Goal: Task Accomplishment & Management: Manage account settings

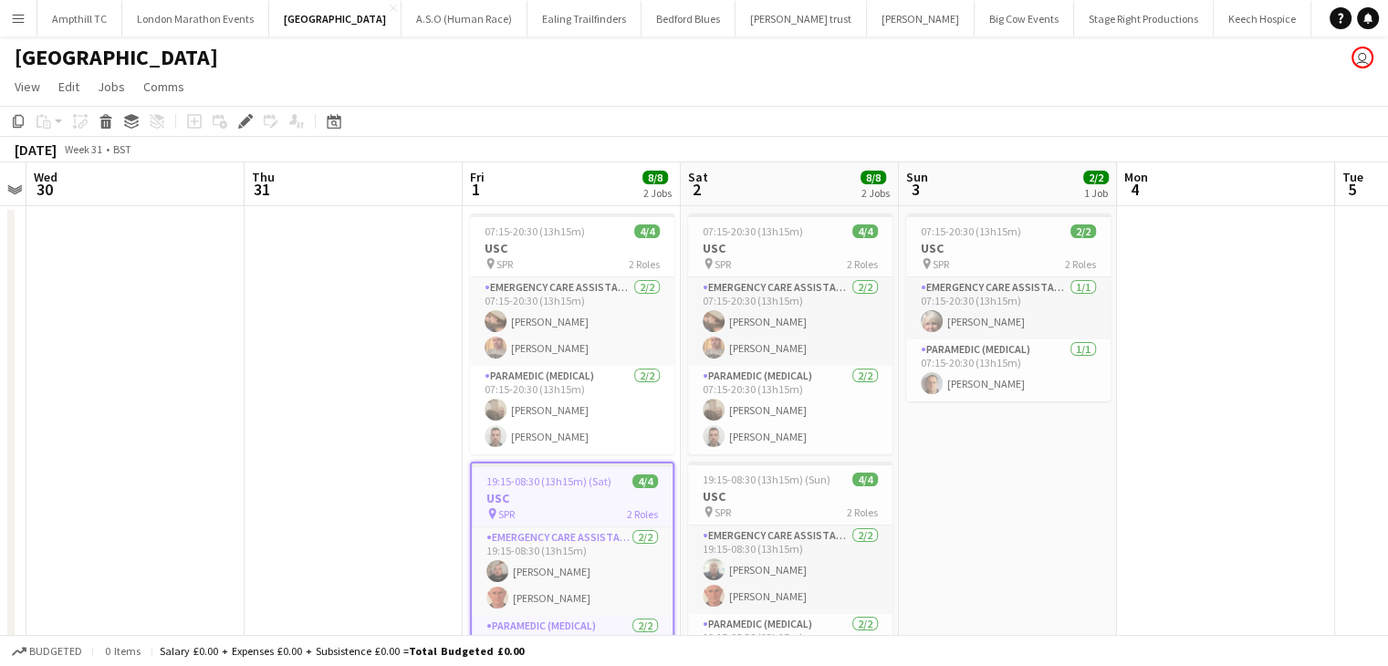
click at [24, 31] on button "Menu" at bounding box center [18, 18] width 37 height 37
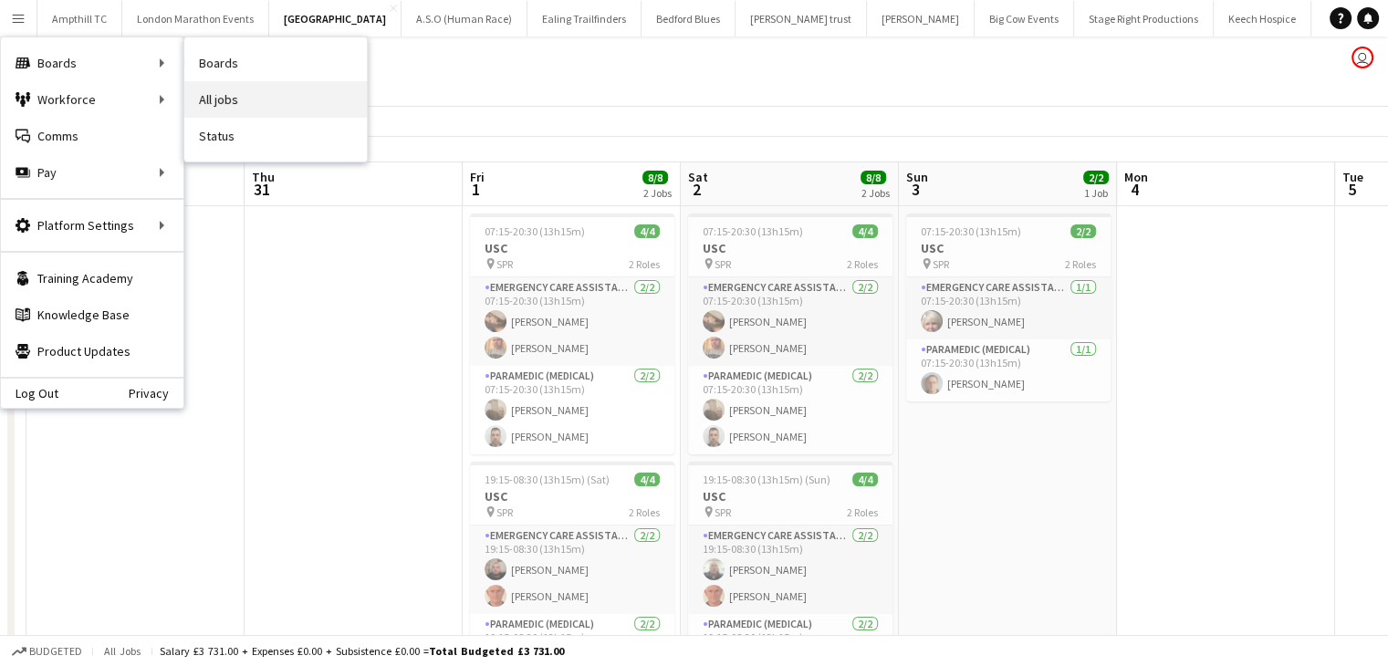
click at [229, 103] on link "All jobs" at bounding box center [275, 99] width 183 height 37
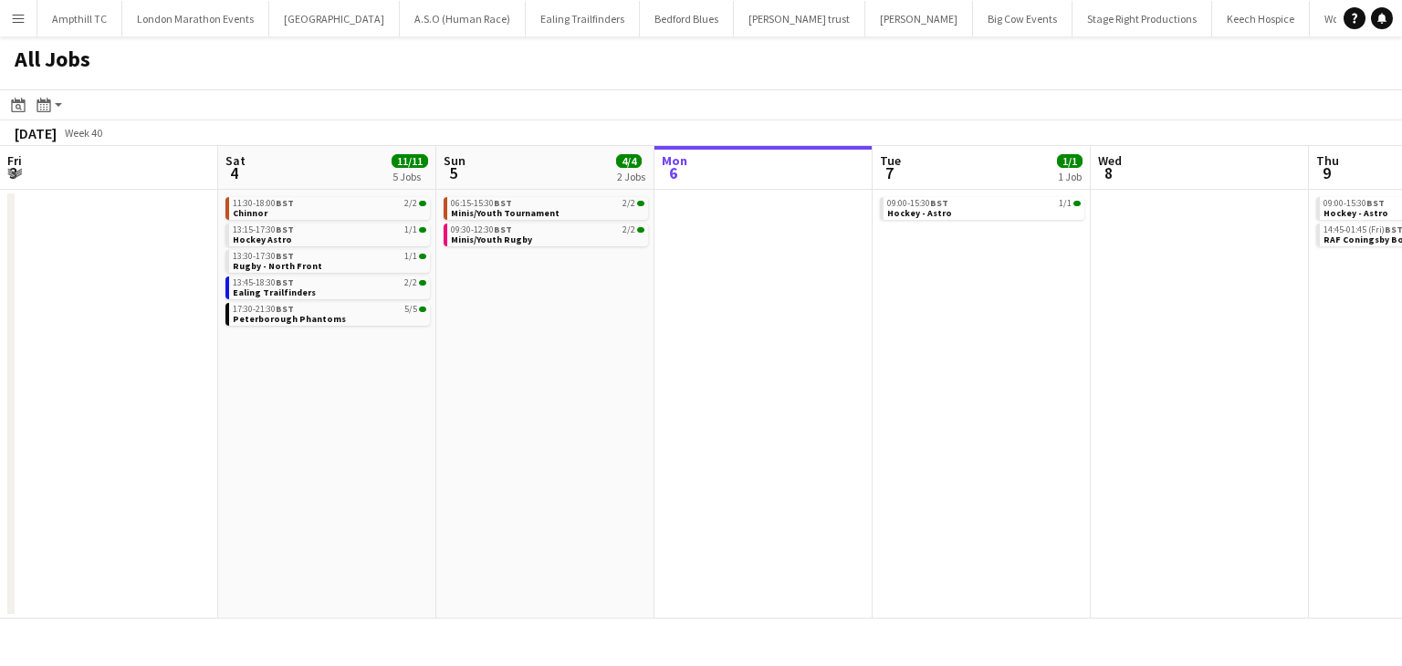
drag, startPoint x: 169, startPoint y: 254, endPoint x: 348, endPoint y: 246, distance: 179.0
click at [348, 246] on app-calendar-viewport "Fri 3 Sat 4 11/11 5 Jobs Sun 5 4/4 2 Jobs Mon 6 Tue 7 1/1 1 Job Wed 8 Thu 9 3/3…" at bounding box center [701, 382] width 1402 height 473
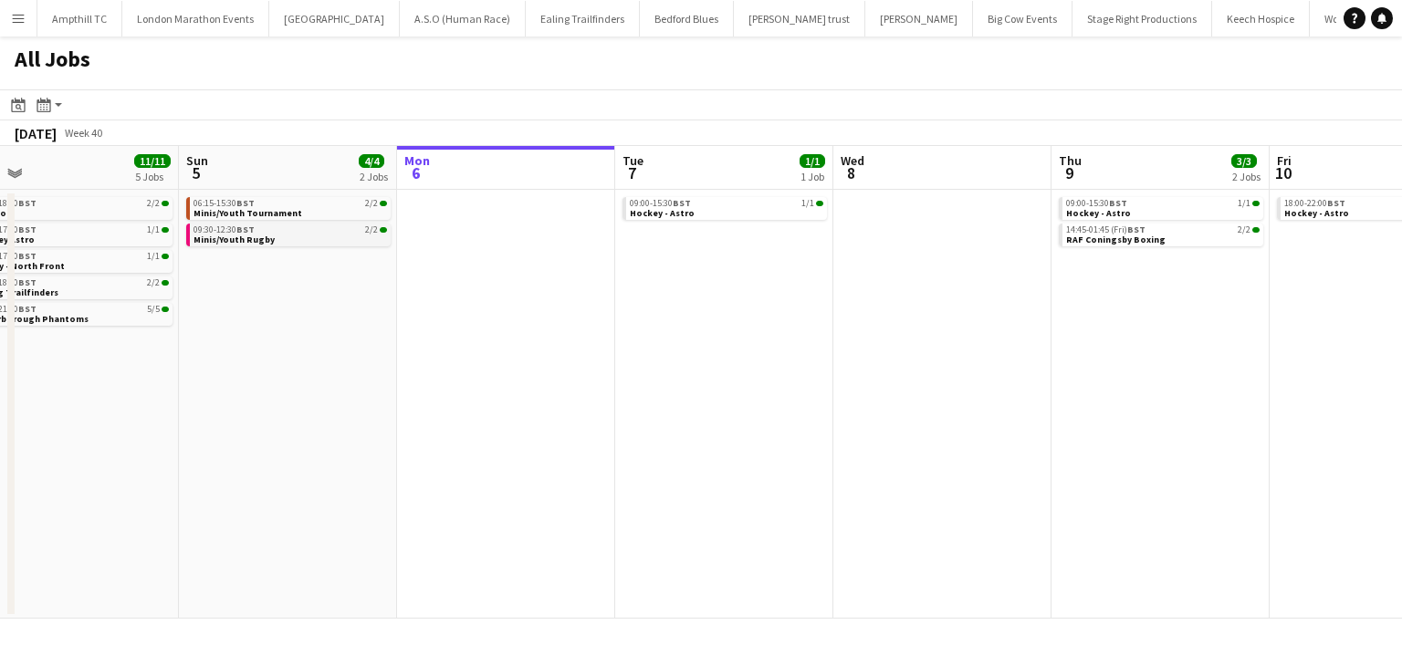
click at [319, 225] on div "09:30-12:30 BST 2/2" at bounding box center [289, 229] width 193 height 9
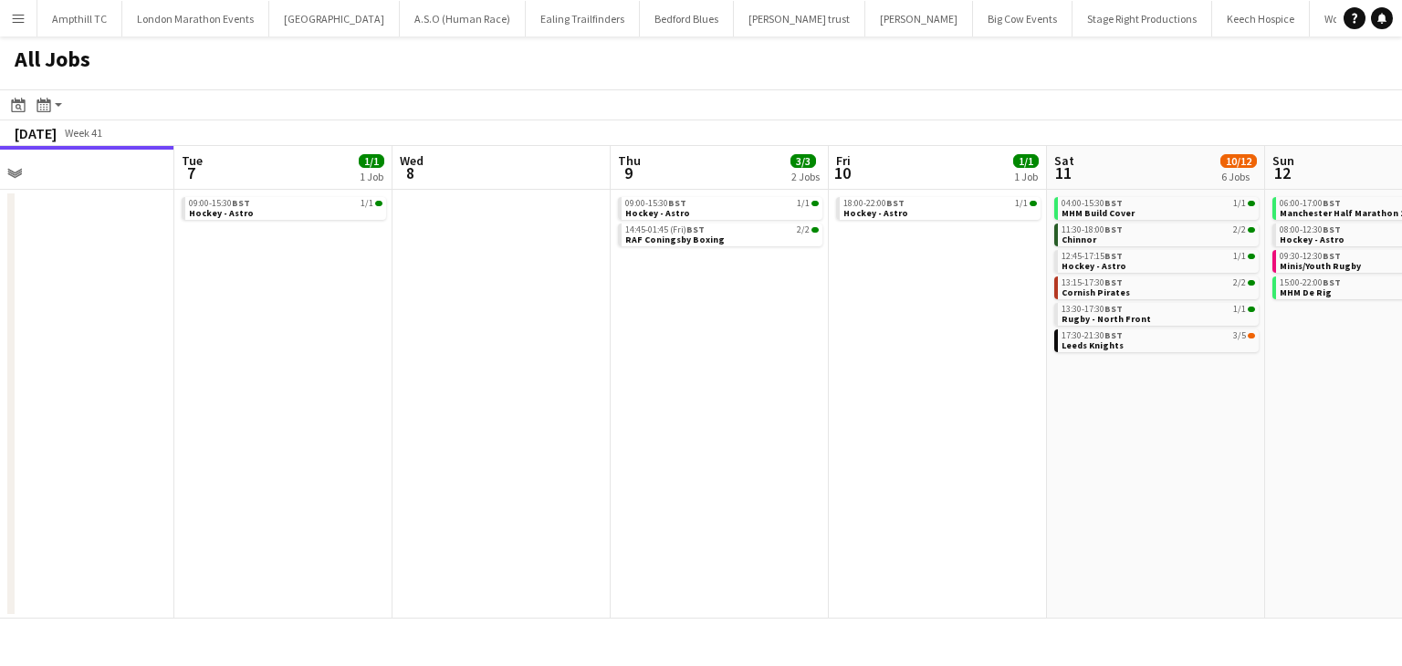
scroll to position [0, 490]
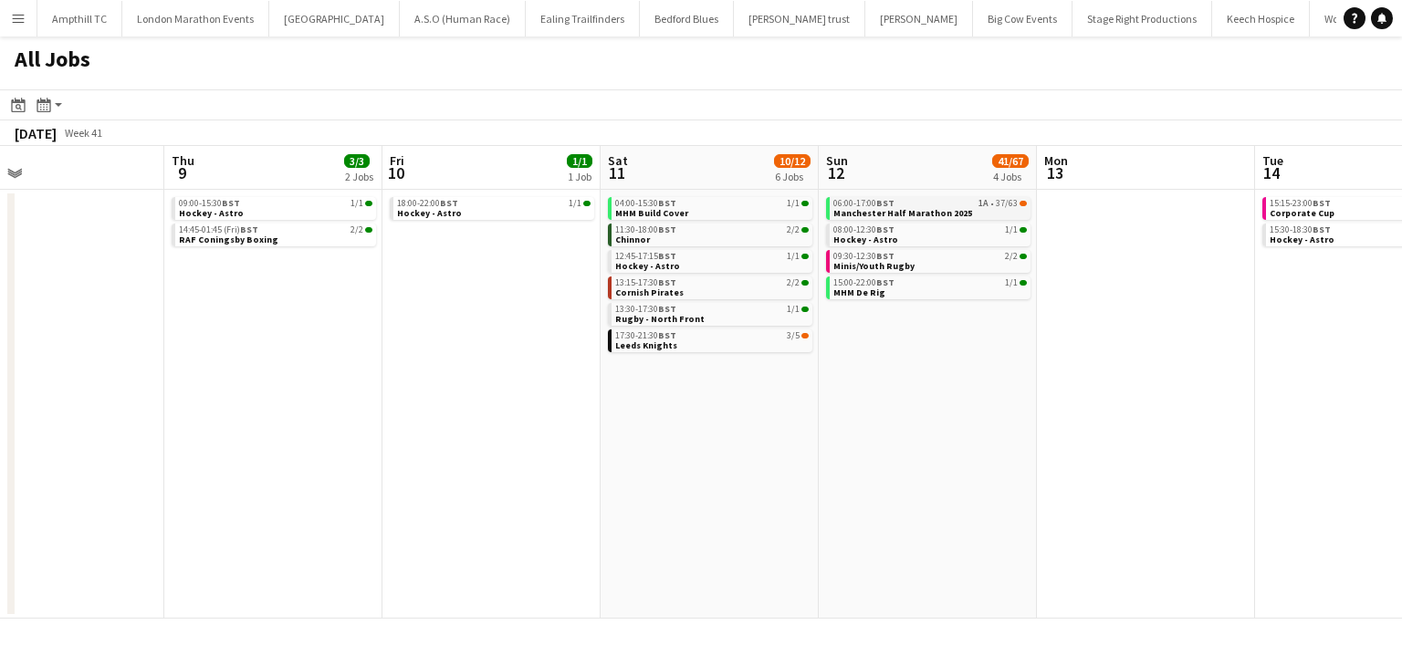
click at [924, 204] on div "06:00-17:00 BST 1A • 37/63" at bounding box center [929, 203] width 193 height 9
click at [718, 343] on link "17:30-21:30 BST 3/5 Leeds Knights" at bounding box center [711, 339] width 193 height 21
click at [742, 239] on link "11:30-18:00 BST 2/2 Chinnor" at bounding box center [711, 234] width 193 height 21
click at [633, 286] on span "13:15-17:30 BST" at bounding box center [645, 282] width 61 height 9
click at [680, 319] on span "Rugby - North Front" at bounding box center [659, 319] width 89 height 12
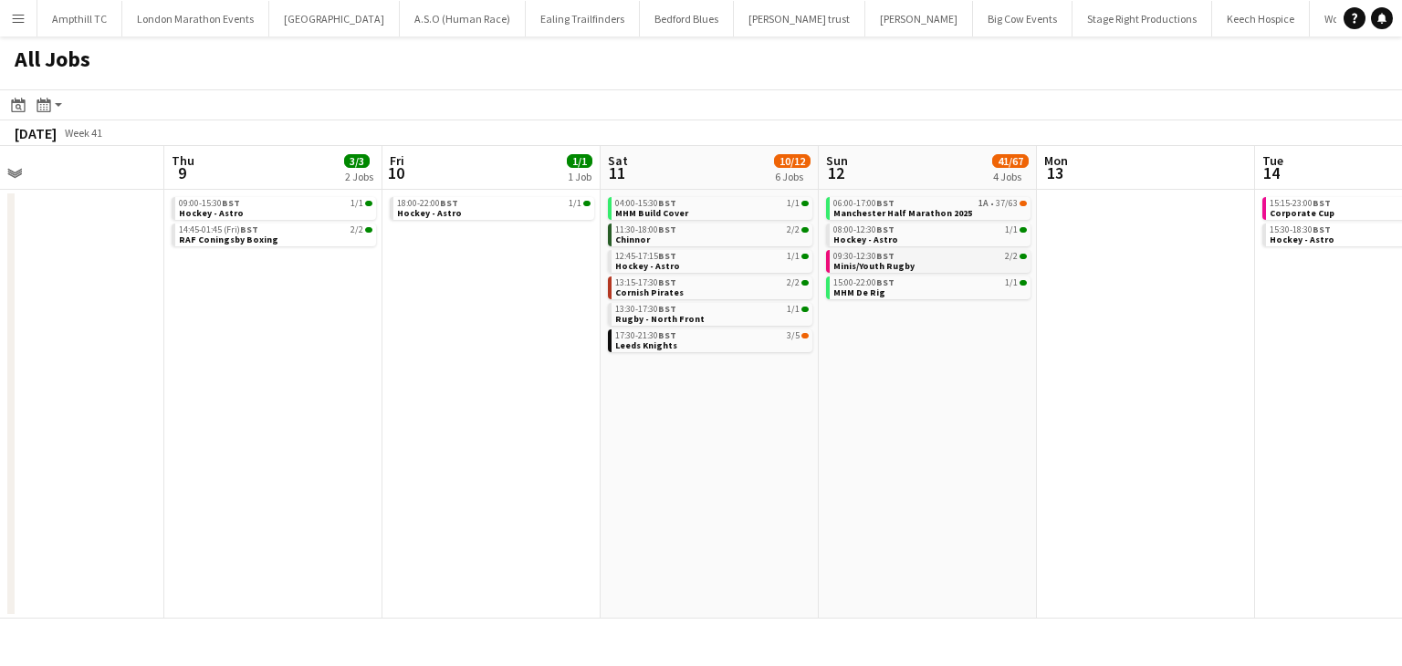
click at [931, 265] on link "09:30-12:30 BST 2/2 Minis/Youth Rugby" at bounding box center [929, 260] width 193 height 21
click at [755, 336] on div "17:30-21:30 BST 3/5" at bounding box center [711, 335] width 193 height 9
click at [893, 211] on span "Manchester Half Marathon 2025" at bounding box center [902, 213] width 139 height 12
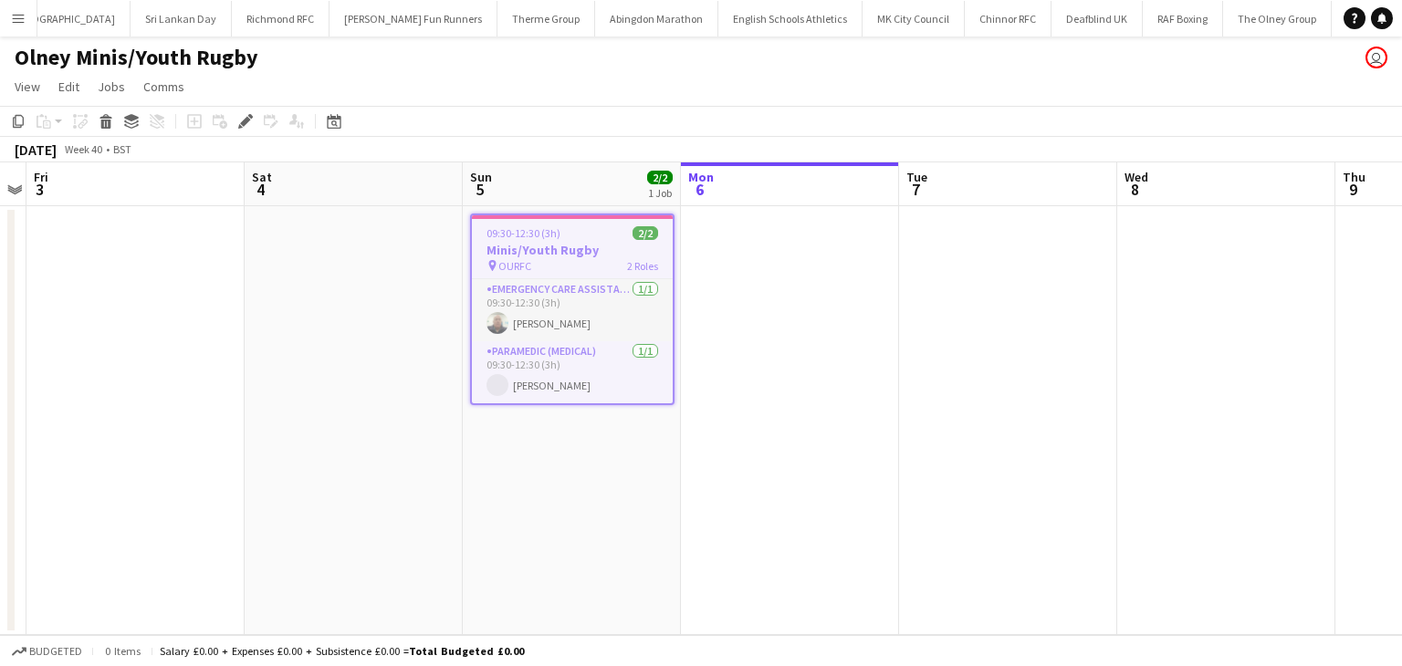
scroll to position [0, 2534]
click at [568, 259] on div "pin OURFC 2 Roles" at bounding box center [572, 265] width 201 height 15
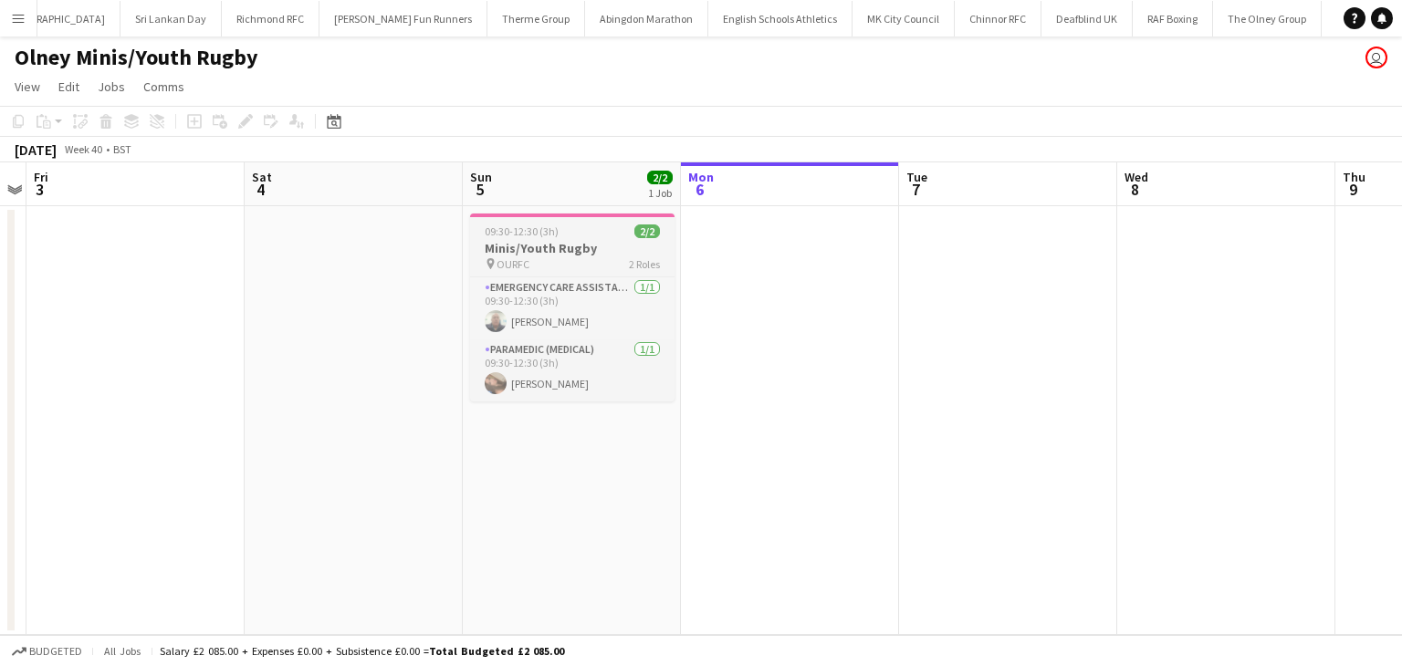
click at [568, 259] on div "pin OURFC 2 Roles" at bounding box center [572, 263] width 204 height 15
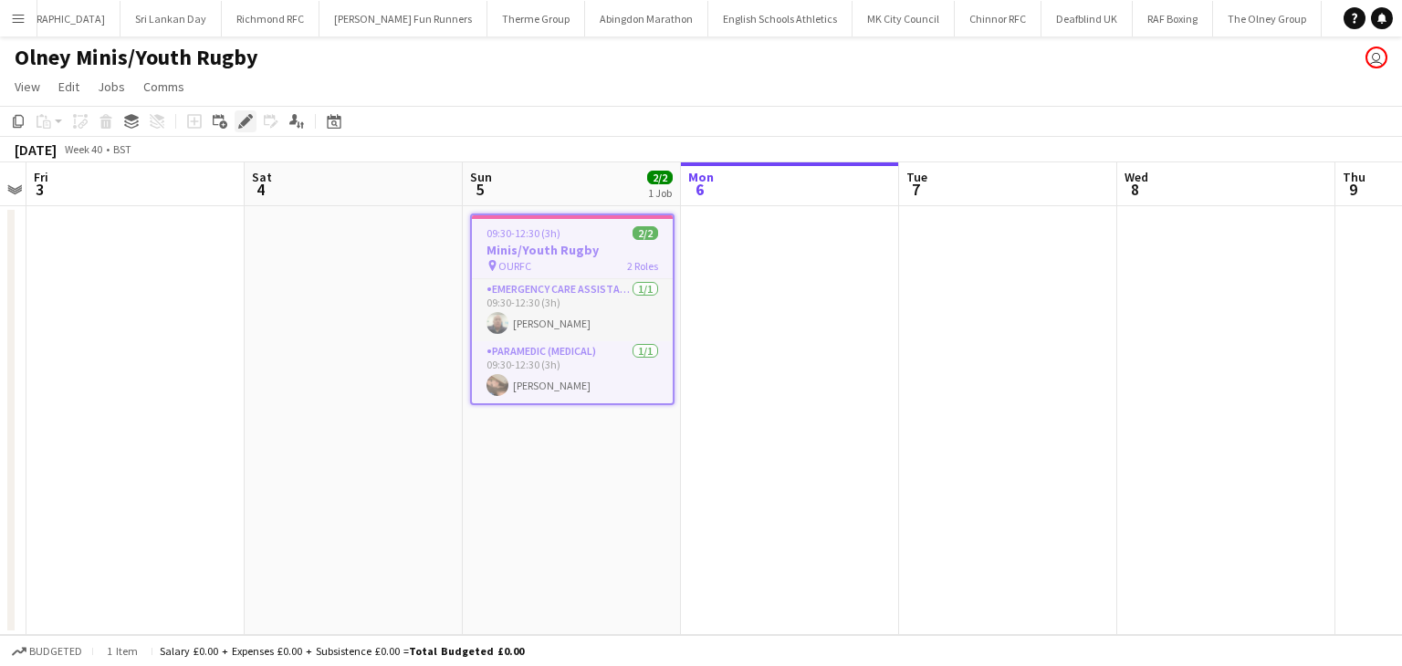
click at [247, 120] on icon at bounding box center [245, 122] width 10 height 10
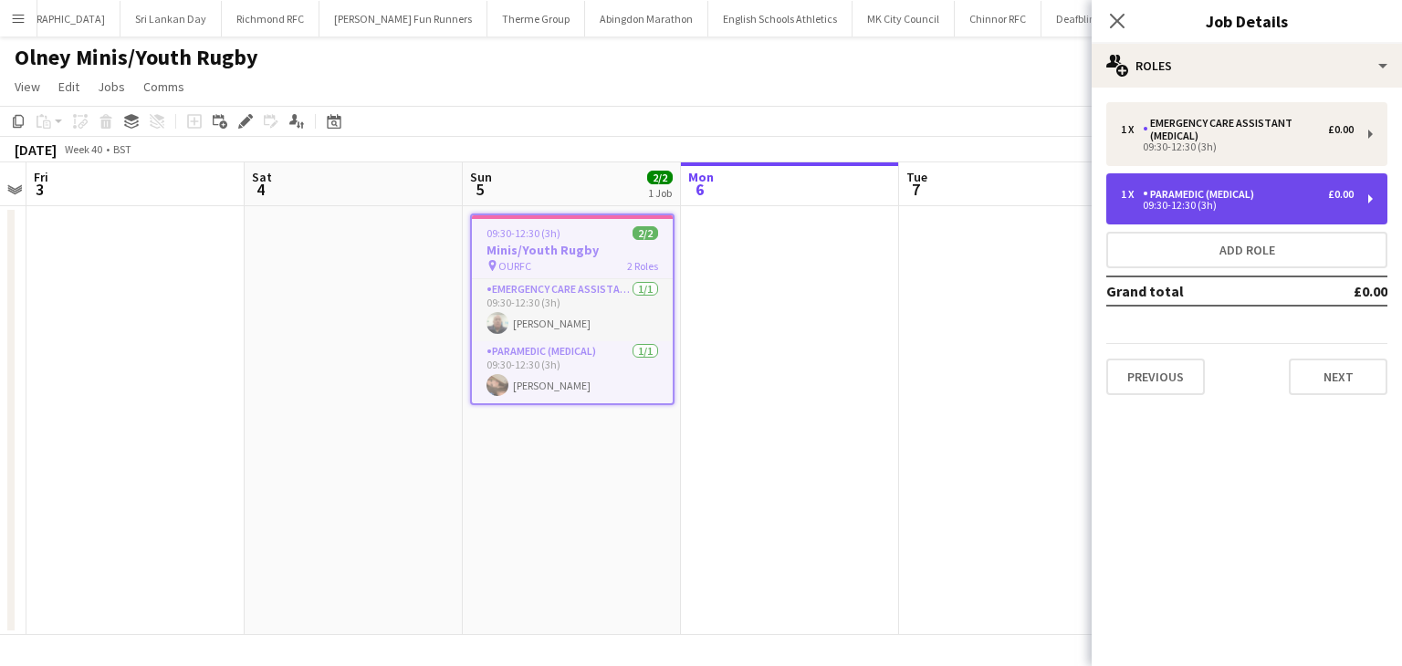
click at [1220, 202] on div "09:30-12:30 (3h)" at bounding box center [1237, 205] width 233 height 9
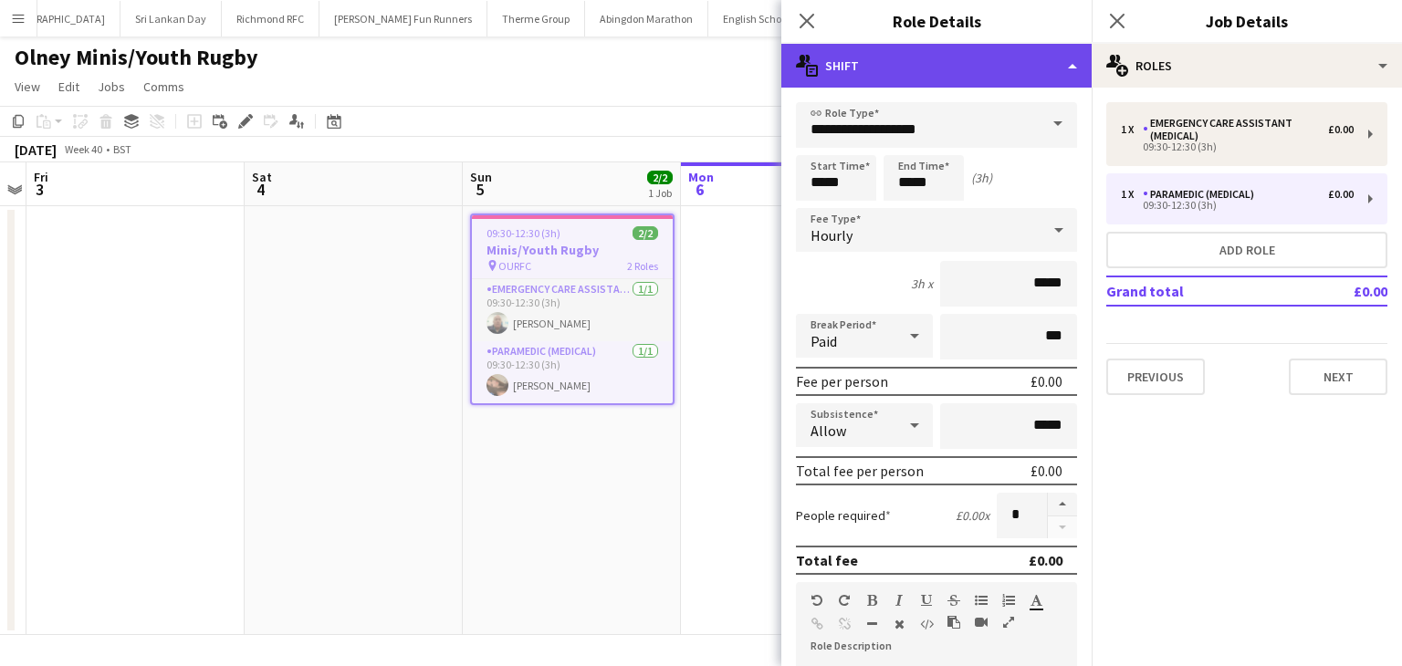
click at [1035, 74] on div "multiple-actions-text Shift" at bounding box center [936, 66] width 310 height 44
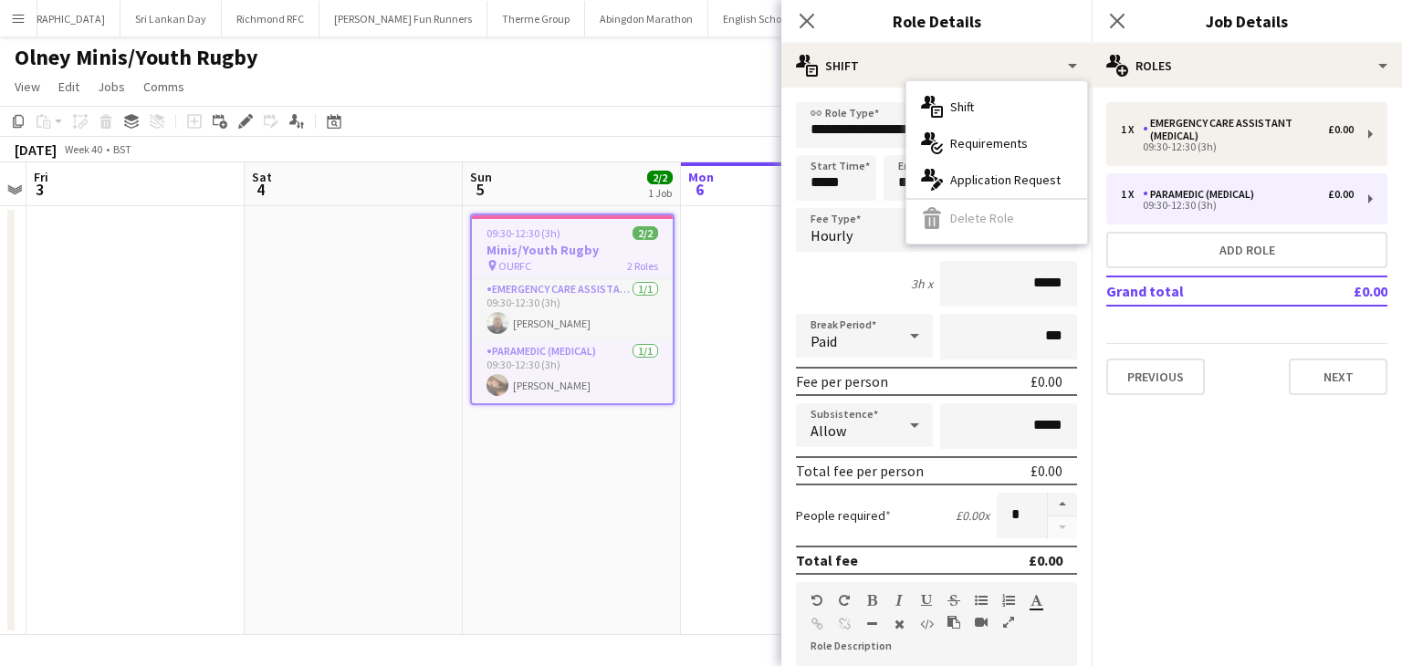
click at [976, 223] on div "multiple-actions-text Shift multiple-actions-check-2 Requirements multiple-acti…" at bounding box center [996, 162] width 181 height 162
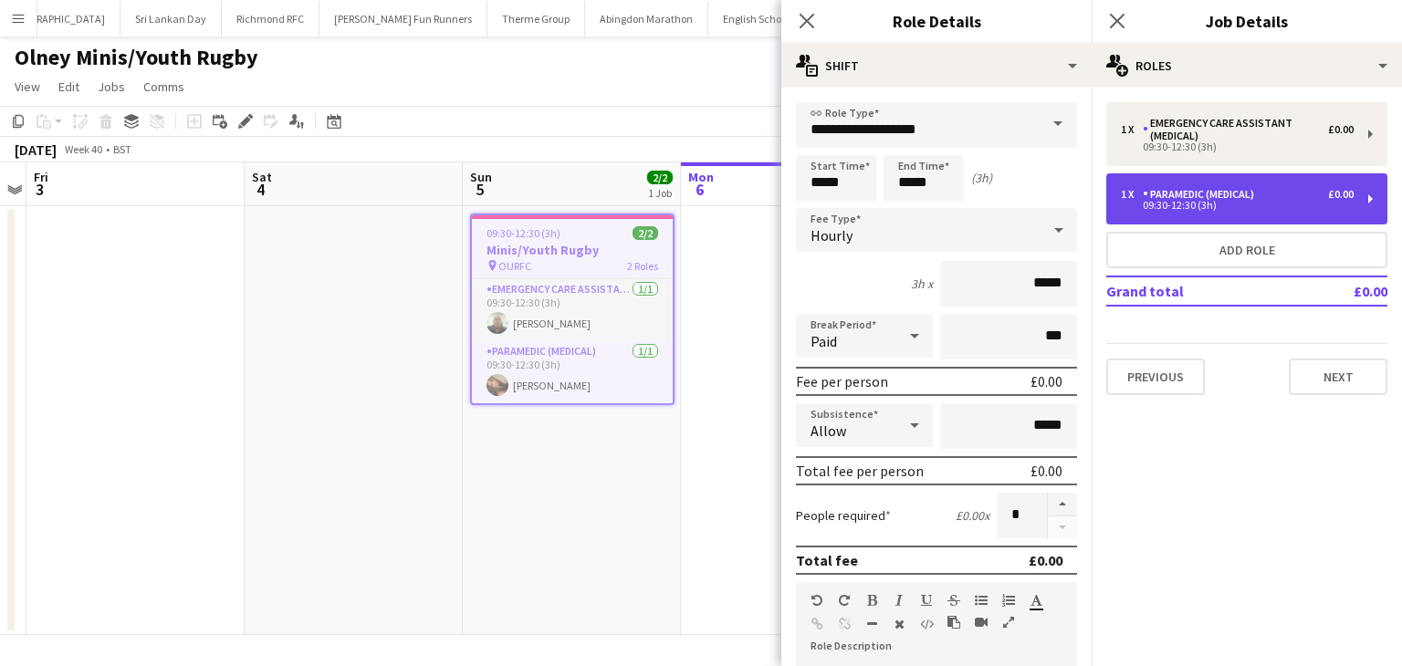
click at [1143, 205] on div "09:30-12:30 (3h)" at bounding box center [1237, 205] width 233 height 9
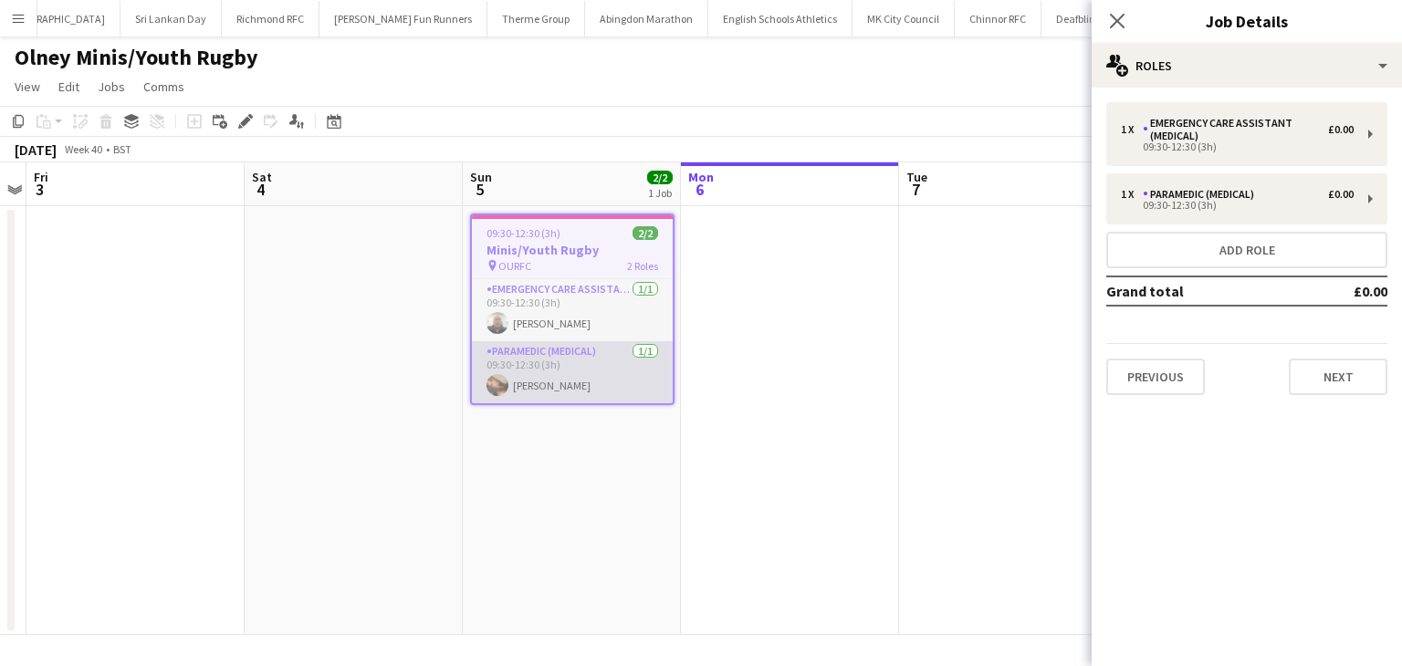
click at [597, 371] on app-card-role "Paramedic (Medical) 1/1 09:30-12:30 (3h) Anna Cresswell" at bounding box center [572, 372] width 201 height 62
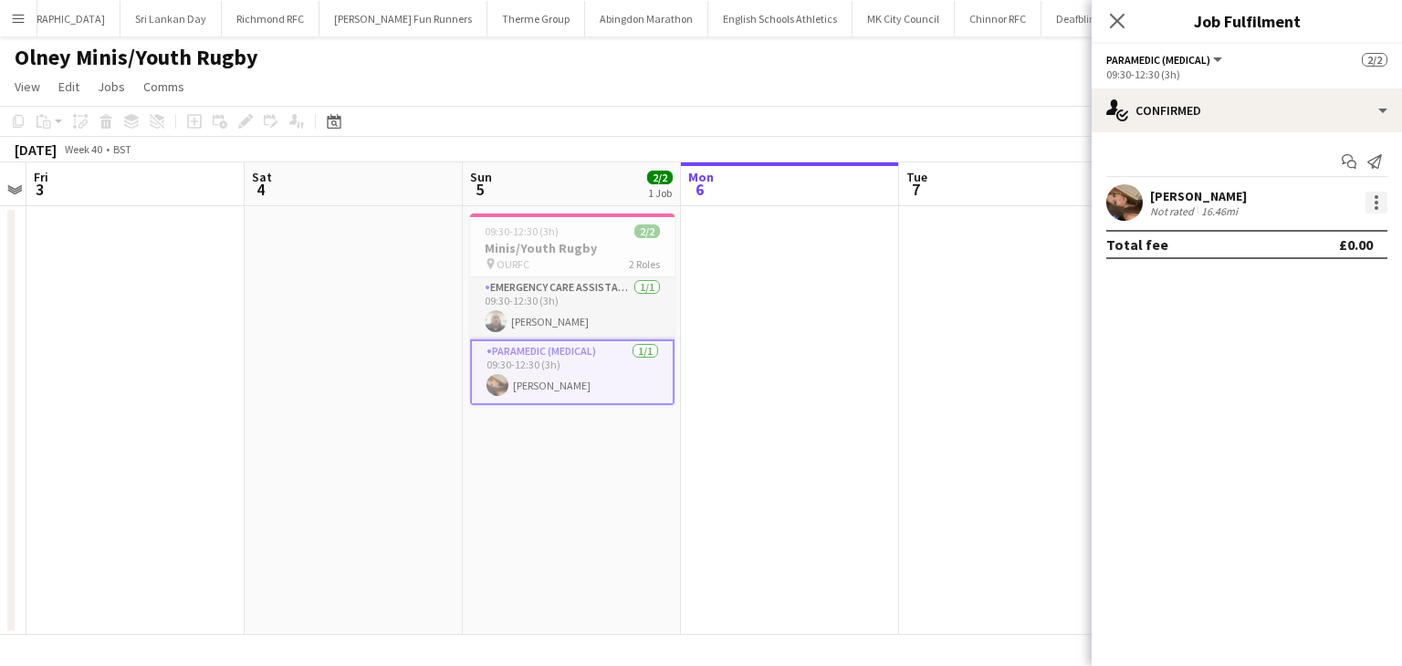
click at [1370, 200] on div at bounding box center [1376, 203] width 22 height 22
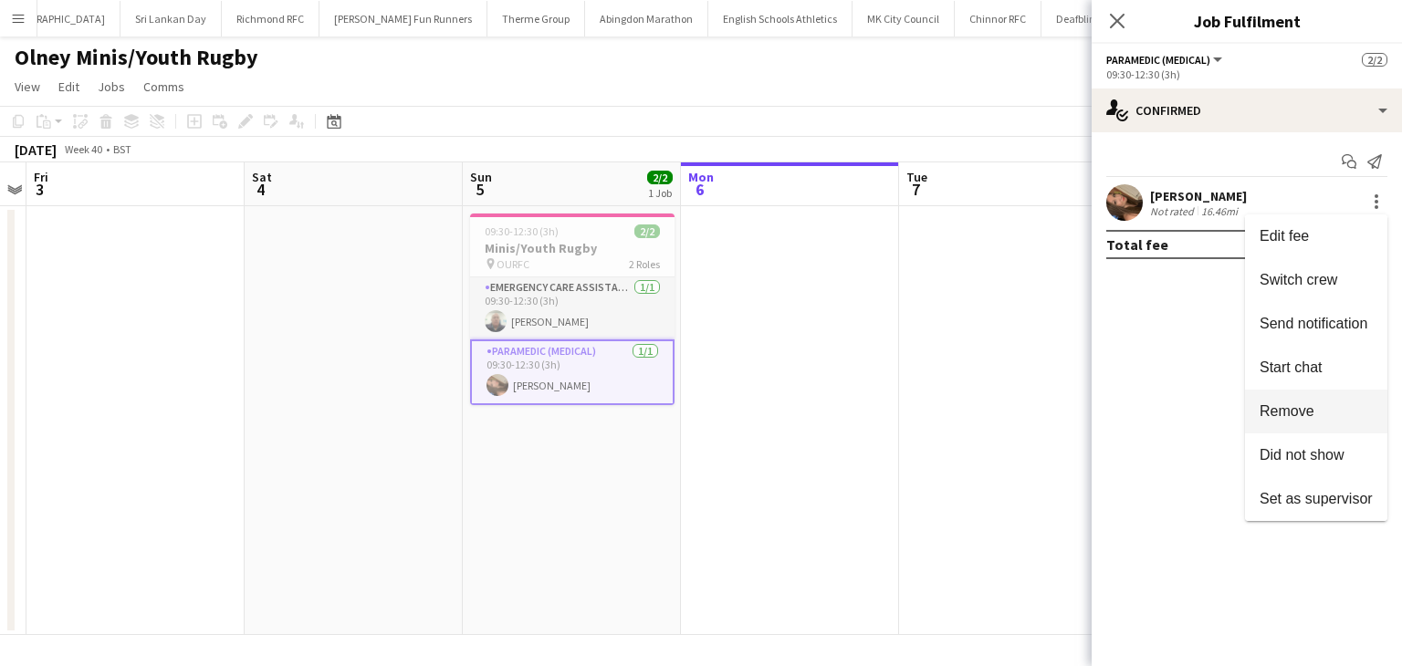
click at [1281, 423] on button "Remove" at bounding box center [1316, 412] width 142 height 44
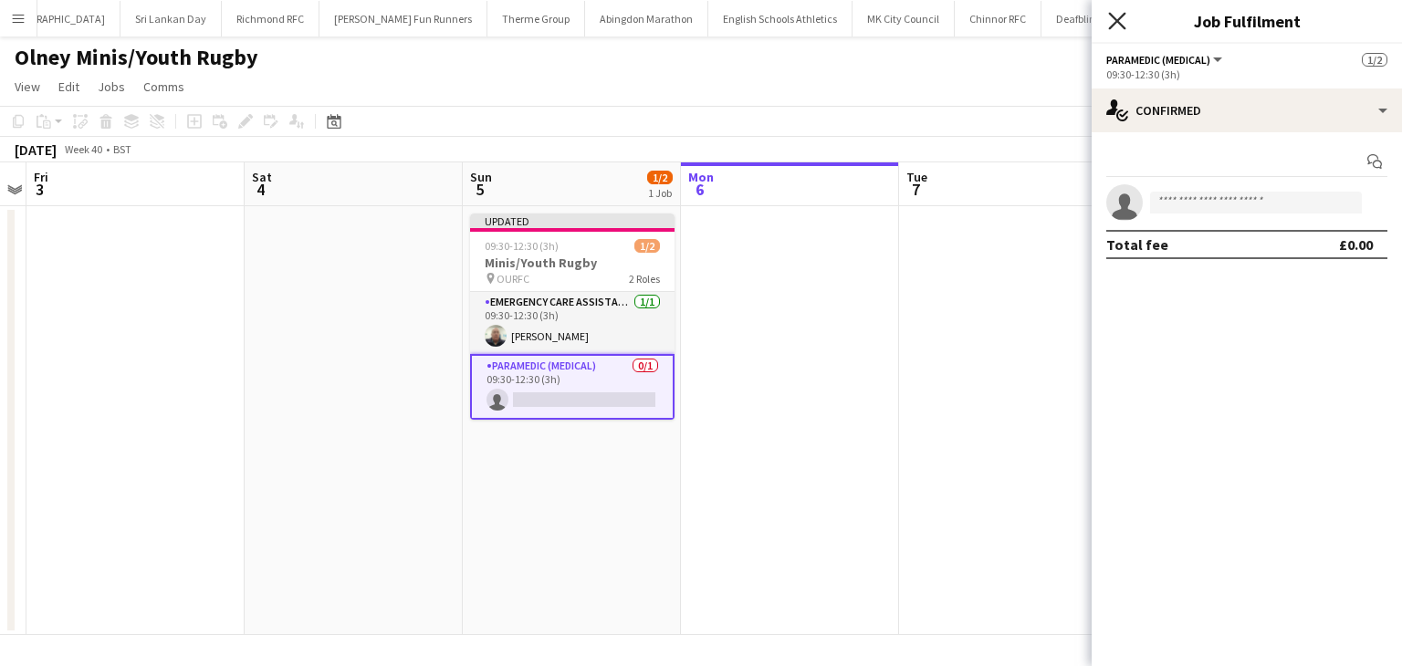
click at [1117, 26] on icon "Close pop-in" at bounding box center [1116, 20] width 17 height 17
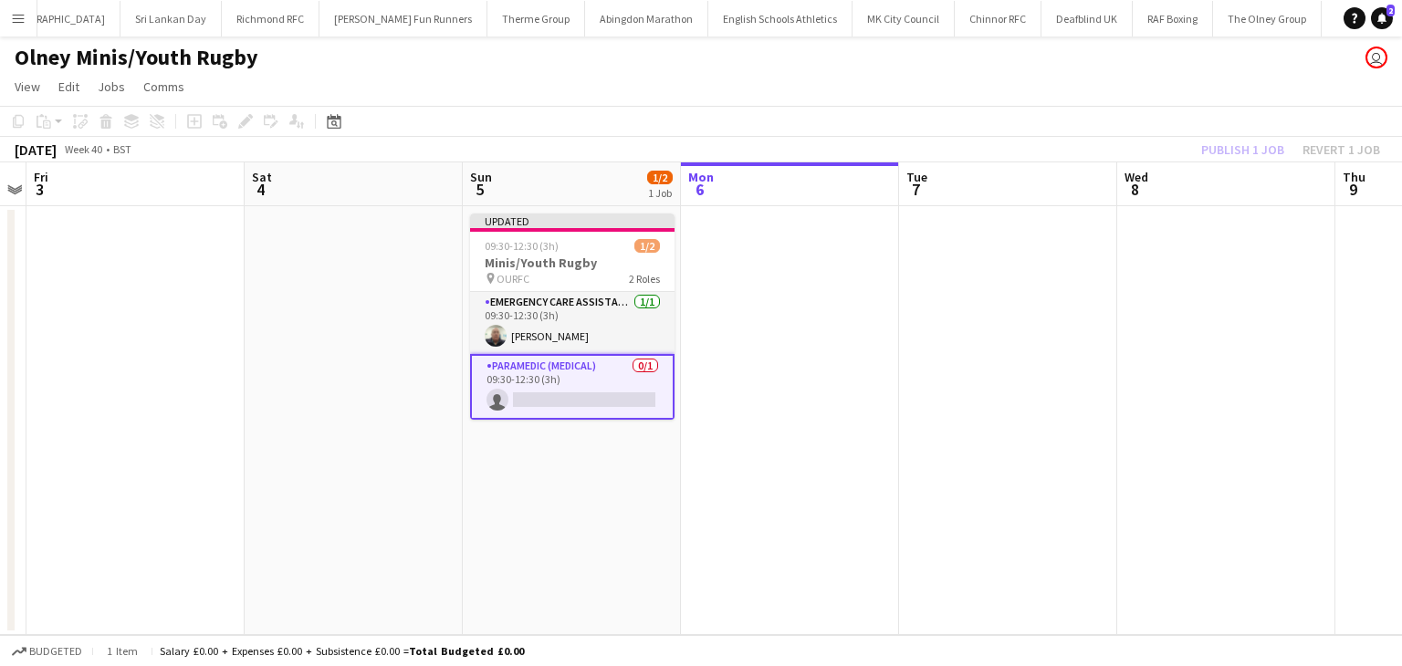
click at [1214, 147] on div "Publish 1 job Revert 1 job" at bounding box center [1290, 150] width 223 height 24
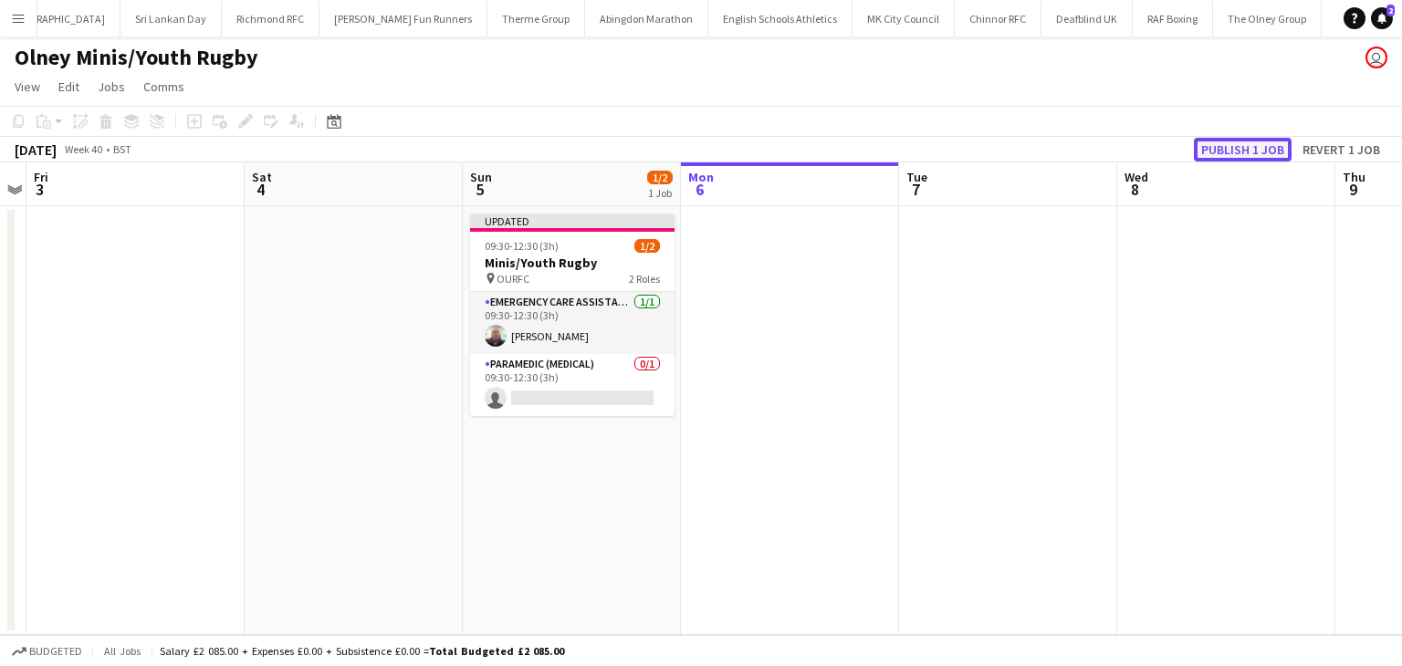
click at [1208, 150] on button "Publish 1 job" at bounding box center [1243, 150] width 98 height 24
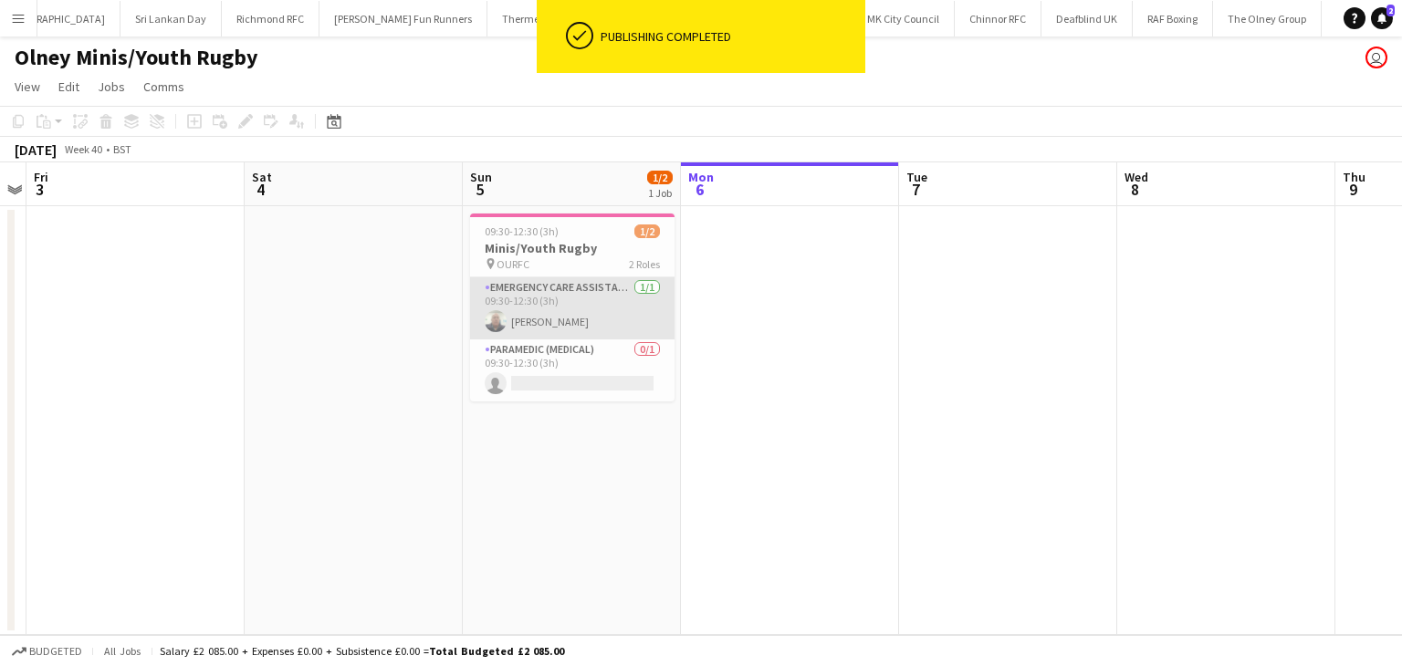
click at [572, 301] on app-card-role "Emergency Care Assistant (Medical) 1/1 09:30-12:30 (3h) Neil Podbransky" at bounding box center [572, 308] width 204 height 62
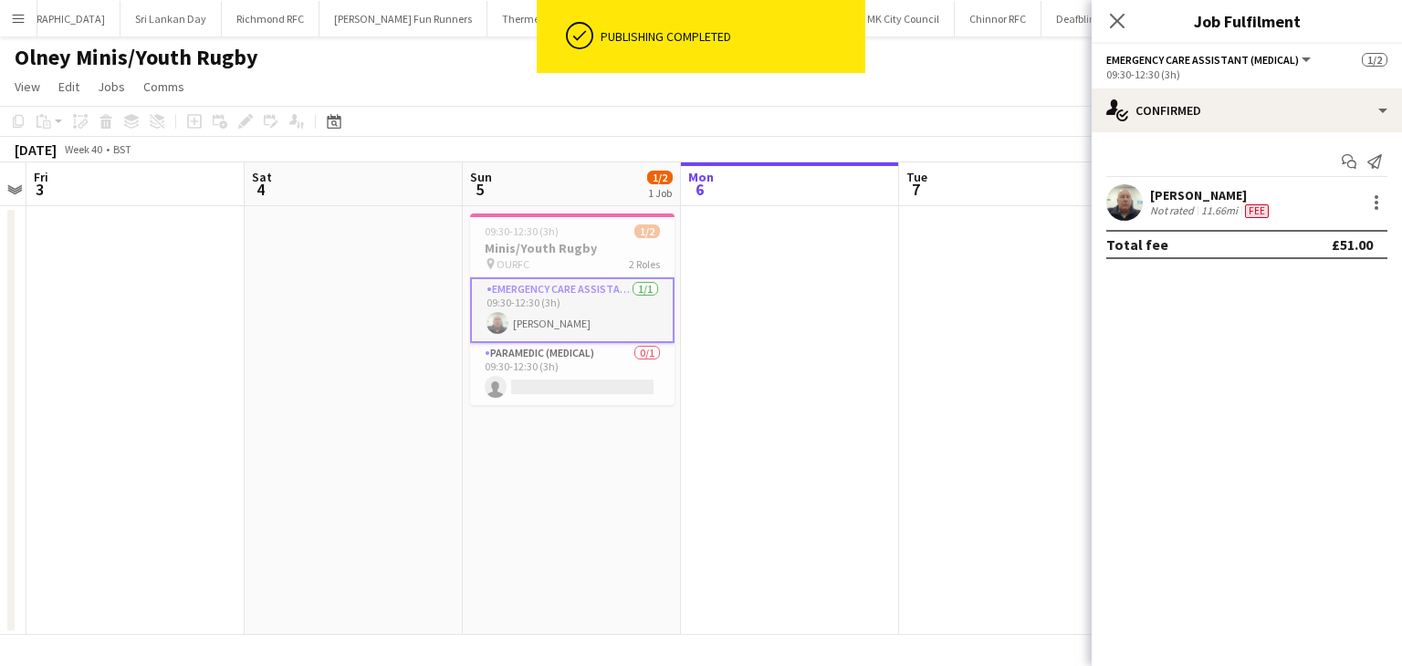
click at [463, 209] on app-date-cell "09:30-12:30 (3h) 1/2 Minis/Youth Rugby pin OURFC 2 Roles Emergency Care Assista…" at bounding box center [572, 420] width 218 height 429
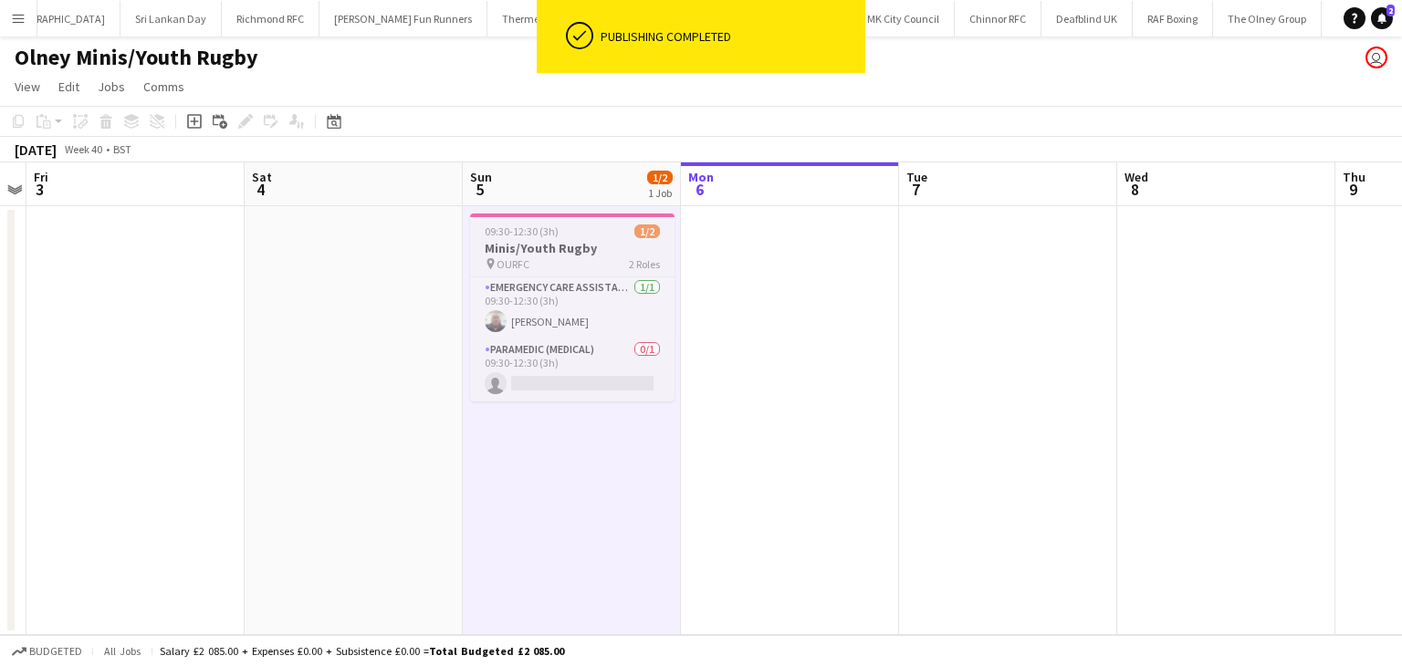
click at [489, 227] on span "09:30-12:30 (3h)" at bounding box center [522, 232] width 74 height 14
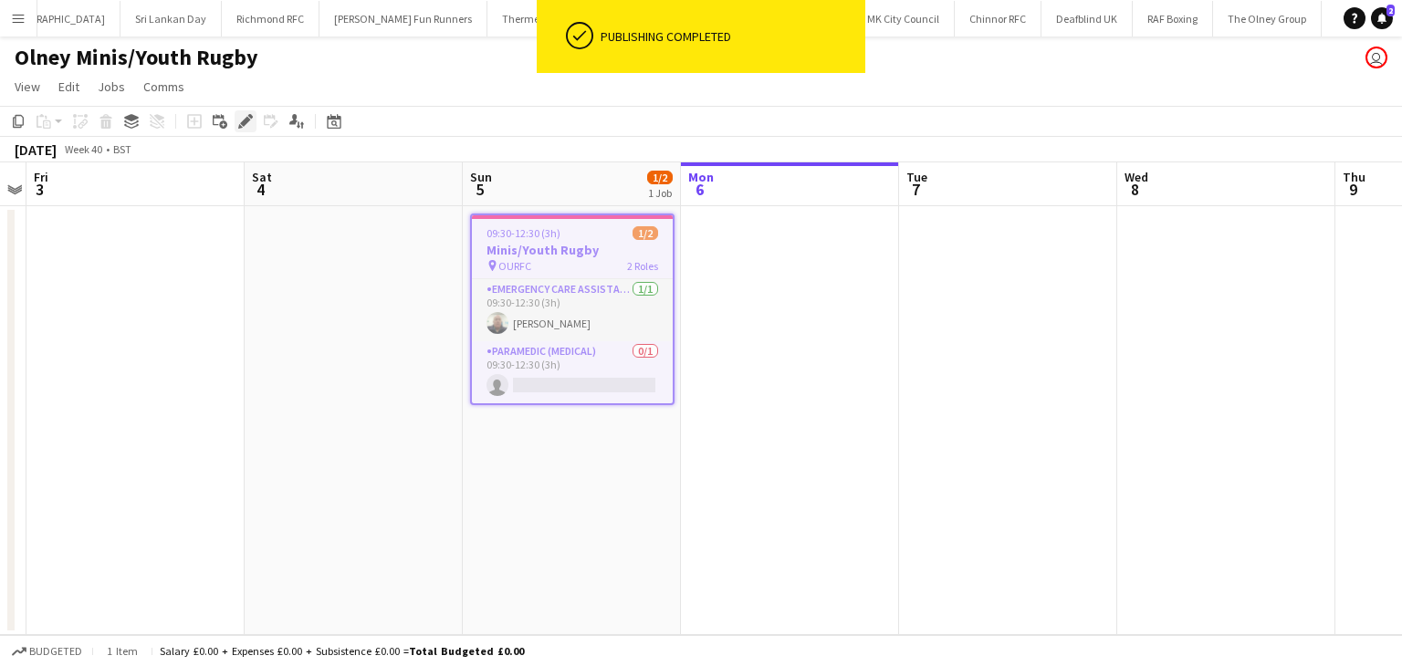
click at [245, 118] on icon "Edit" at bounding box center [245, 121] width 15 height 15
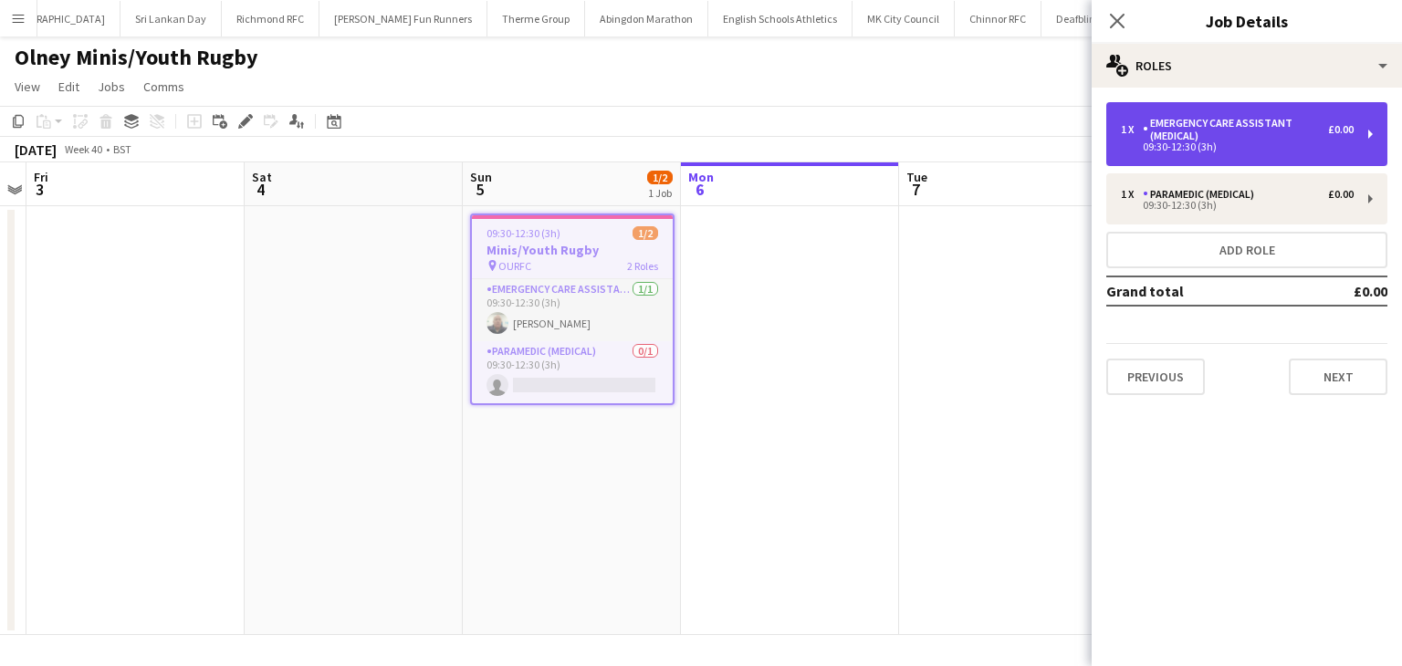
click at [1157, 145] on div "09:30-12:30 (3h)" at bounding box center [1237, 146] width 233 height 9
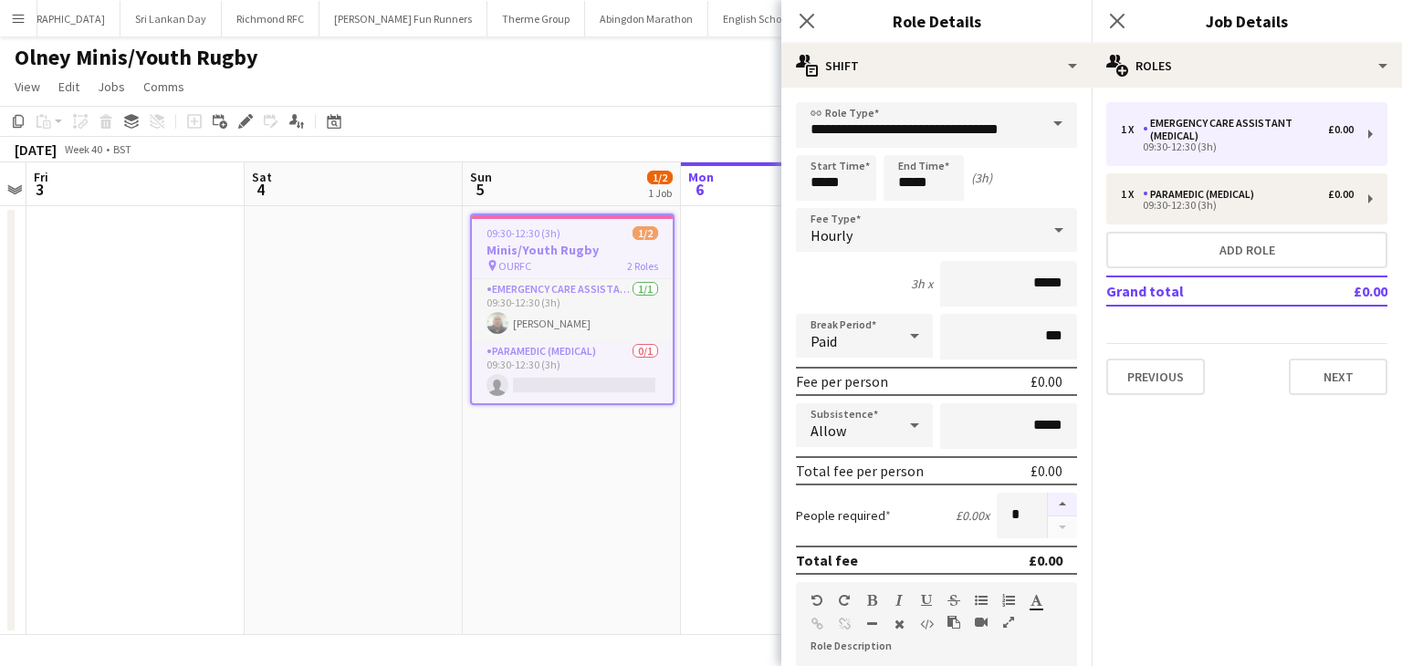
click at [1048, 501] on button "button" at bounding box center [1062, 505] width 29 height 24
type input "*"
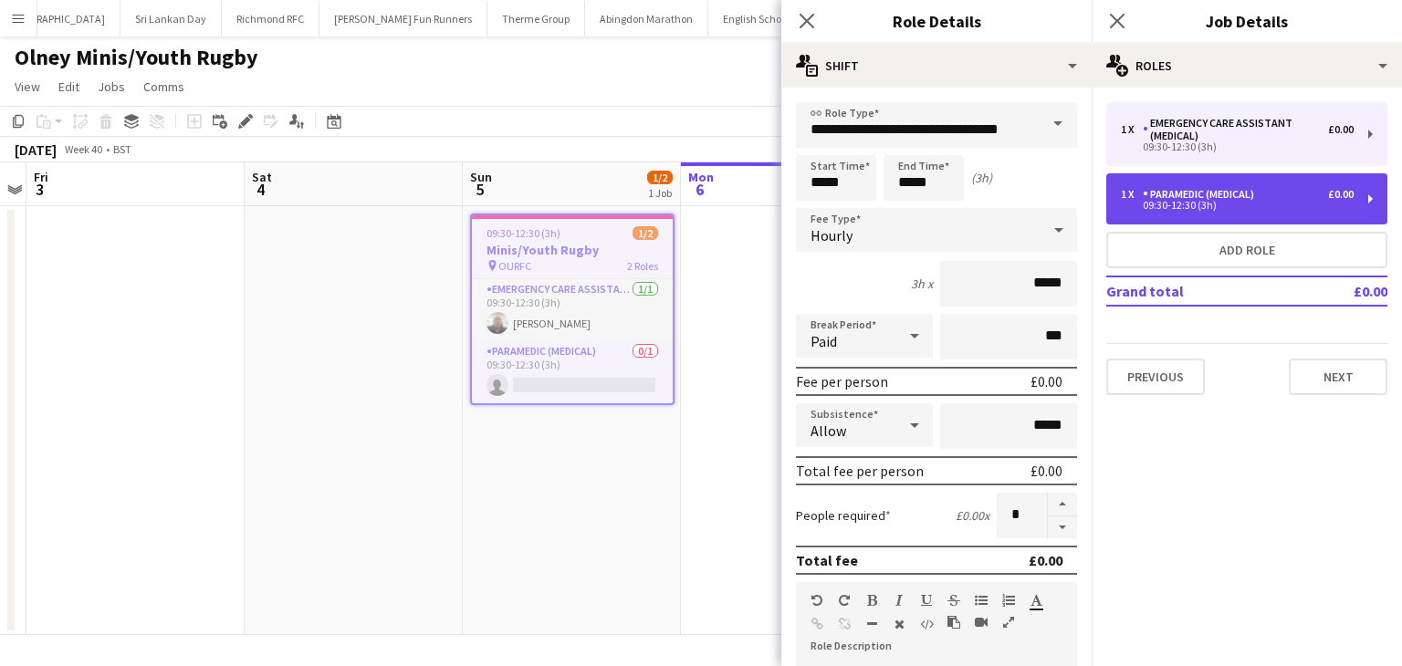
click at [1176, 210] on div "09:30-12:30 (3h)" at bounding box center [1237, 205] width 233 height 9
type input "**********"
type input "*"
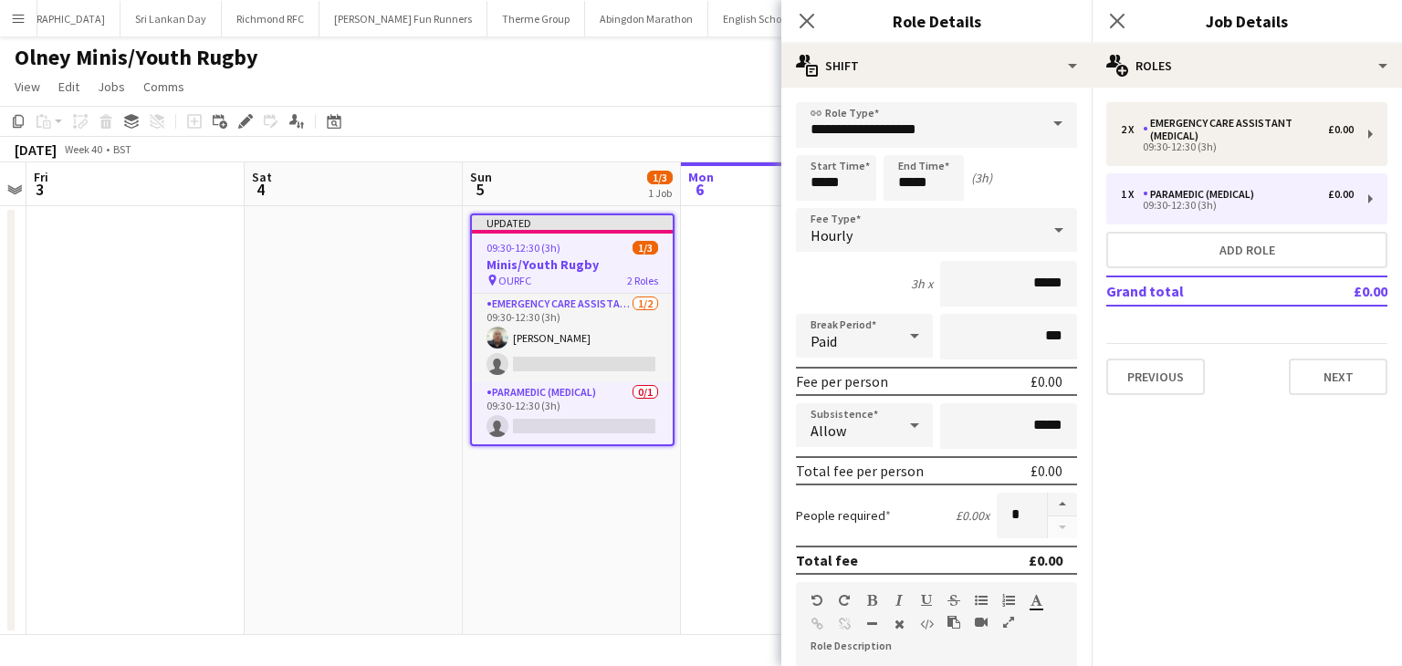
click at [1045, 141] on span at bounding box center [1058, 124] width 38 height 44
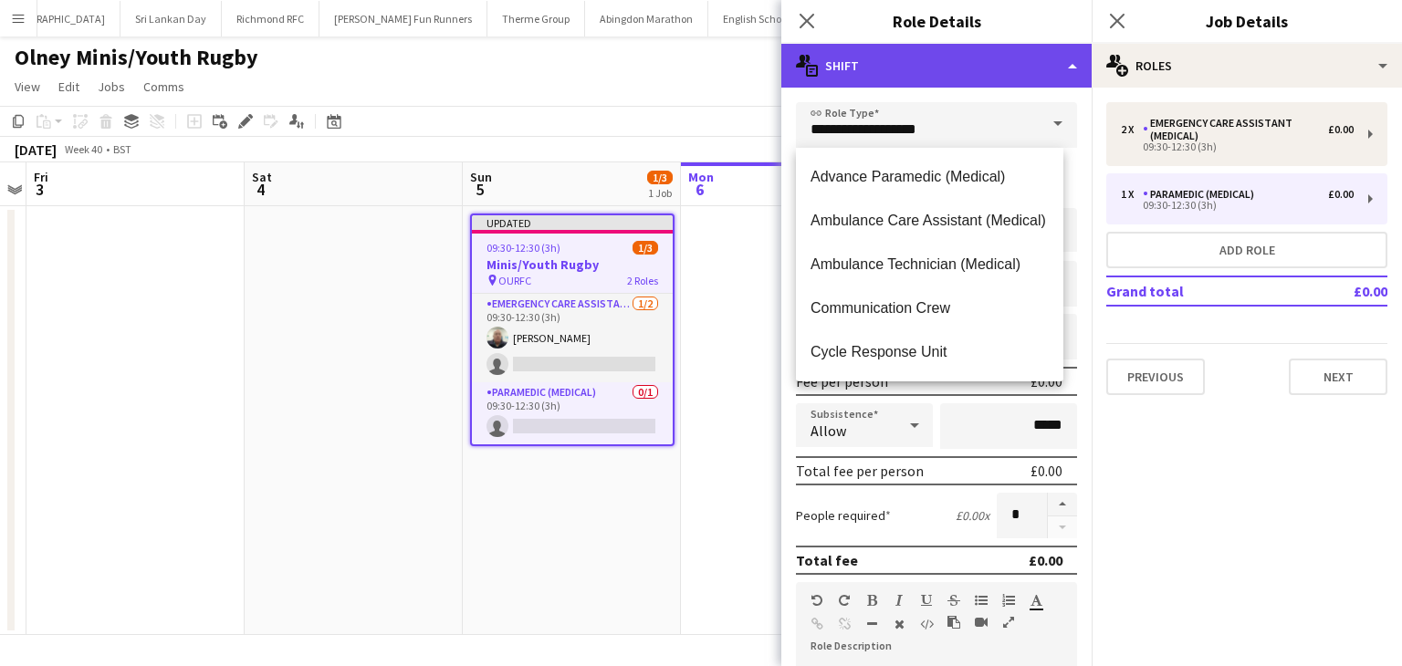
click at [1020, 78] on div "multiple-actions-text Shift" at bounding box center [936, 66] width 310 height 44
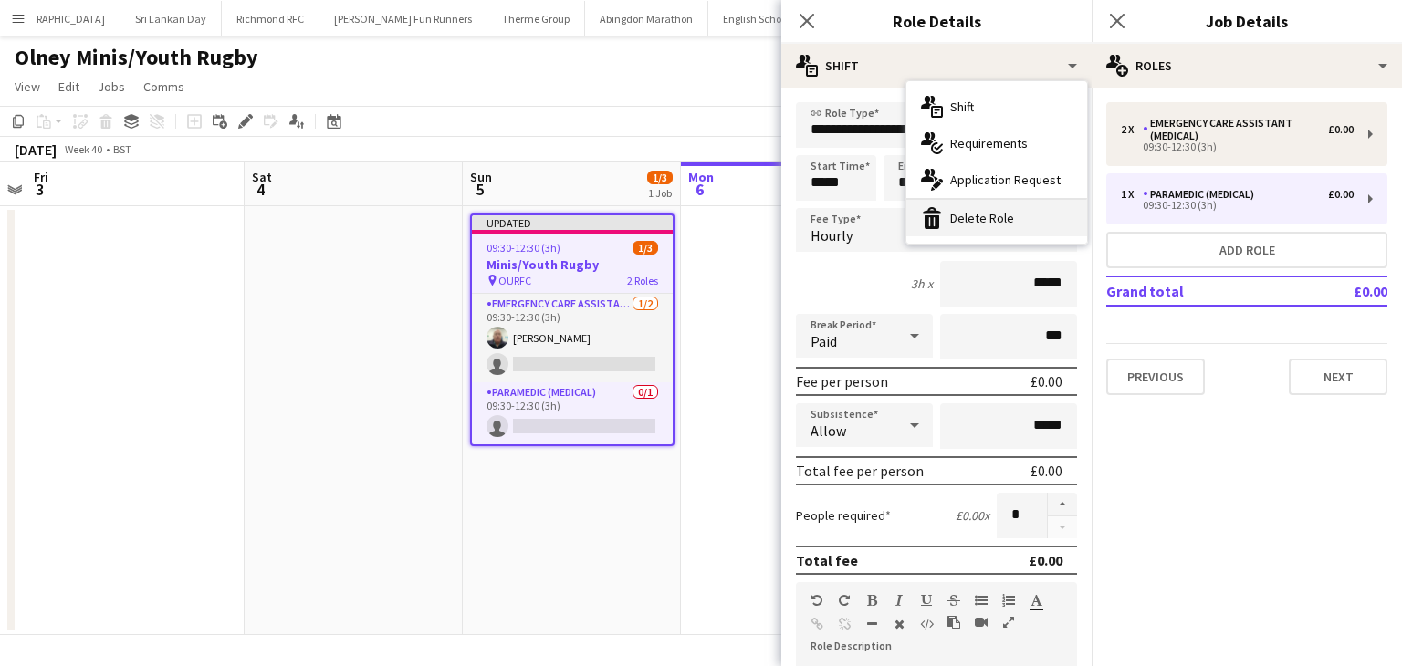
click at [981, 225] on div "bin-2 Delete Role" at bounding box center [996, 218] width 181 height 37
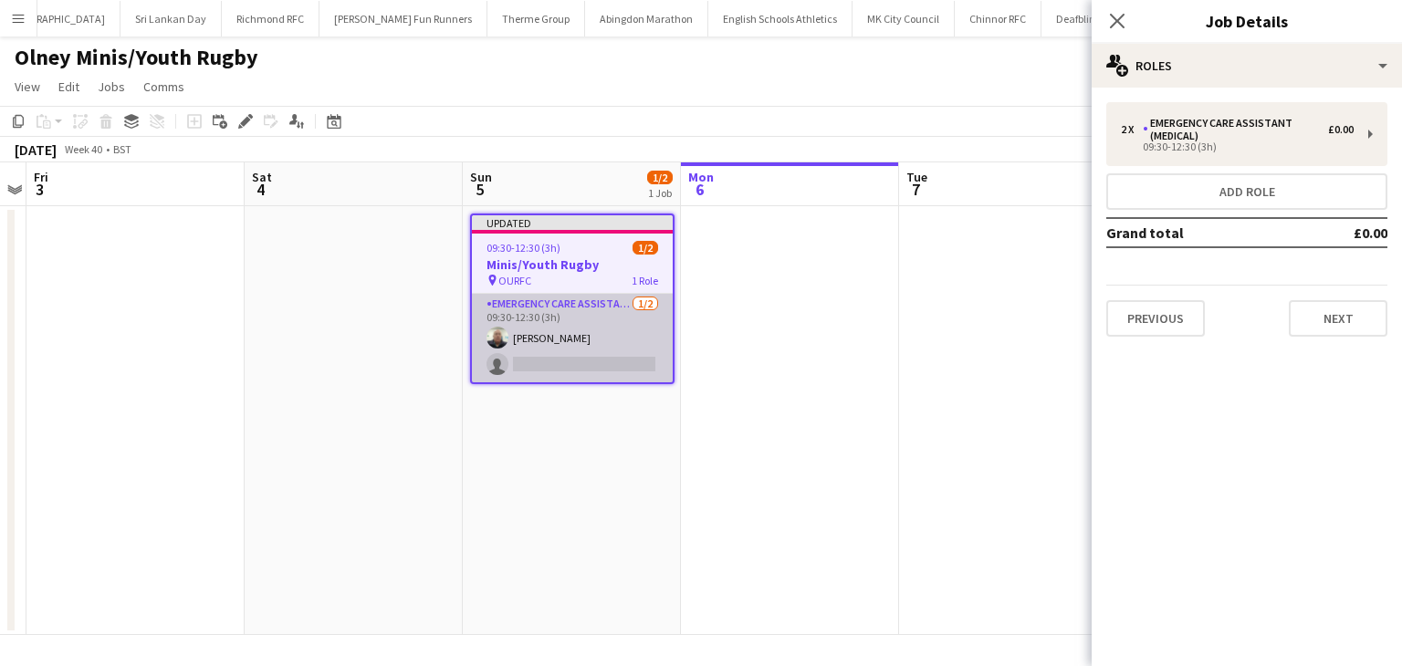
click at [601, 366] on app-card-role "Emergency Care Assistant (Medical) 1/2 09:30-12:30 (3h) Neil Podbransky single-…" at bounding box center [572, 338] width 201 height 89
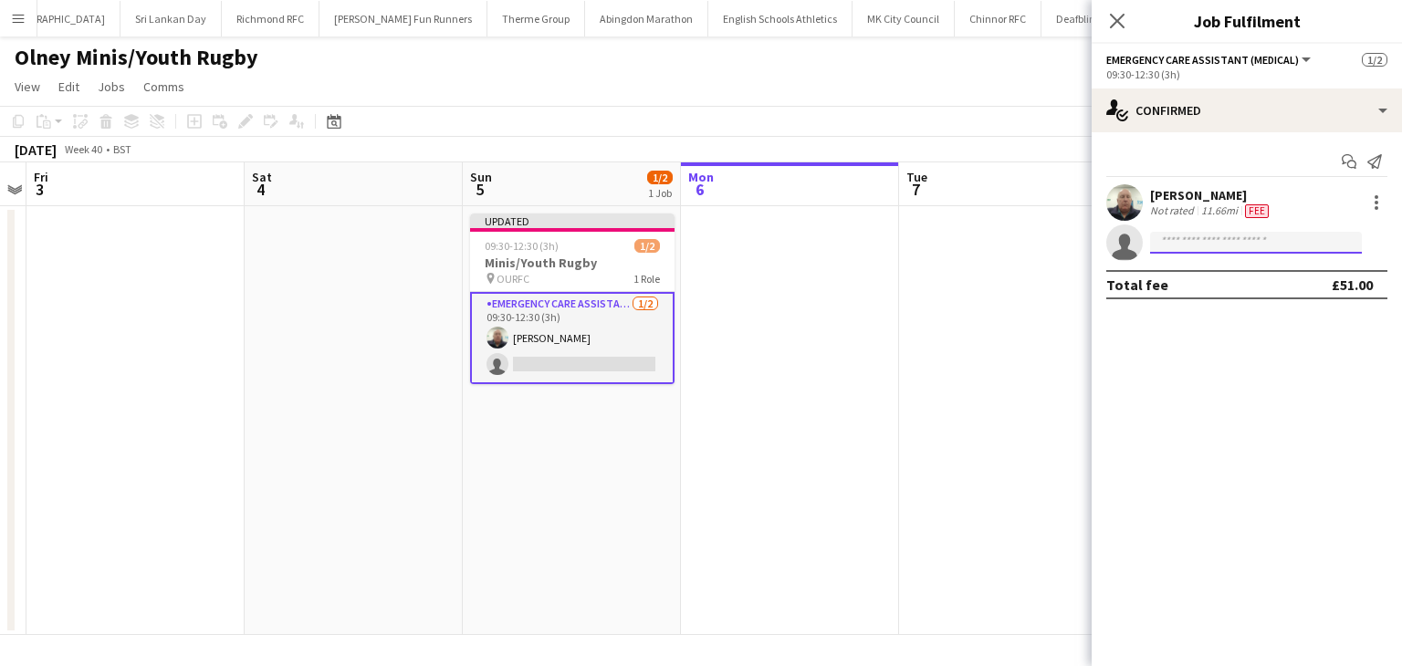
click at [1157, 246] on input at bounding box center [1256, 243] width 212 height 22
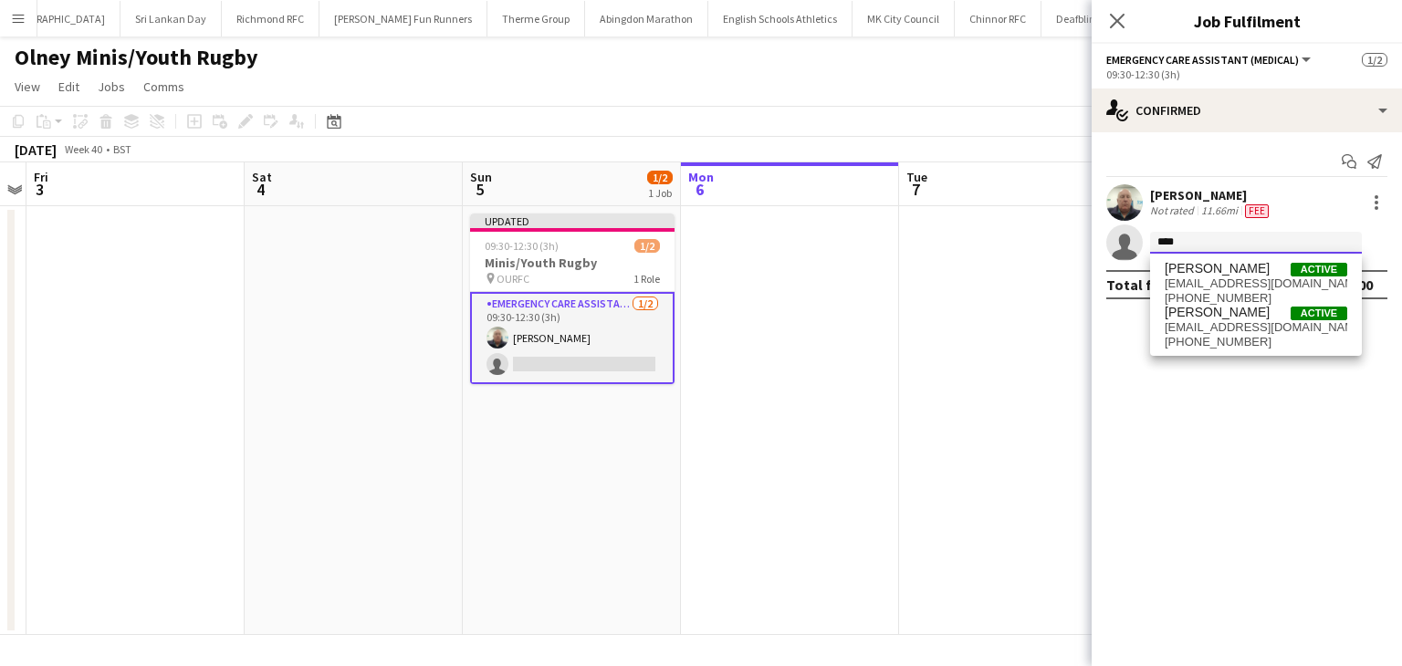
type input "****"
click at [1172, 260] on div "Anna Cresswell Active ac.medic@outlook.com +4407985302276 Anna Williams Active …" at bounding box center [1256, 305] width 212 height 102
click at [1172, 277] on span "ac.medic@outlook.com" at bounding box center [1256, 284] width 183 height 15
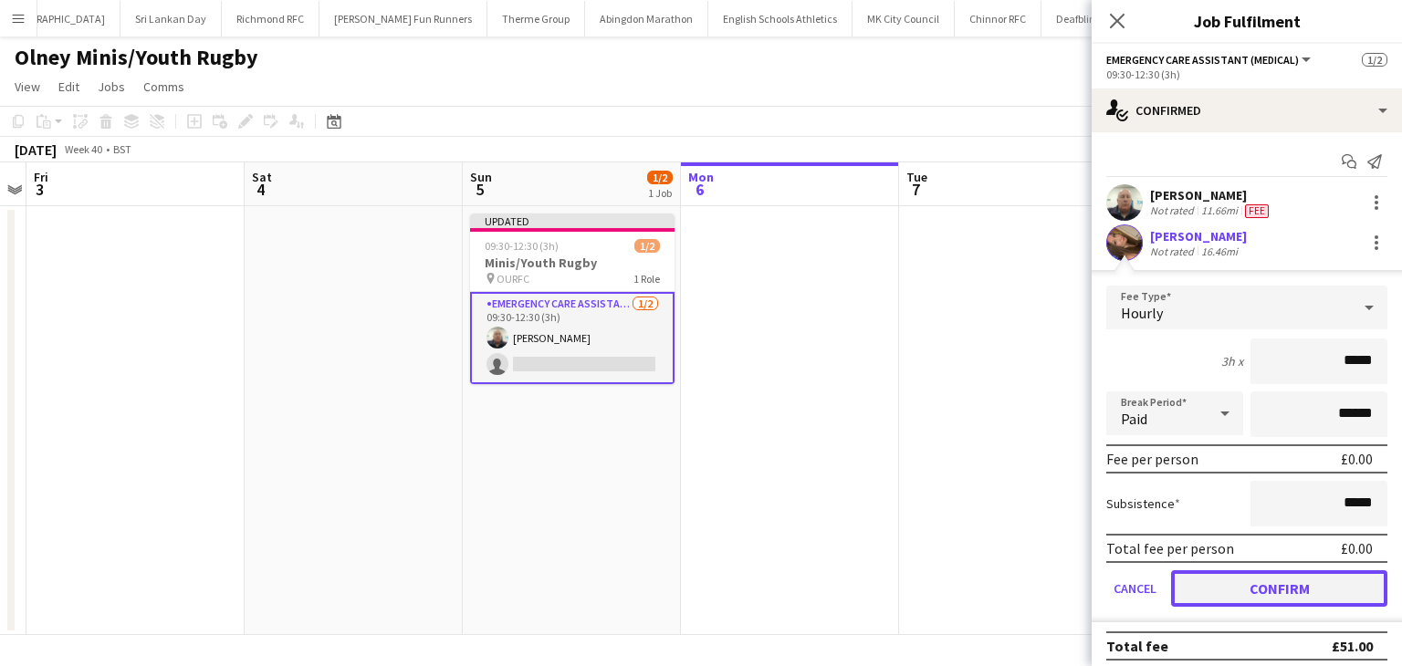
click at [1230, 575] on button "Confirm" at bounding box center [1279, 588] width 216 height 37
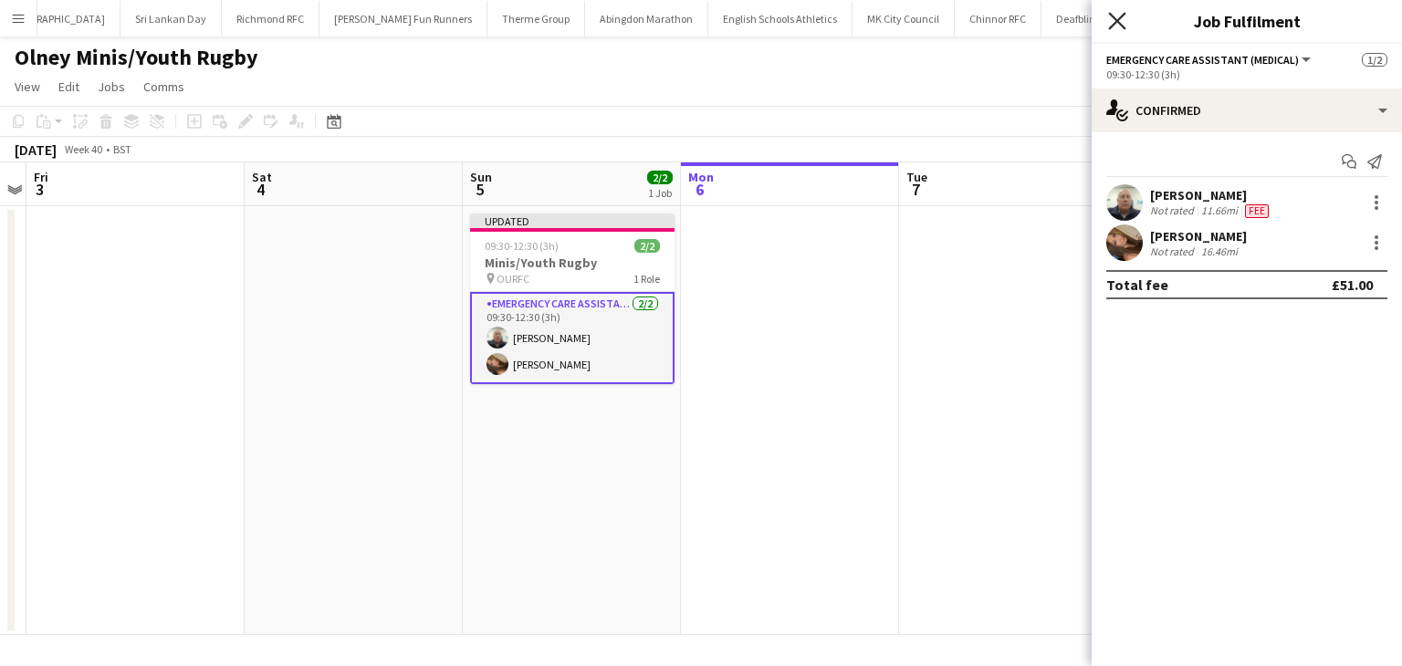
click at [1118, 23] on icon at bounding box center [1116, 20] width 17 height 17
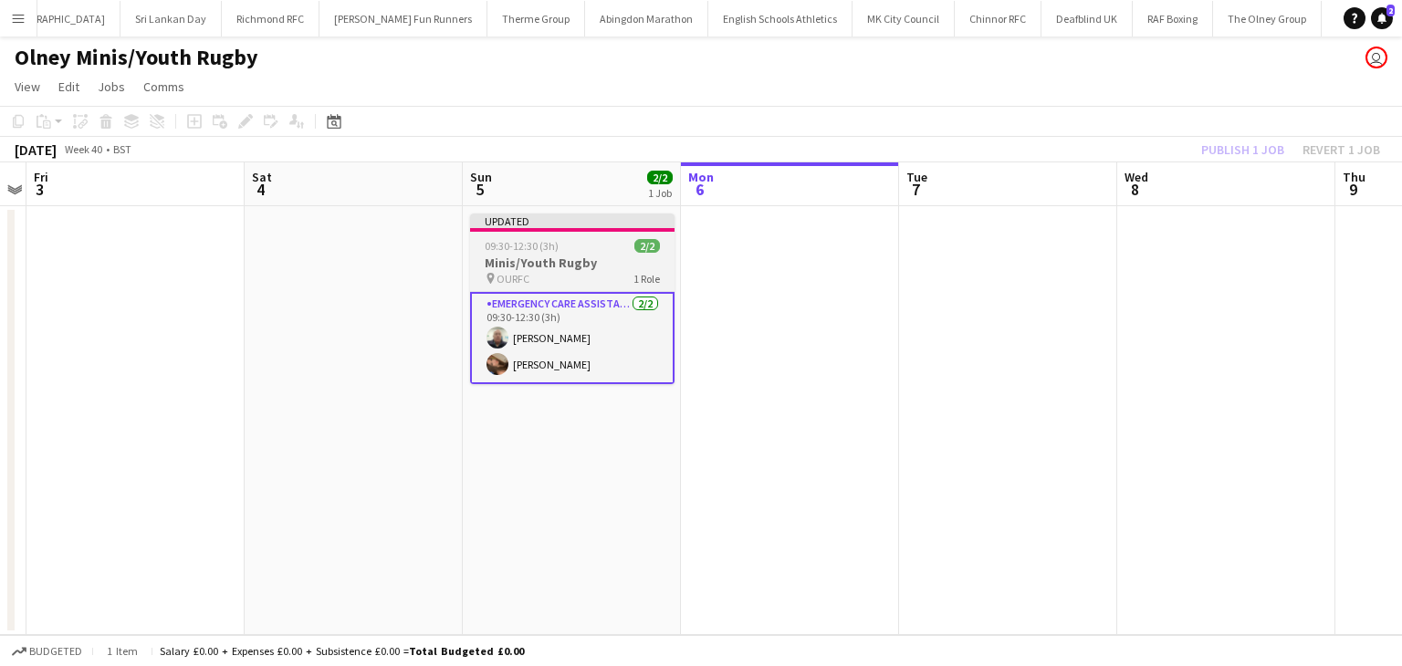
click at [575, 253] on app-job-card "Updated 09:30-12:30 (3h) 2/2 Minis/Youth Rugby pin OURFC 1 Role Emergency Care …" at bounding box center [572, 299] width 204 height 171
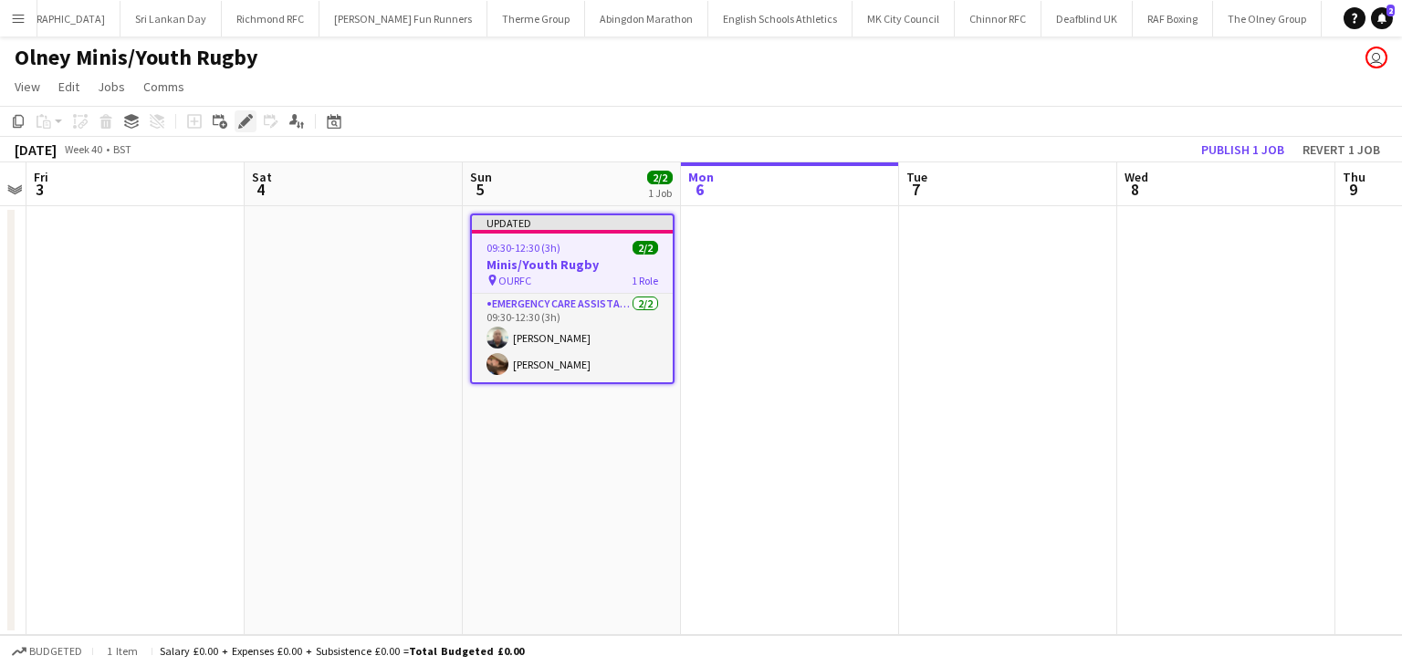
click at [239, 121] on icon "Edit" at bounding box center [245, 121] width 15 height 15
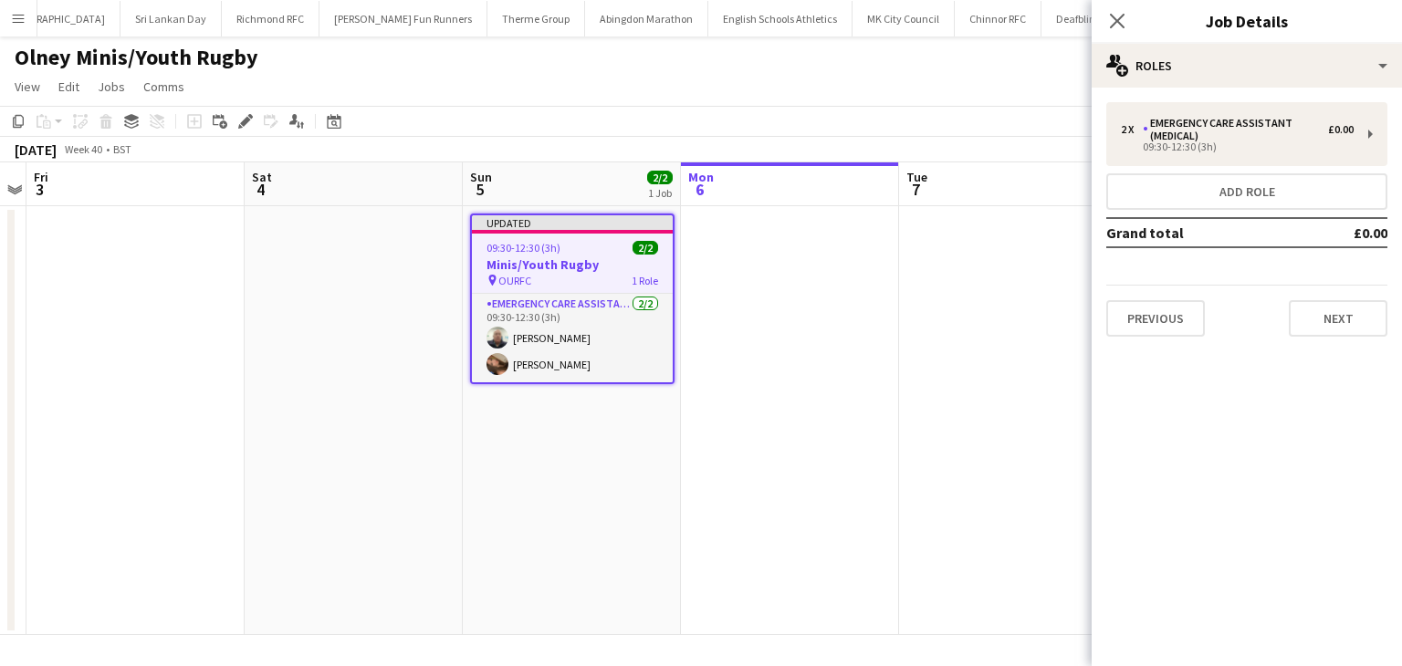
click at [1195, 167] on div "2 x Emergency Care Assistant (Medical) £0.00 09:30-12:30 (3h) Add role Grand to…" at bounding box center [1247, 219] width 310 height 235
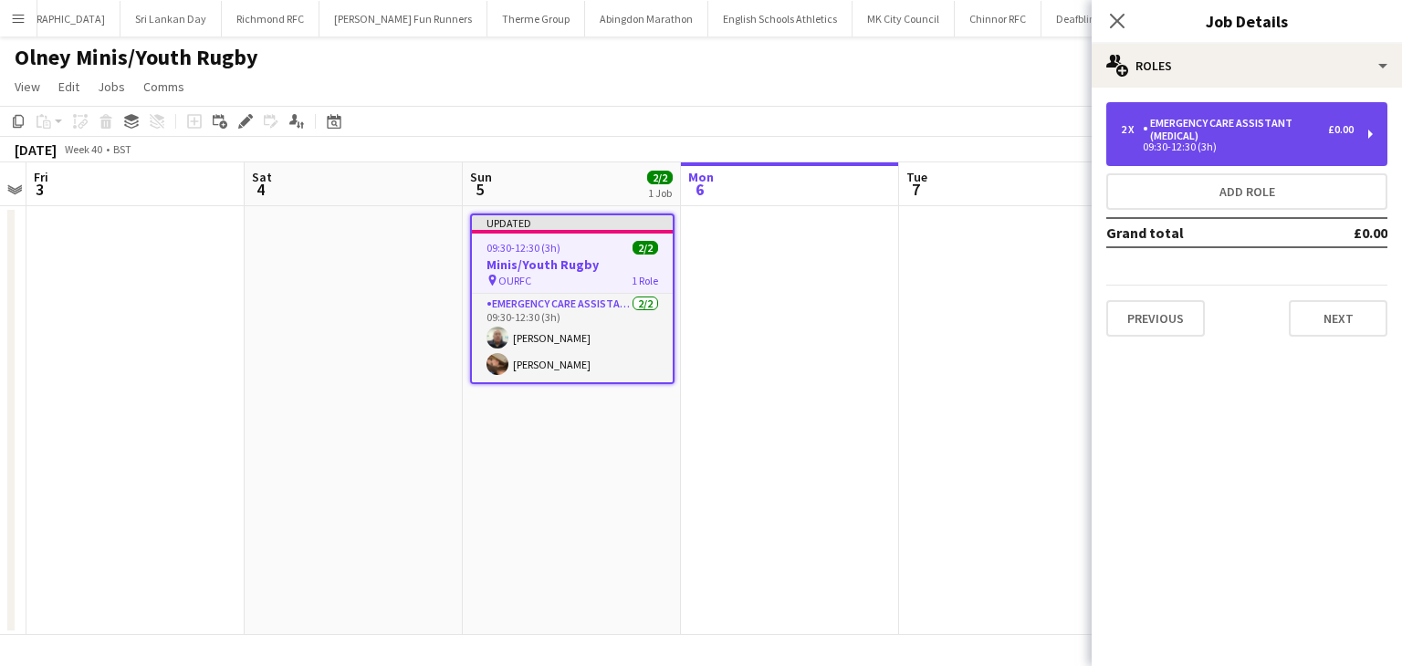
click at [1194, 154] on div "2 x Emergency Care Assistant (Medical) £0.00 09:30-12:30 (3h)" at bounding box center [1246, 134] width 281 height 64
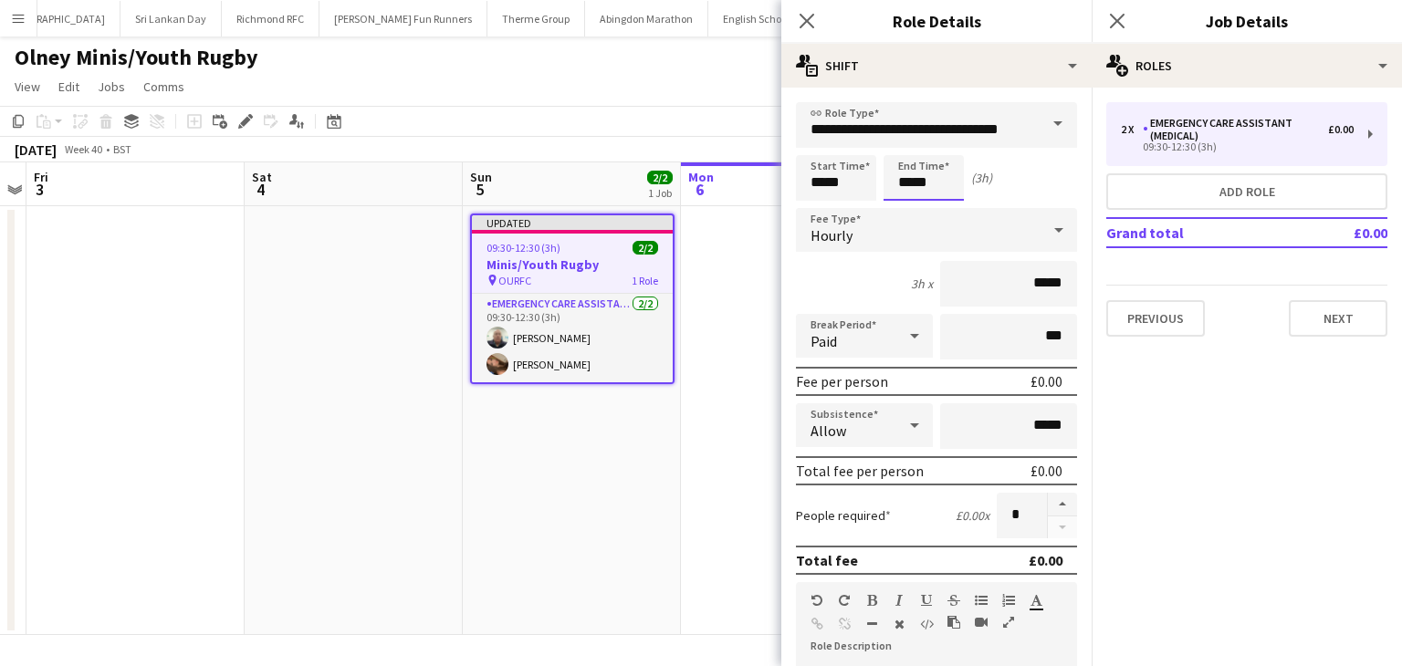
click at [925, 191] on body "Menu Boards Boards Boards All jobs Status Workforce Workforce My Workforce Recr…" at bounding box center [701, 333] width 1402 height 666
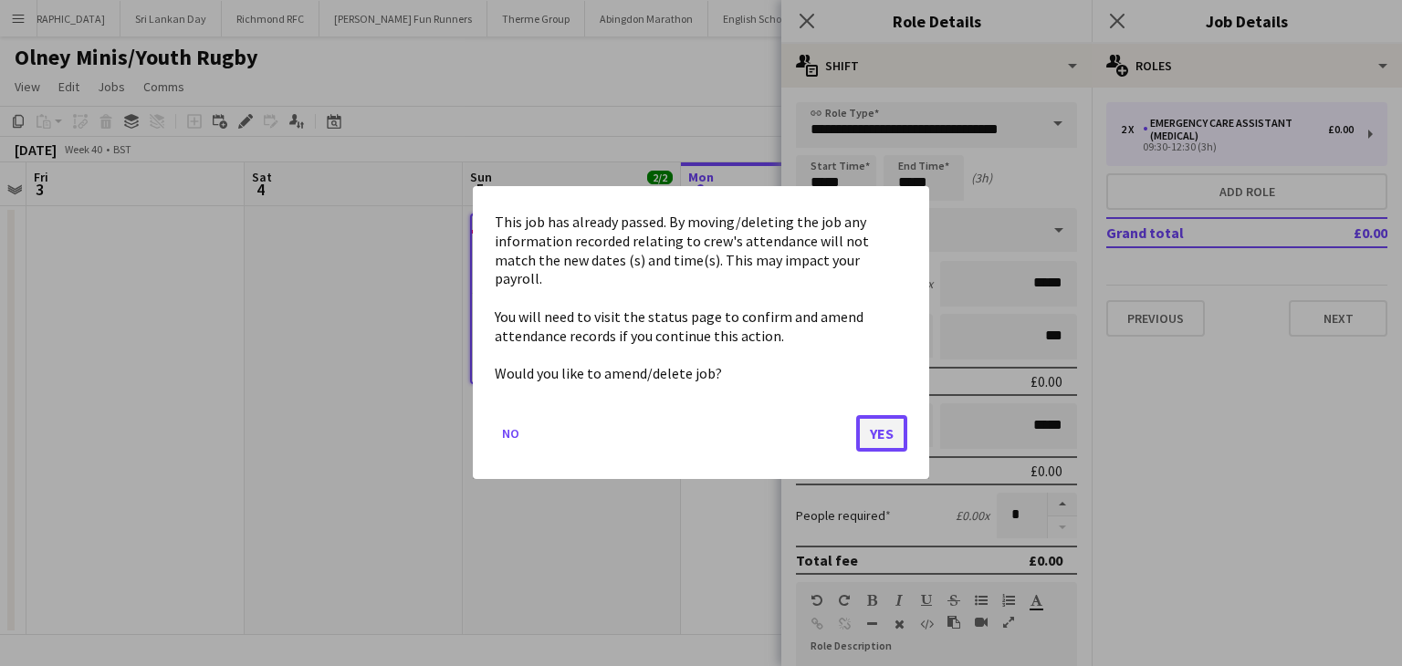
click at [881, 420] on button "Yes" at bounding box center [881, 434] width 51 height 37
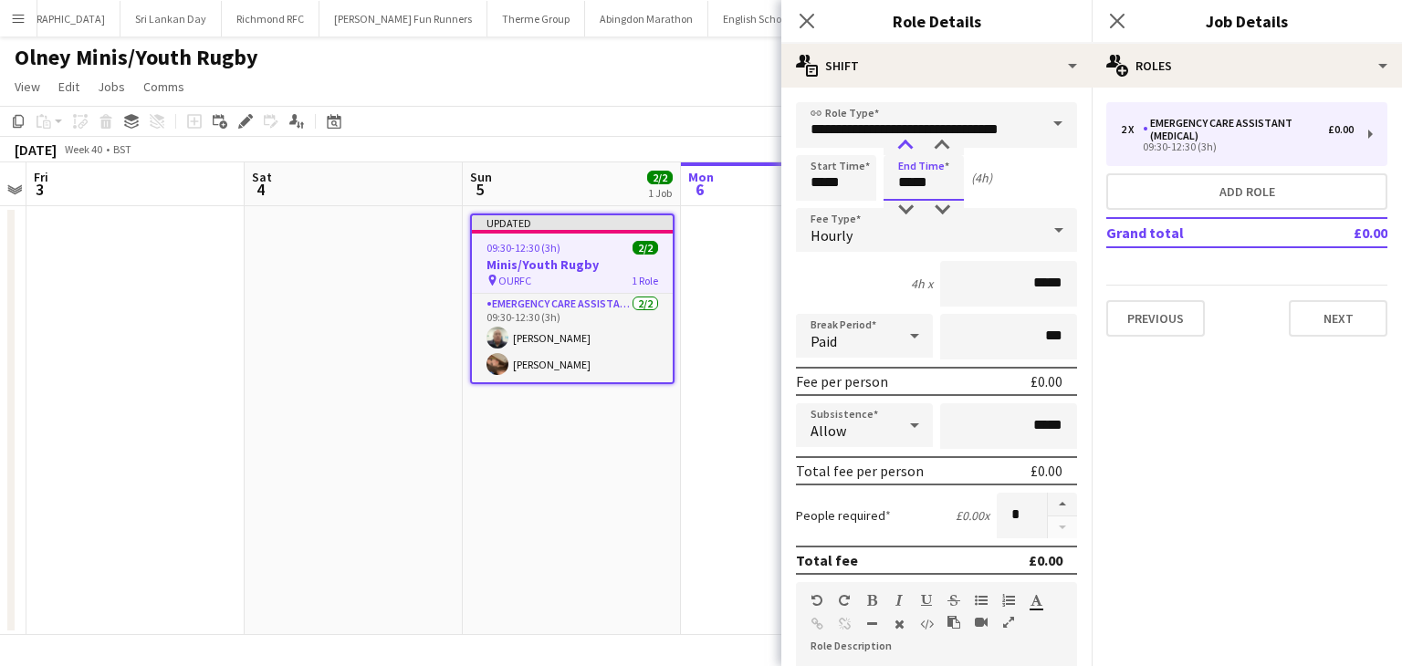
click at [909, 143] on div at bounding box center [905, 146] width 37 height 18
click at [942, 205] on div at bounding box center [942, 210] width 37 height 18
type input "*****"
click at [942, 205] on div at bounding box center [942, 210] width 37 height 18
click at [1119, 21] on icon "Close pop-in" at bounding box center [1116, 20] width 17 height 17
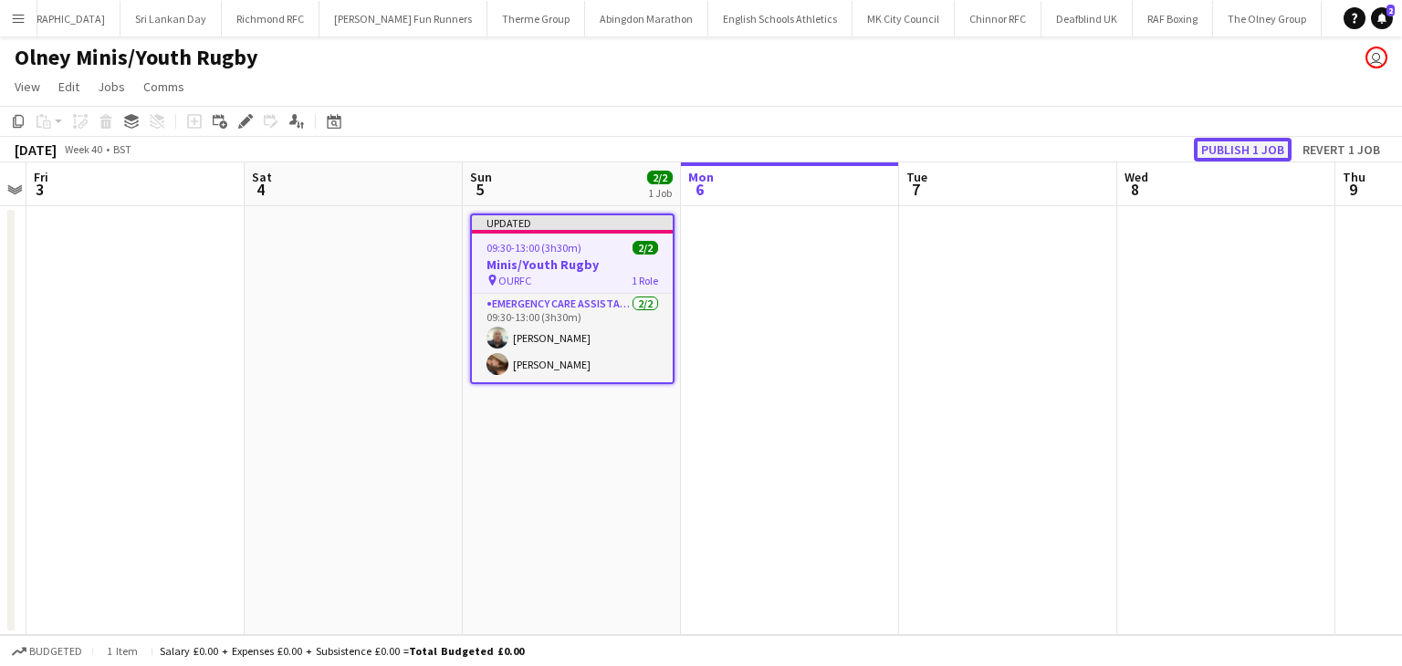
click at [1215, 154] on button "Publish 1 job" at bounding box center [1243, 150] width 98 height 24
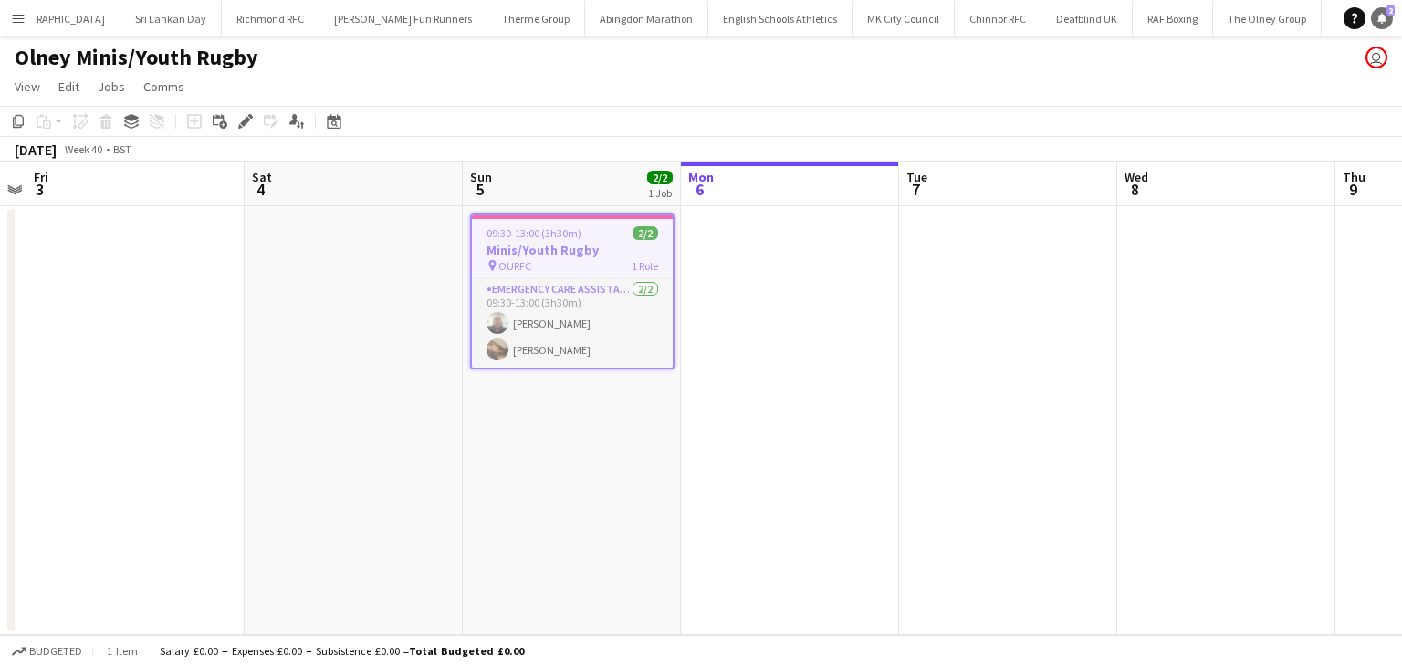
click at [1381, 18] on icon at bounding box center [1381, 17] width 9 height 9
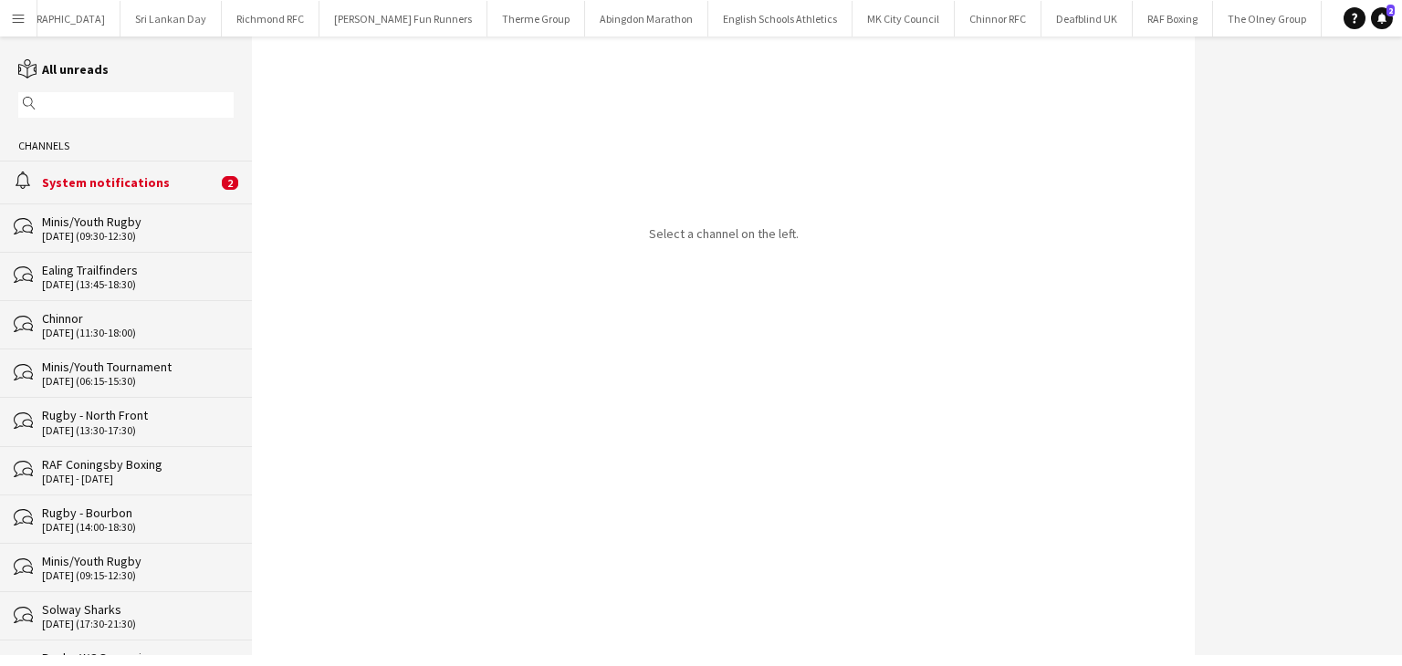
click at [157, 168] on div "alarm System notifications 2" at bounding box center [126, 182] width 252 height 42
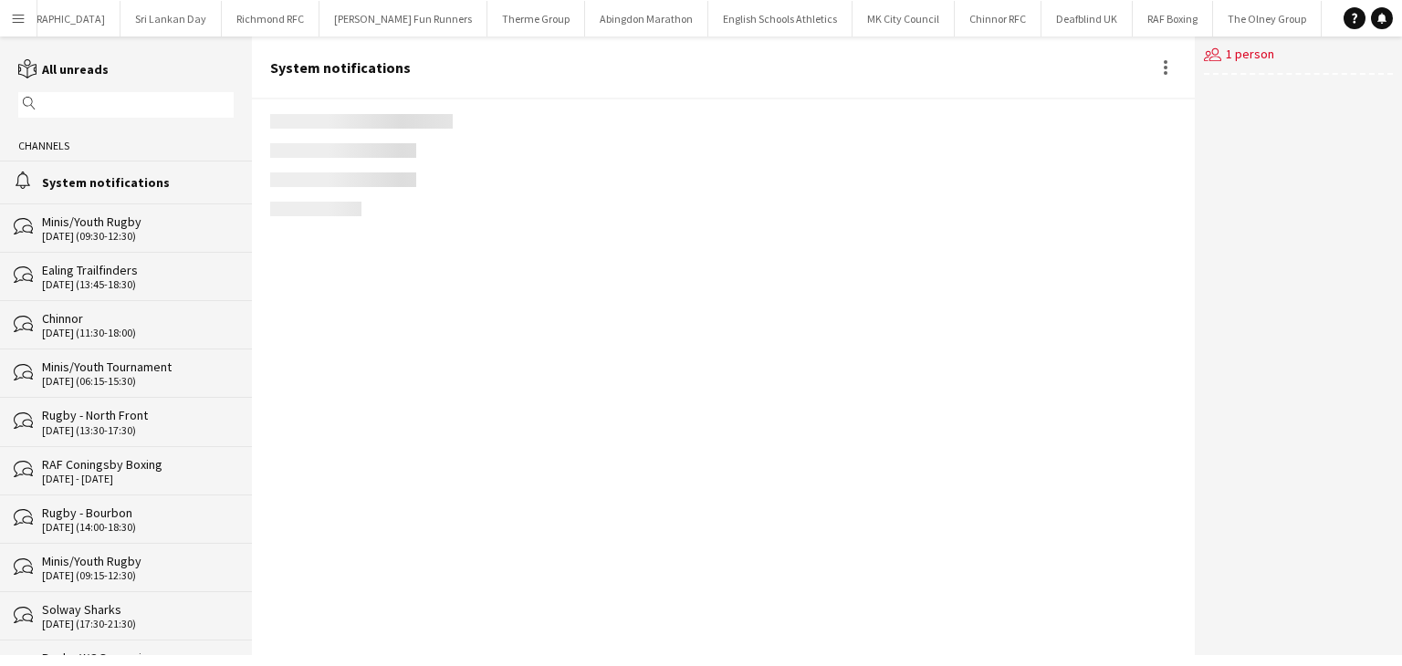
scroll to position [2284, 0]
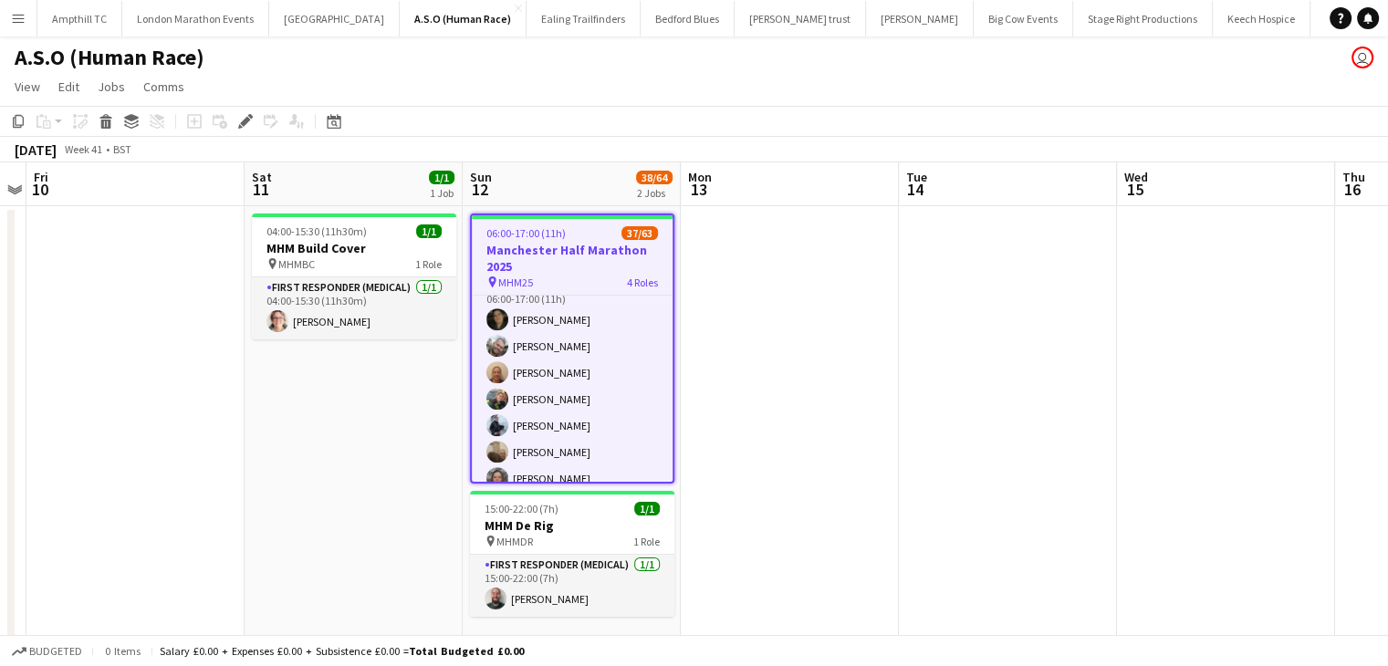
scroll to position [1541, 0]
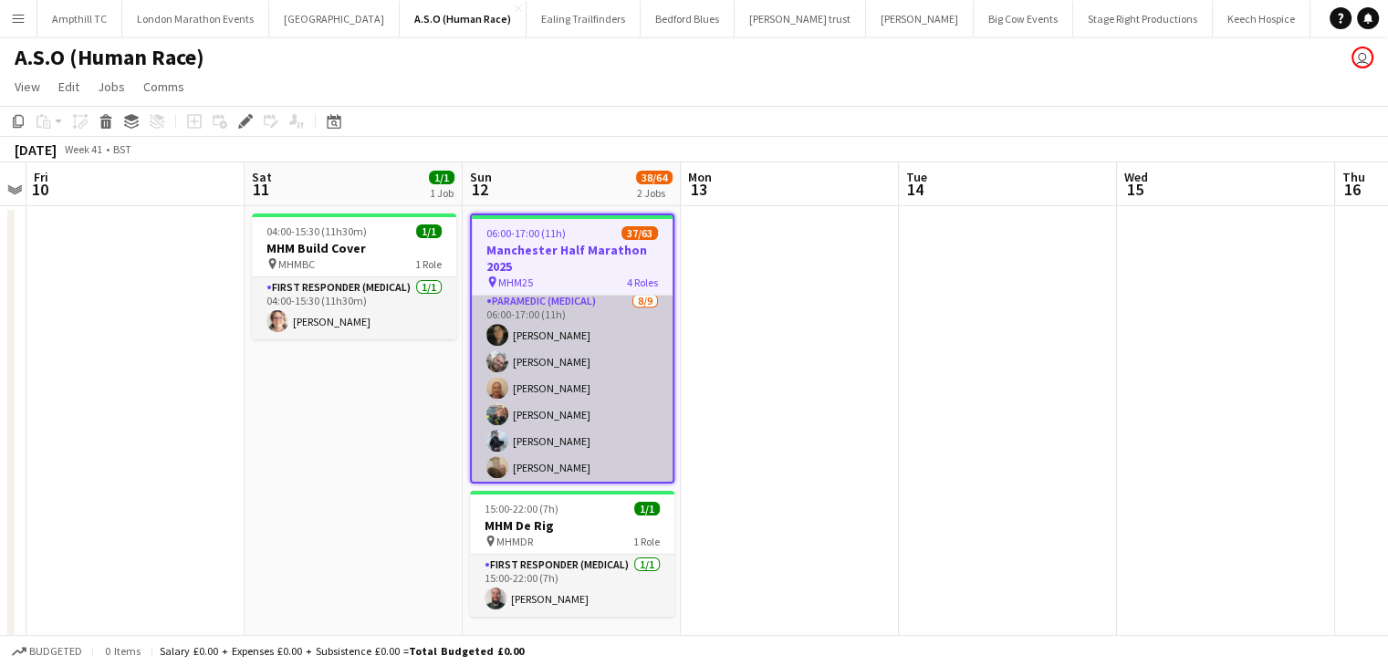
click at [559, 378] on app-card-role "Paramedic (Medical) 8/9 06:00-17:00 (11h) Chrissy Sykes Ryan Russell Leanne Ble…" at bounding box center [572, 428] width 201 height 274
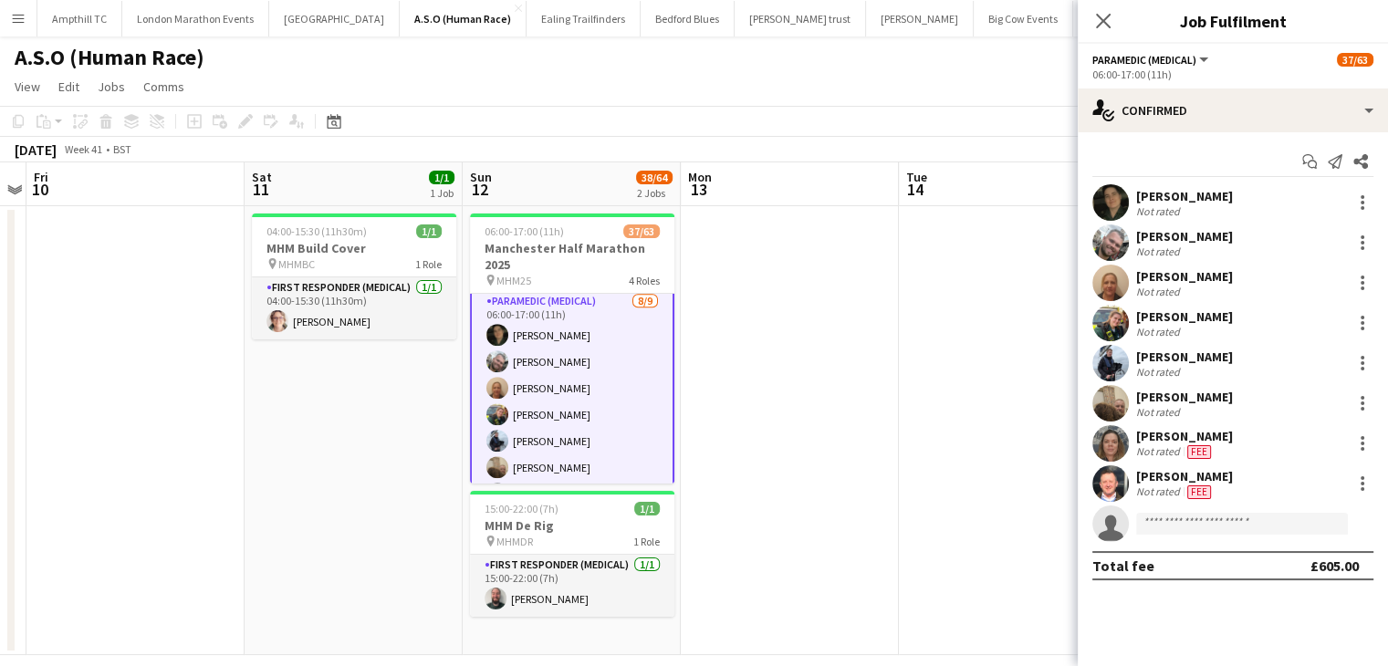
scroll to position [1542, 0]
click at [1355, 277] on div at bounding box center [1363, 283] width 22 height 22
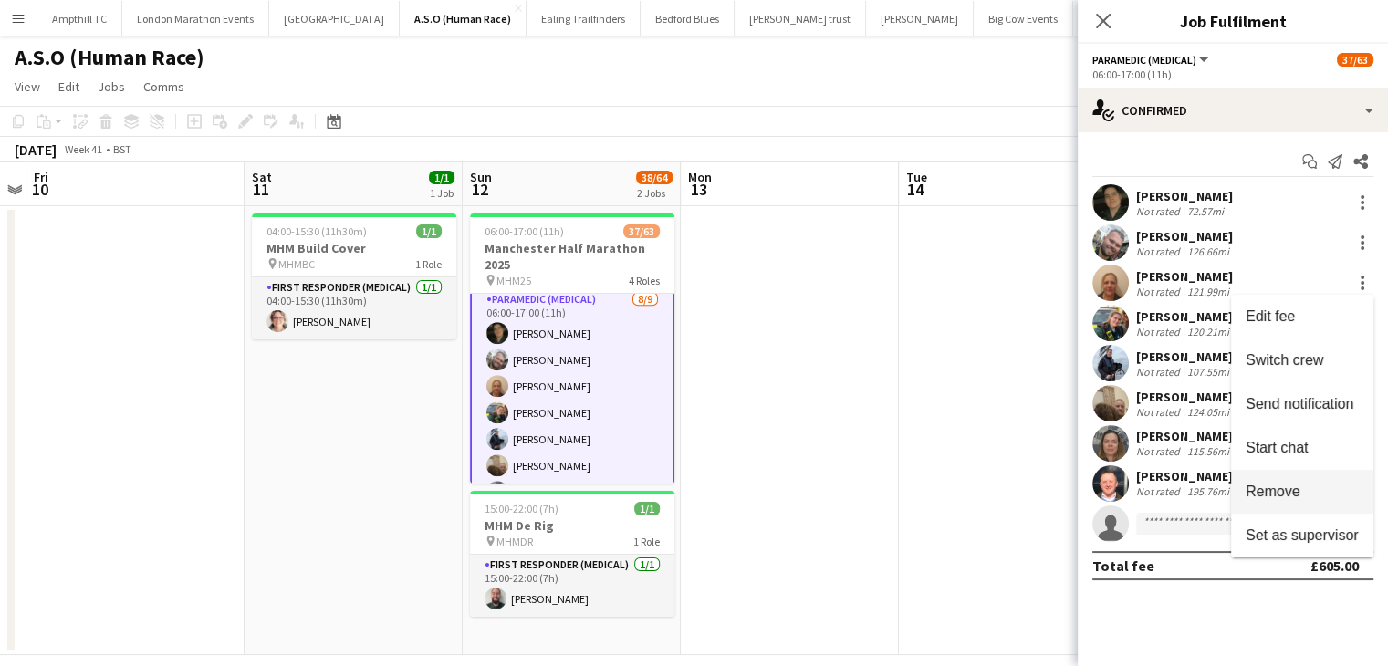
click at [1277, 494] on span "Remove" at bounding box center [1273, 492] width 55 height 16
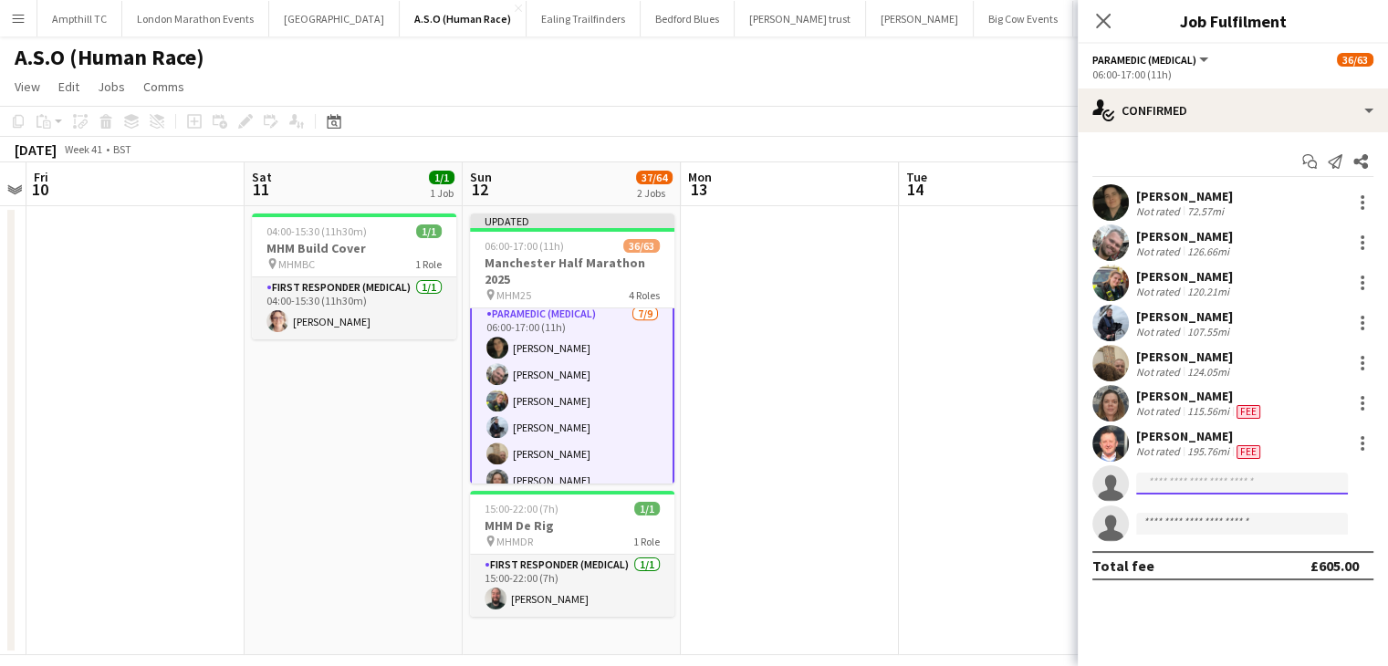
click at [1154, 481] on input at bounding box center [1242, 484] width 212 height 22
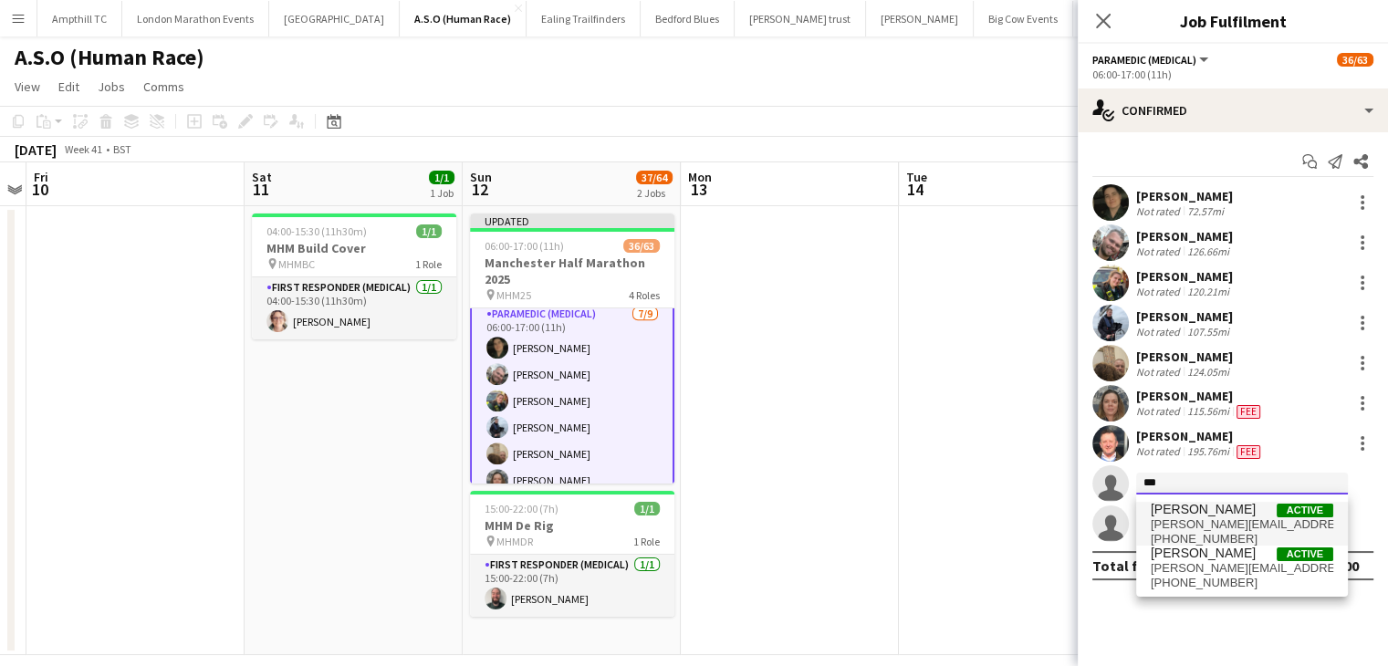
type input "***"
click at [1187, 509] on span "Tania Mc Manus" at bounding box center [1203, 510] width 105 height 16
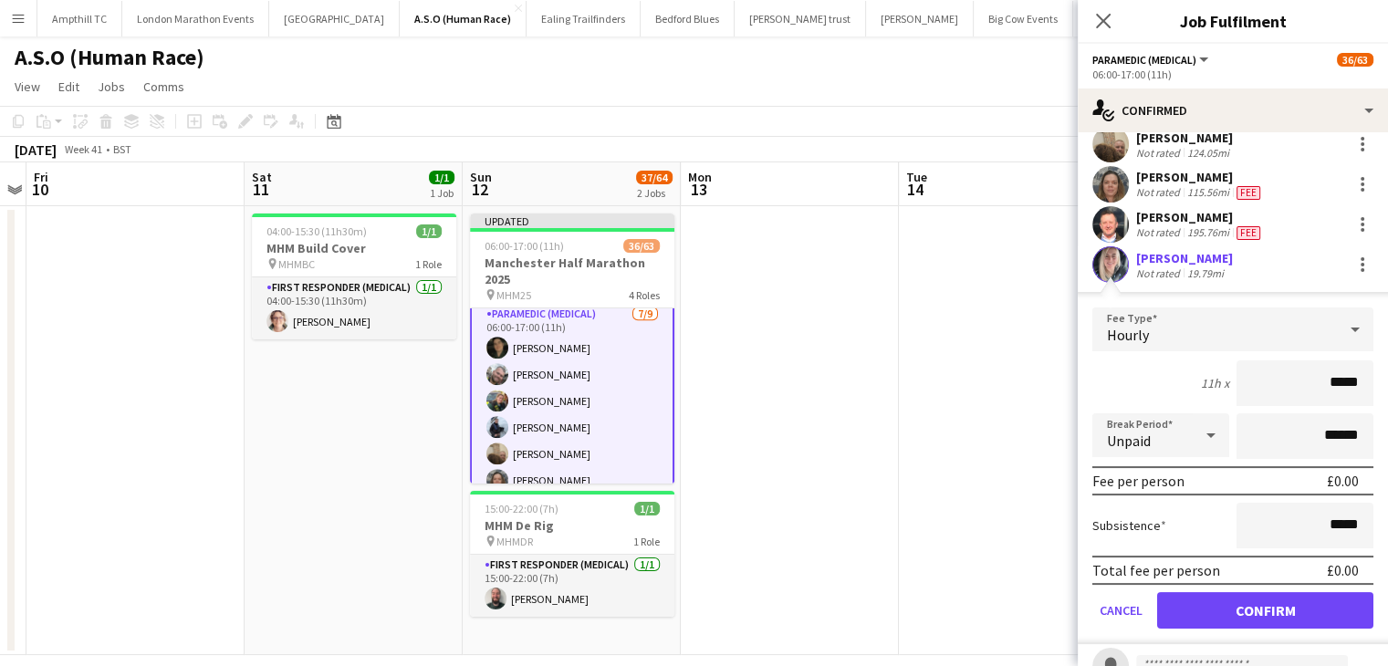
scroll to position [223, 0]
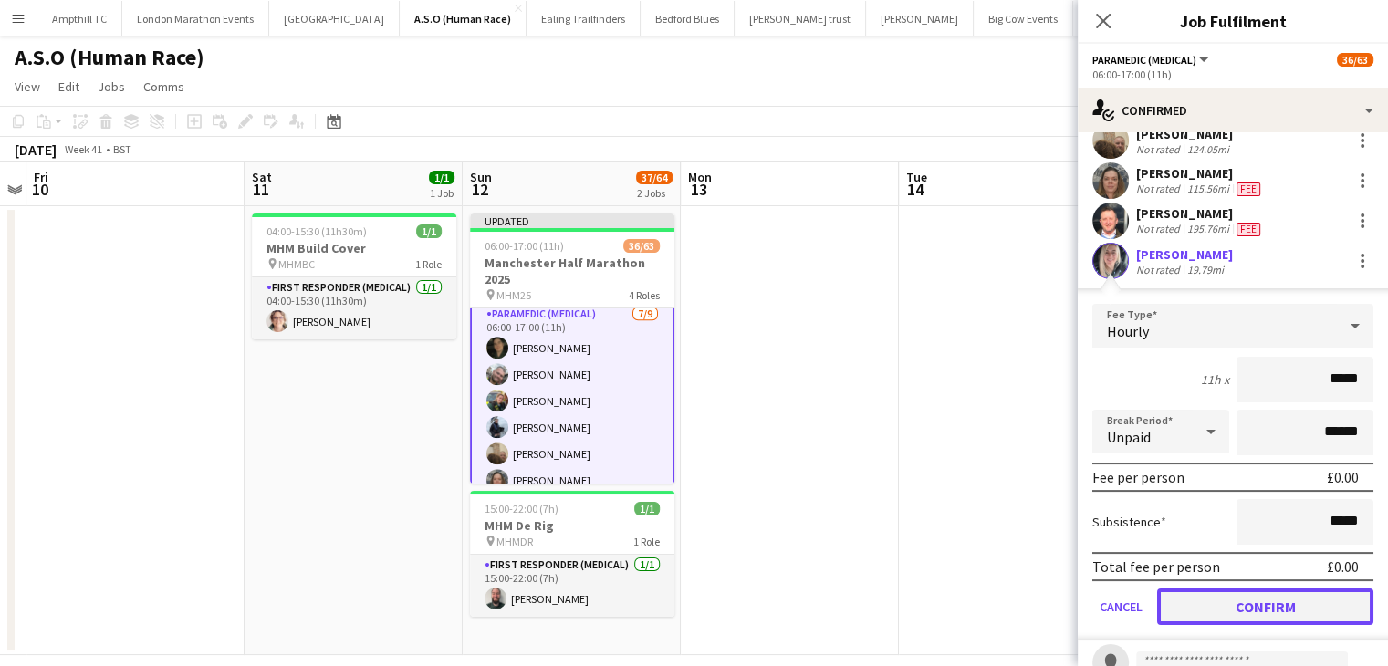
click at [1230, 612] on button "Confirm" at bounding box center [1265, 607] width 216 height 37
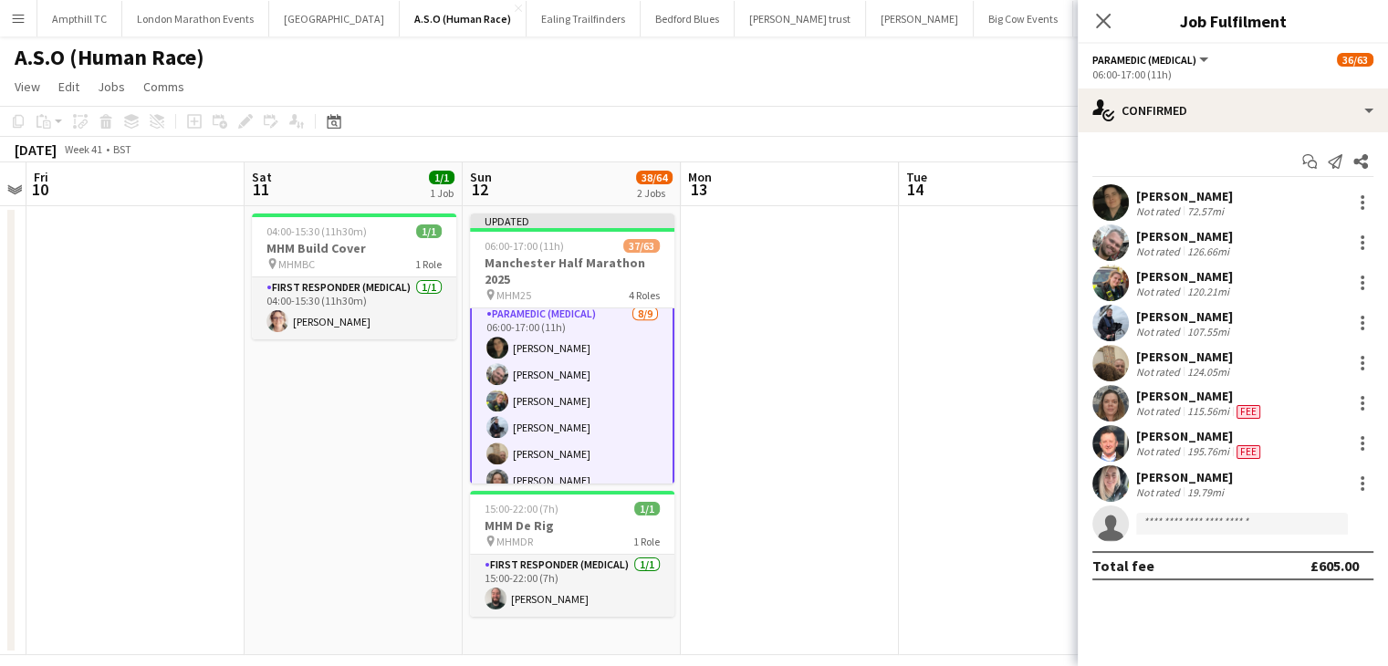
scroll to position [0, 0]
click at [1104, 28] on icon "Close pop-in" at bounding box center [1102, 20] width 17 height 17
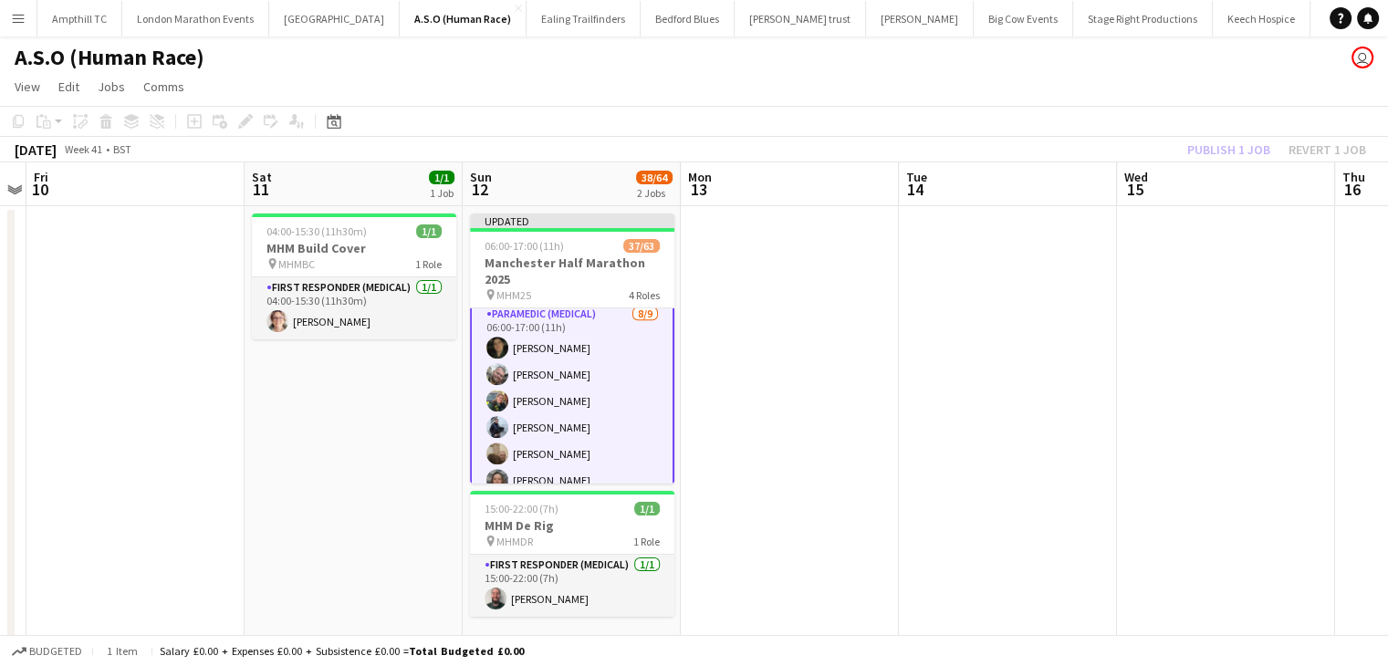
click at [1204, 140] on div "Publish 1 job Revert 1 job" at bounding box center [1276, 150] width 223 height 24
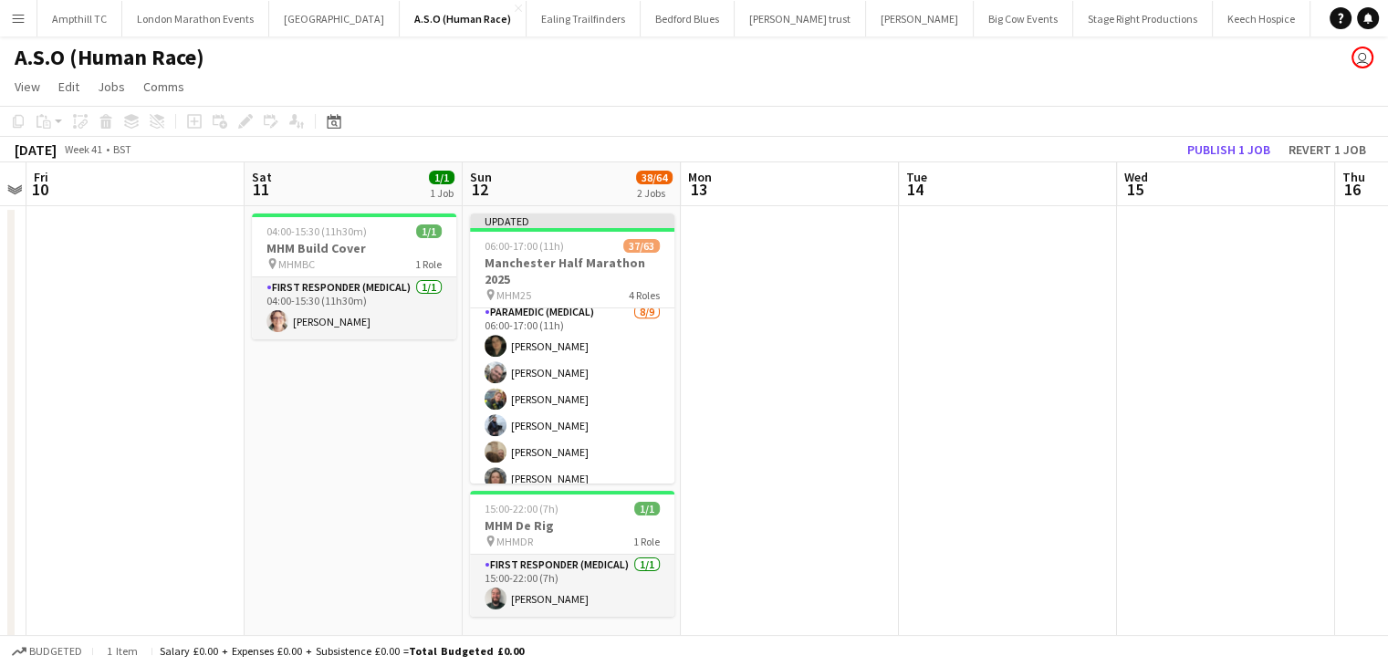
scroll to position [1541, 0]
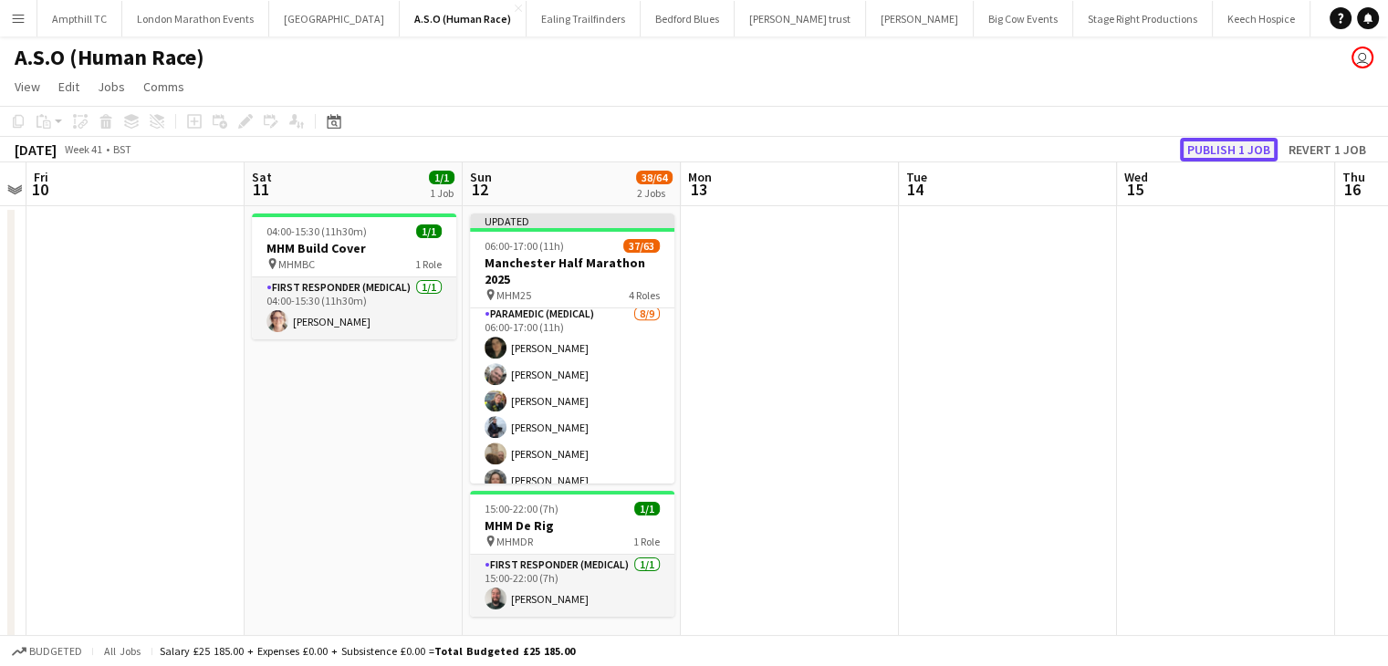
click at [1205, 143] on button "Publish 1 job" at bounding box center [1229, 150] width 98 height 24
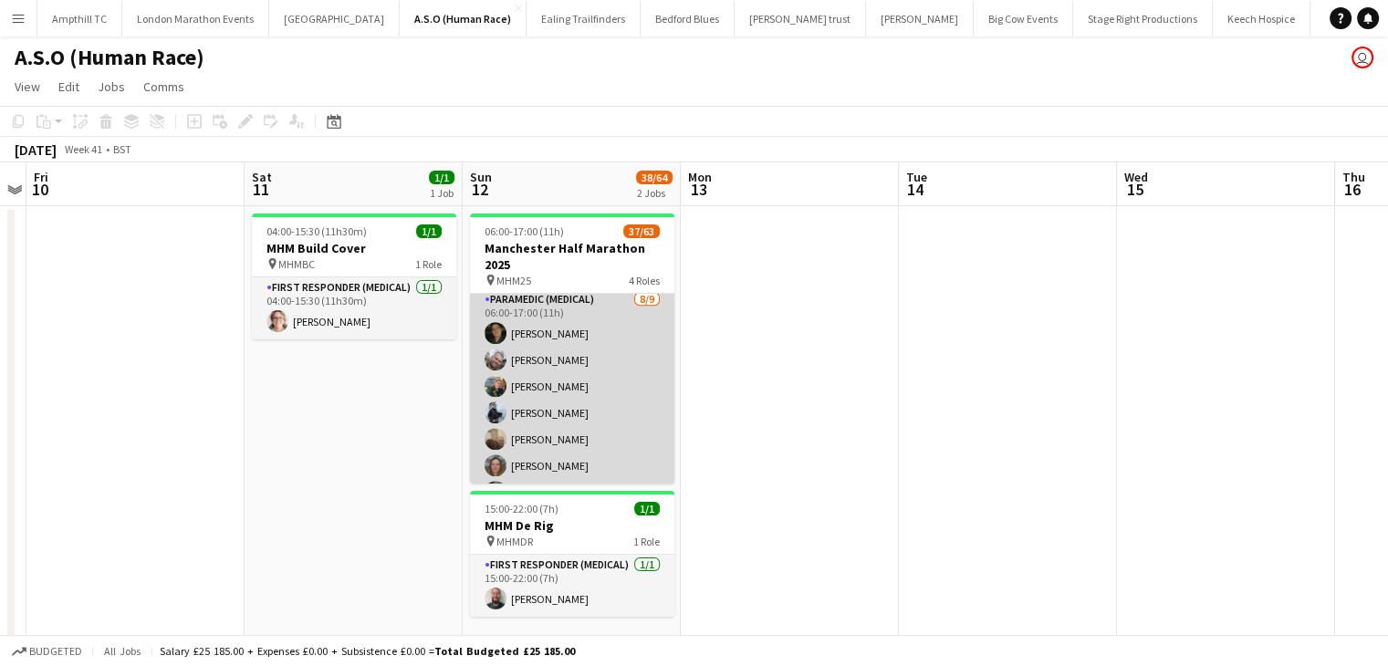
scroll to position [1620, 0]
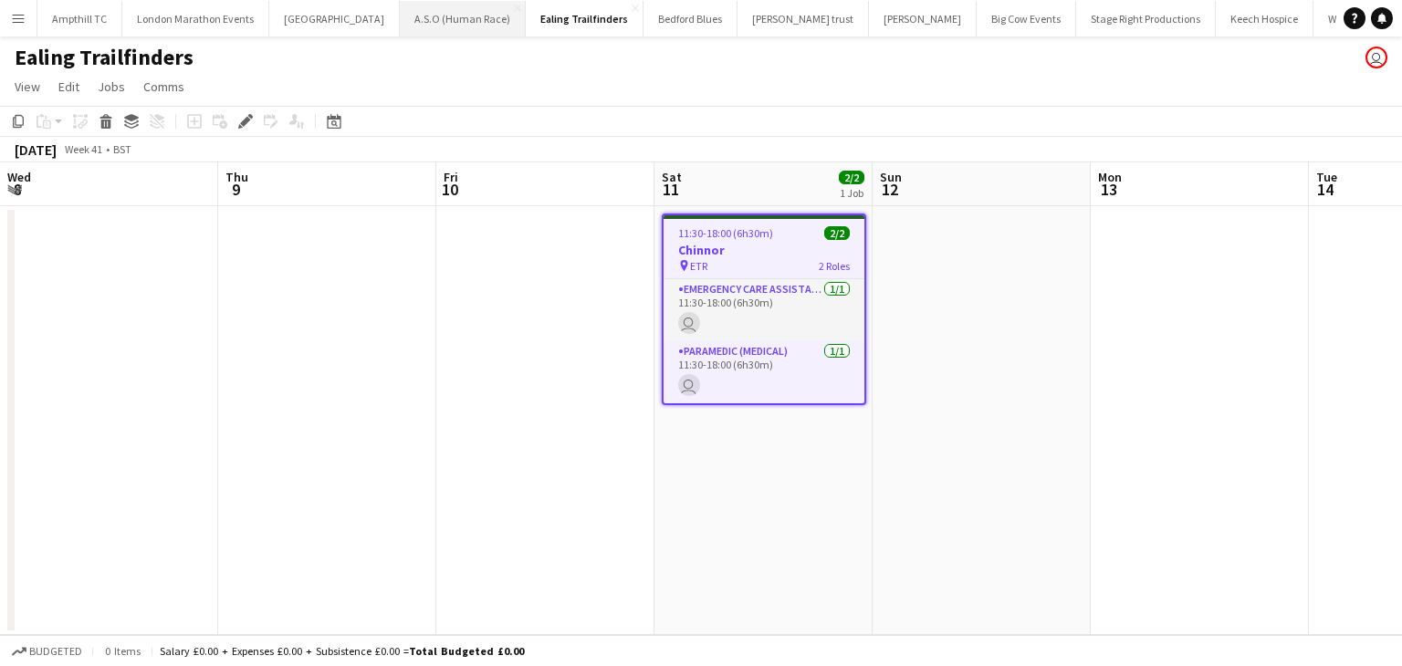
scroll to position [0, 628]
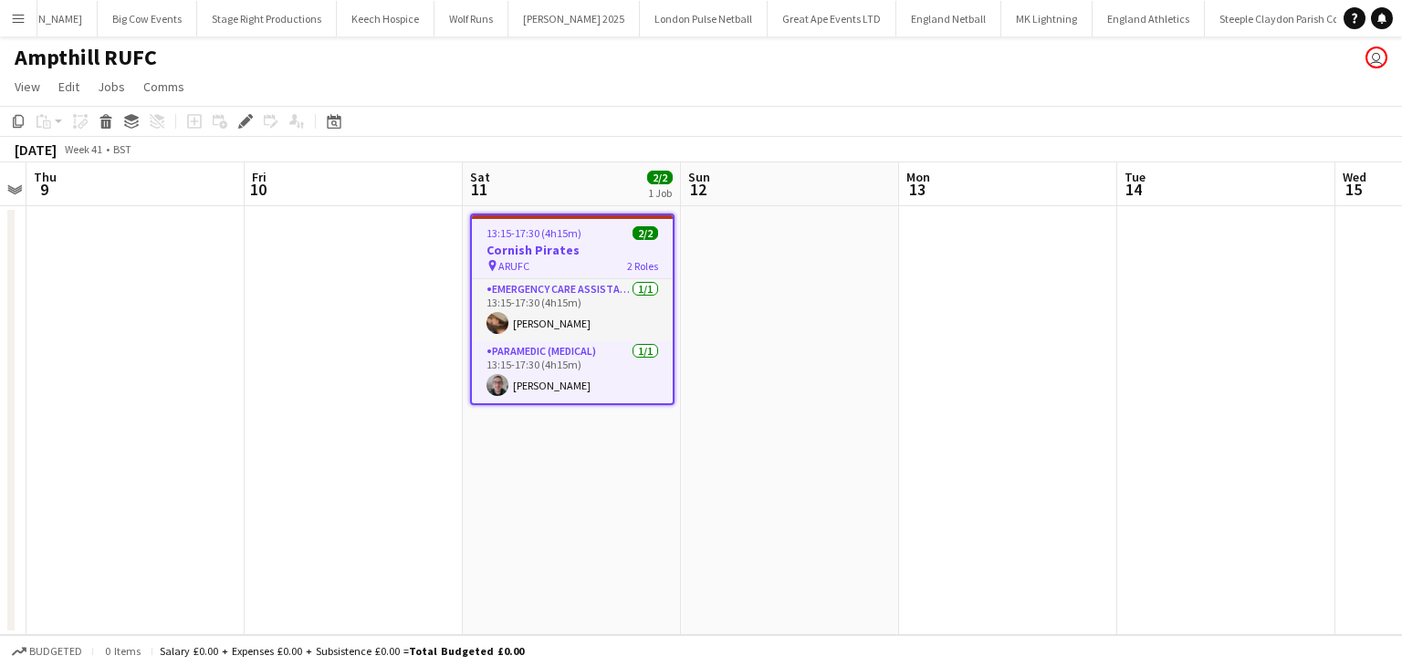
scroll to position [0, 876]
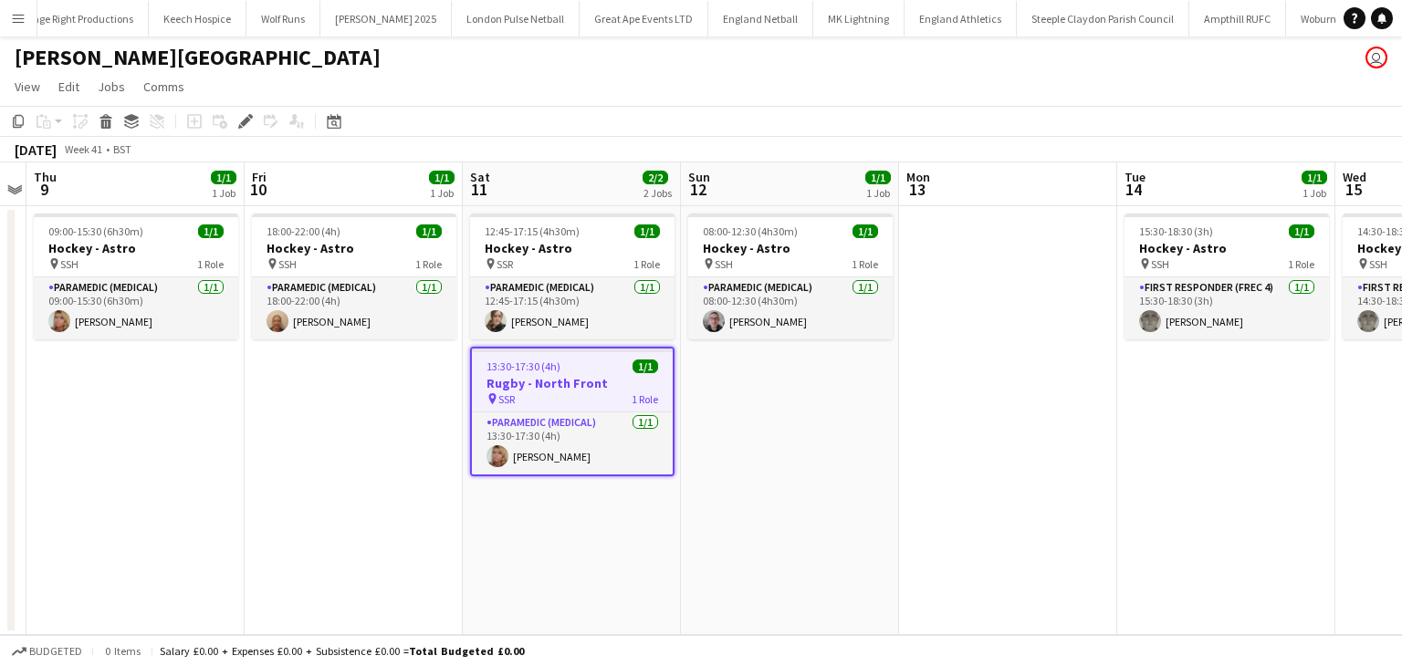
scroll to position [0, 1065]
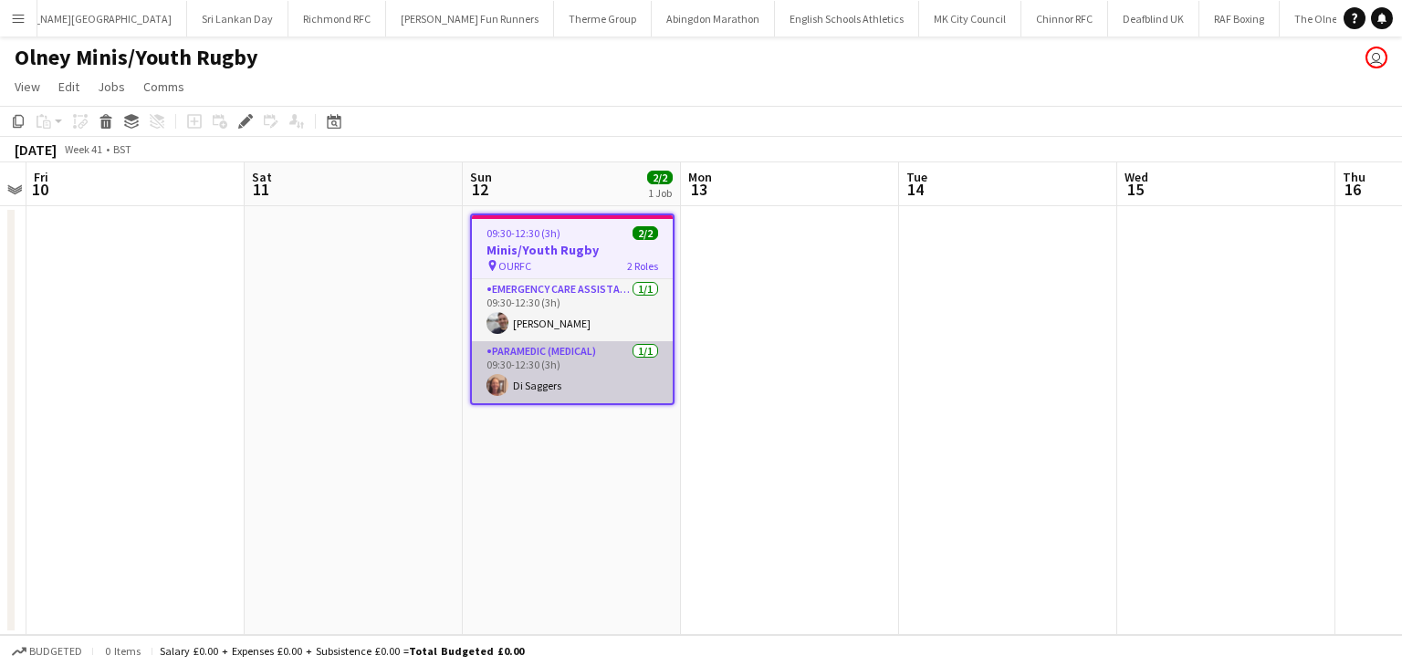
scroll to position [0, 2534]
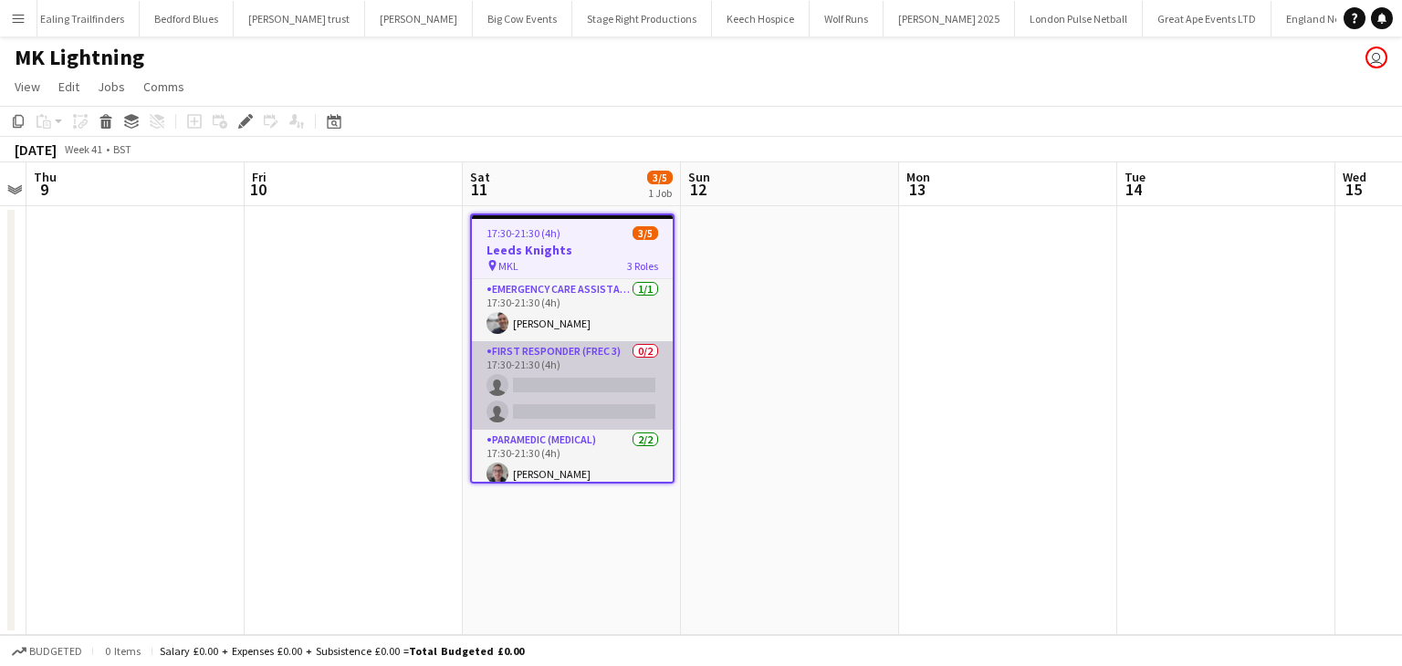
scroll to position [36, 0]
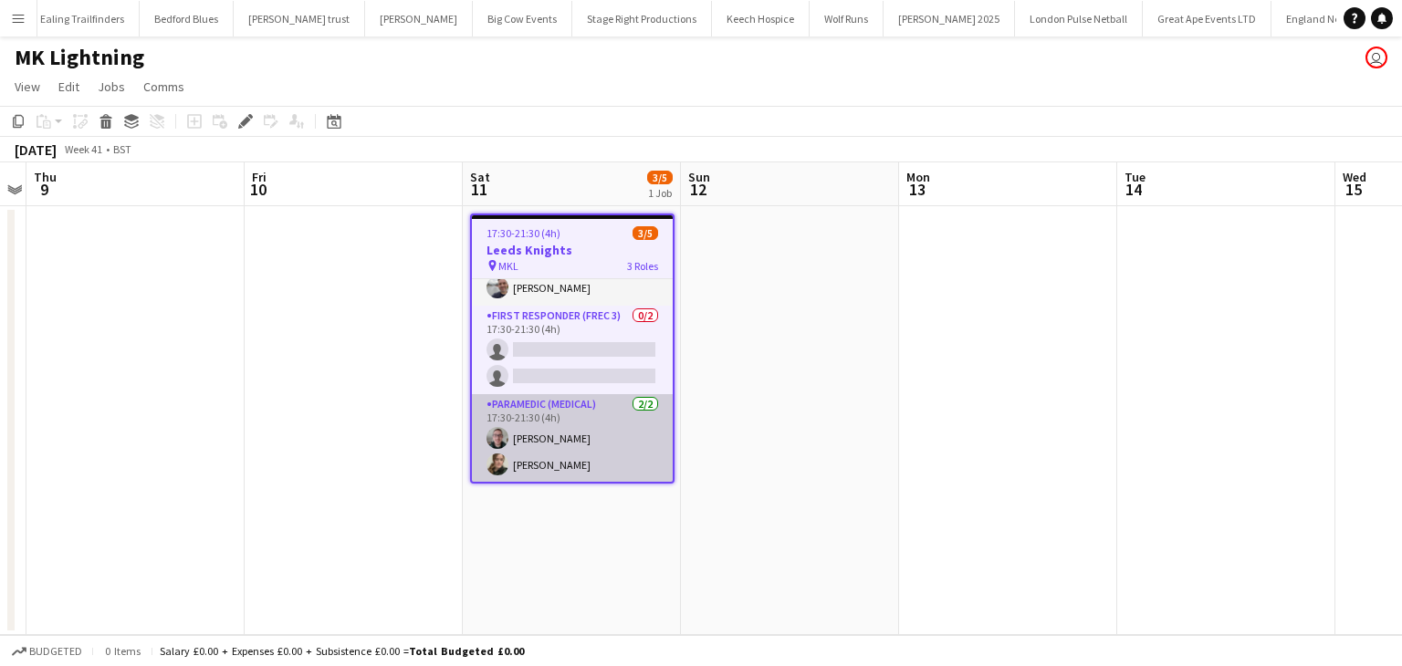
click at [563, 436] on app-card-role "Paramedic (Medical) [DATE] 17:30-21:30 (4h) [PERSON_NAME] [PERSON_NAME]" at bounding box center [572, 438] width 201 height 89
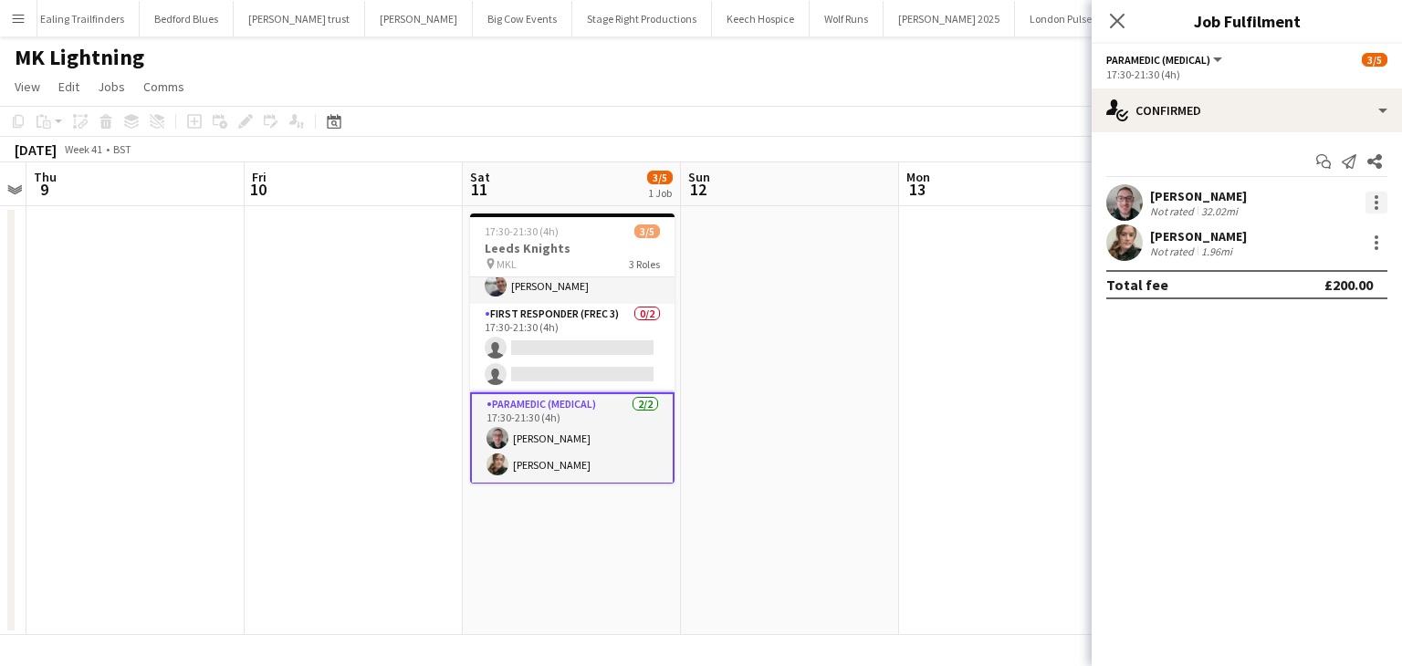
click at [1385, 195] on div at bounding box center [1376, 203] width 22 height 22
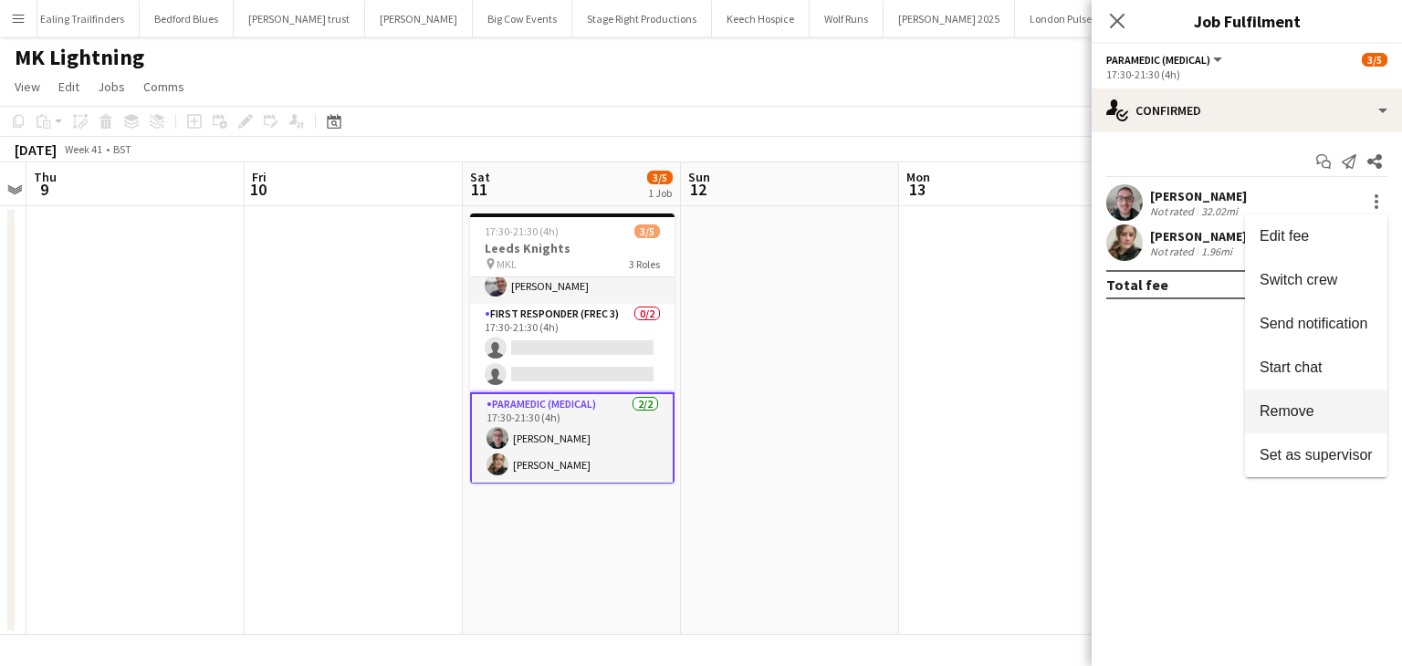
click at [1265, 402] on button "Remove" at bounding box center [1316, 412] width 142 height 44
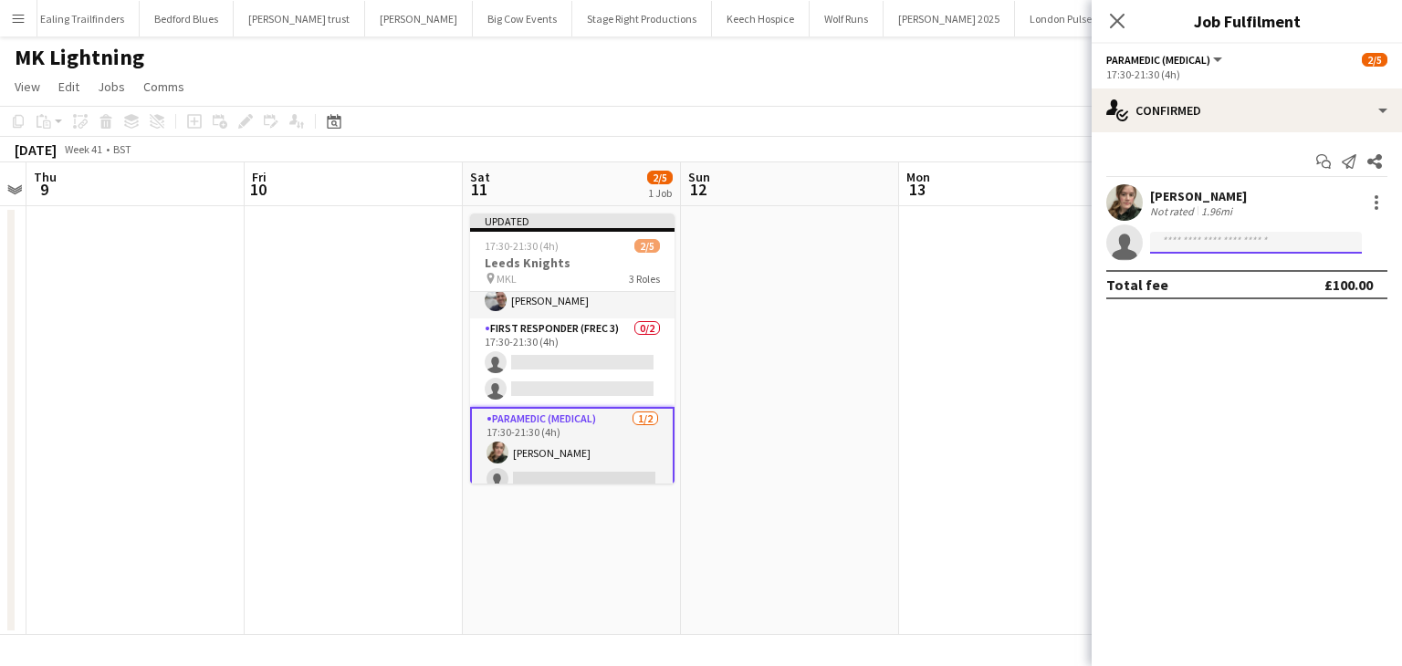
click at [1189, 244] on input at bounding box center [1256, 243] width 212 height 22
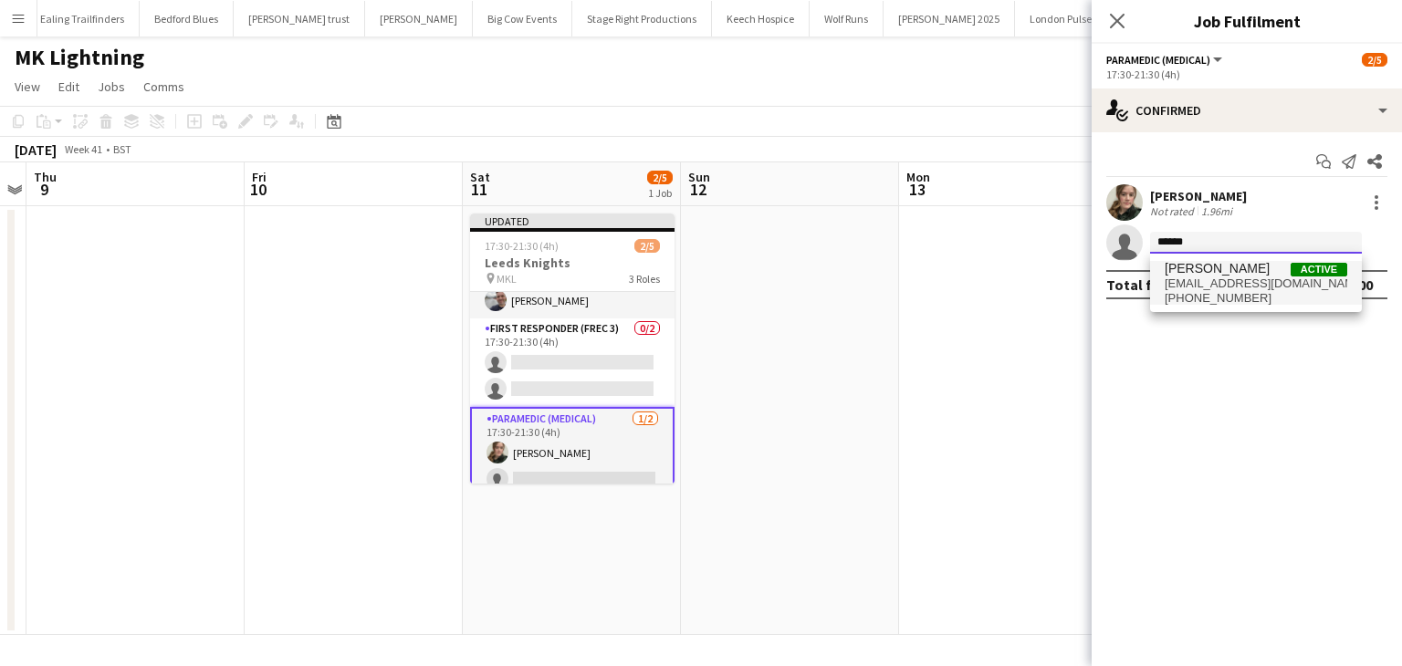
type input "******"
click at [1188, 271] on span "[PERSON_NAME]" at bounding box center [1217, 269] width 105 height 16
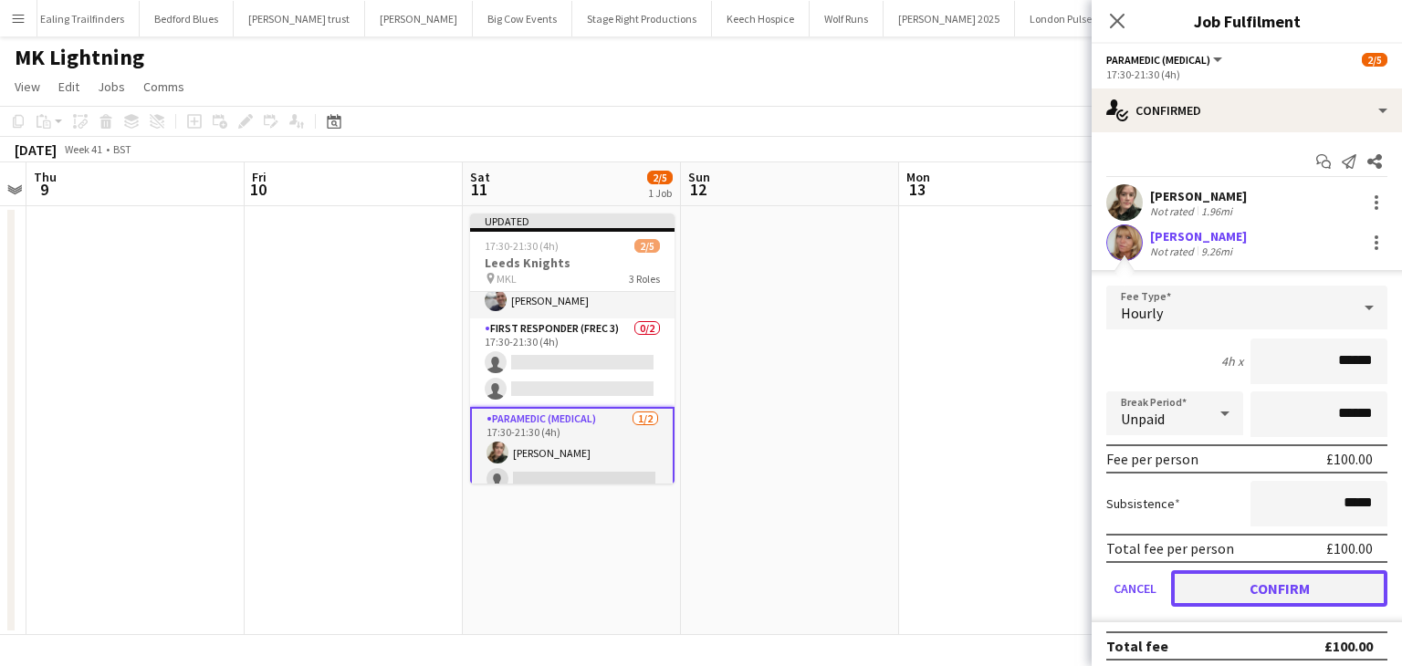
click at [1200, 579] on button "Confirm" at bounding box center [1279, 588] width 216 height 37
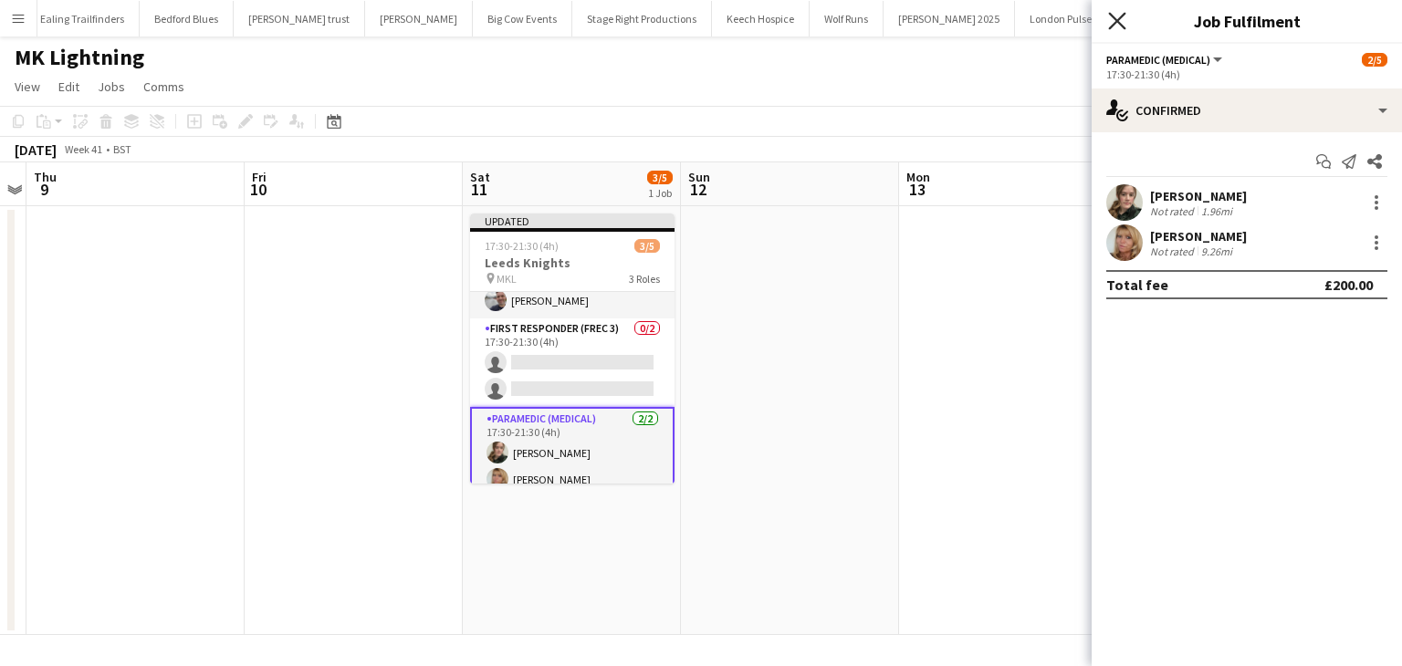
click at [1115, 21] on icon at bounding box center [1116, 20] width 17 height 17
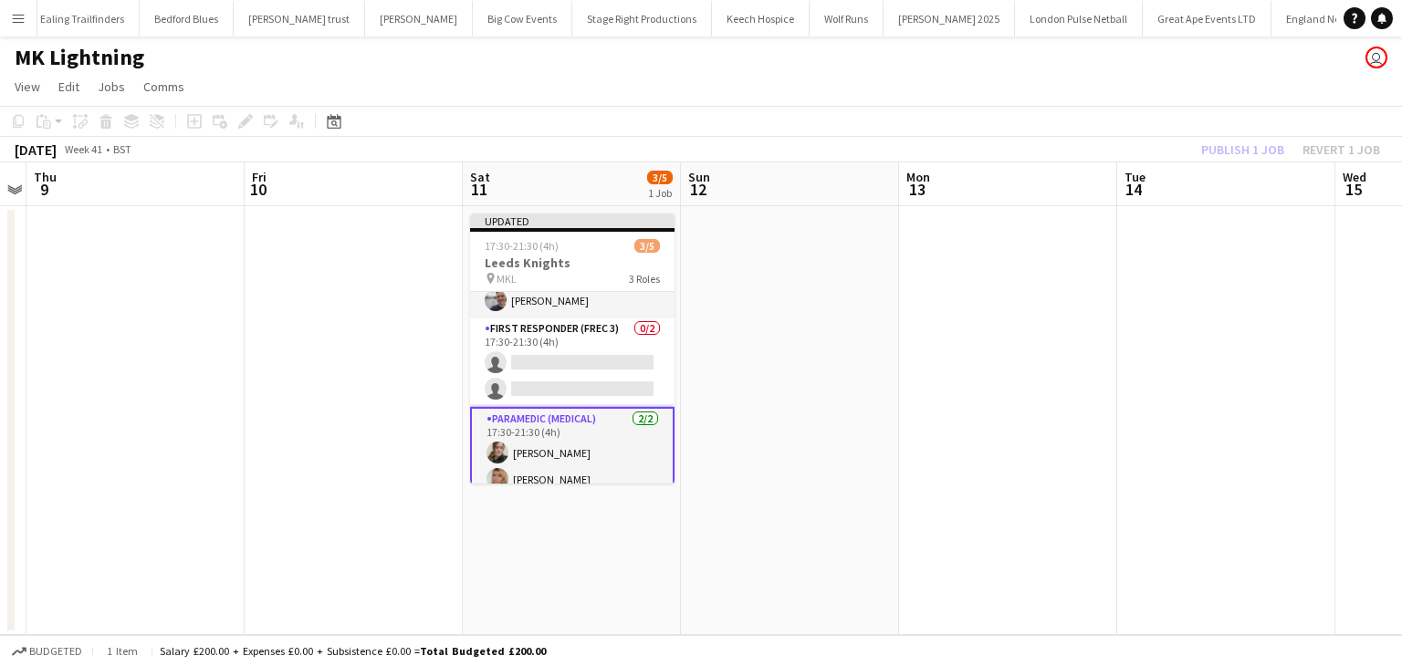
click at [1217, 154] on div "Publish 1 job Revert 1 job" at bounding box center [1290, 150] width 223 height 24
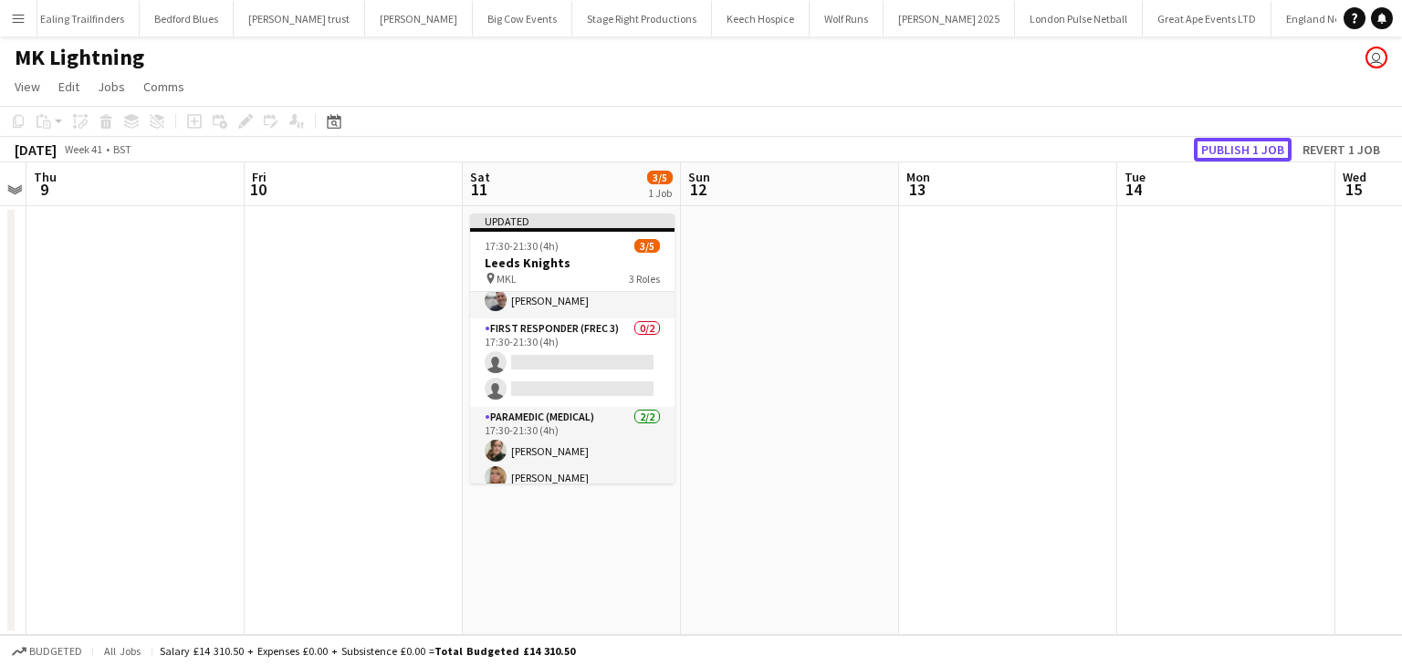
click at [1217, 154] on button "Publish 1 job" at bounding box center [1243, 150] width 98 height 24
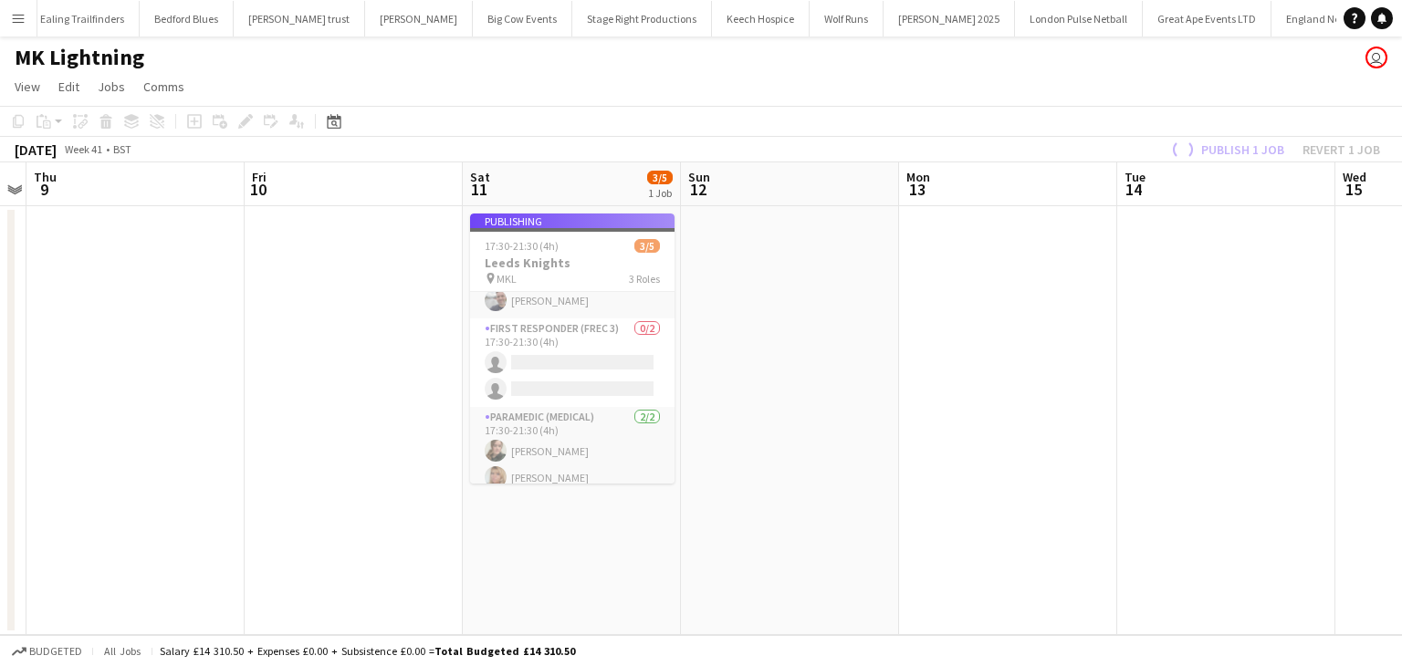
scroll to position [33, 0]
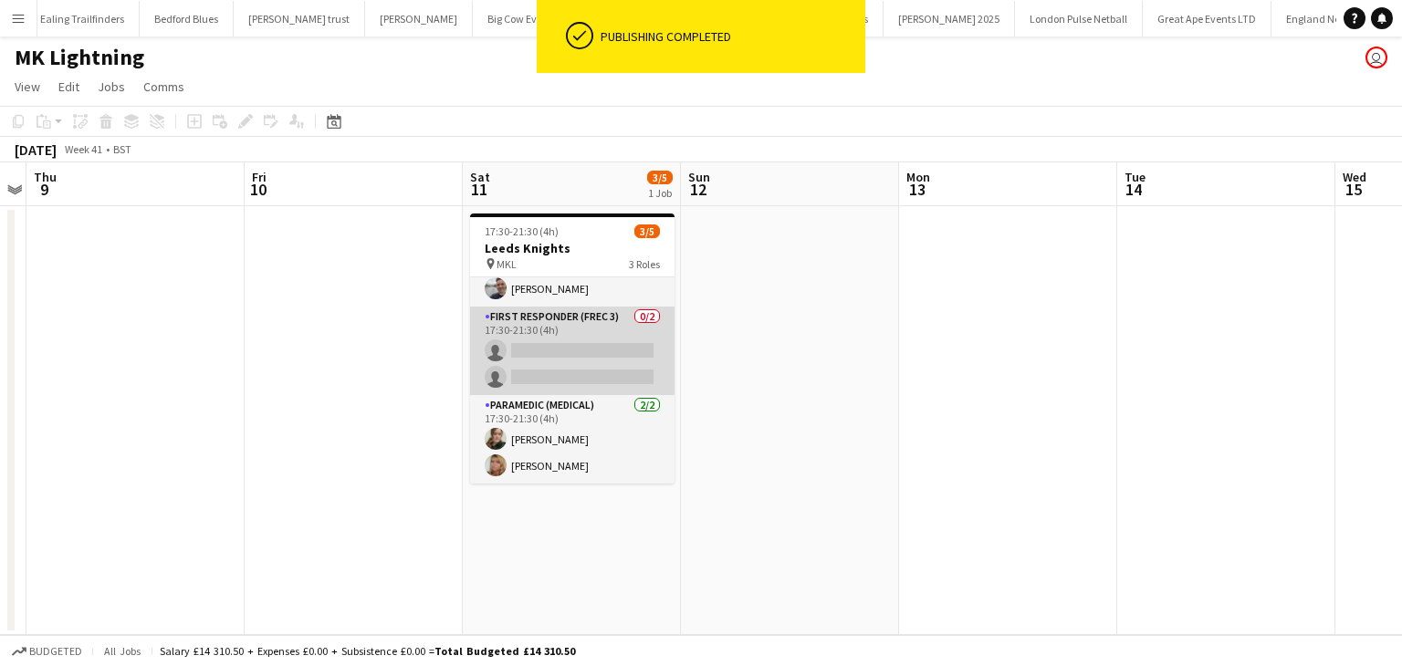
click at [595, 345] on app-card-role "First Responder (FREC 3) 0/2 17:30-21:30 (4h) single-neutral-actions single-neu…" at bounding box center [572, 351] width 204 height 89
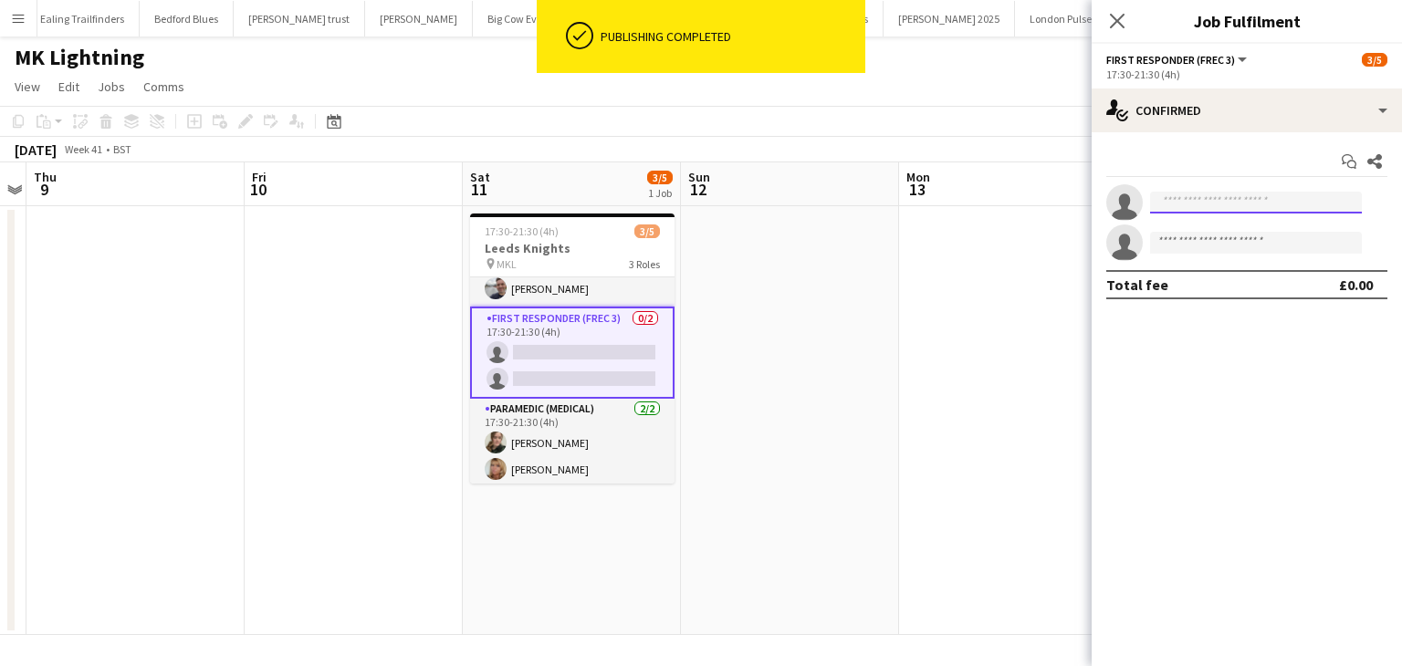
click at [1179, 202] on input at bounding box center [1256, 203] width 212 height 22
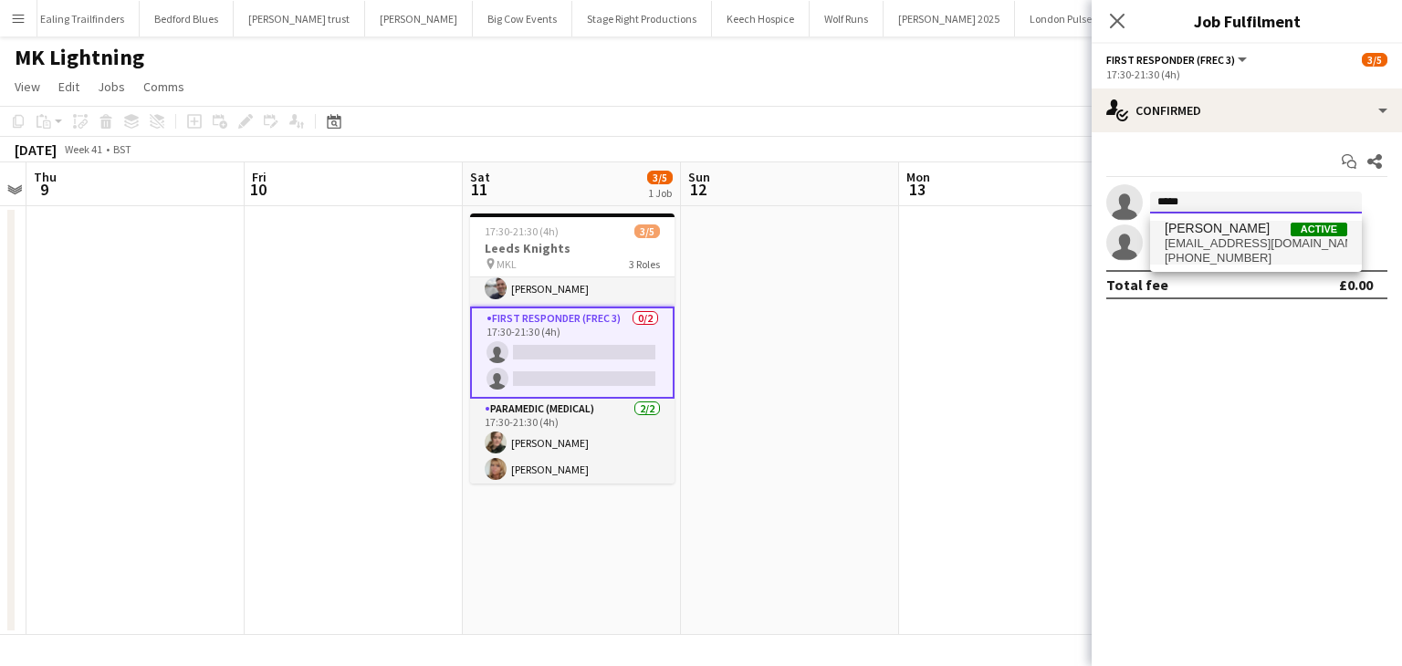
type input "*****"
click at [1209, 230] on span "[PERSON_NAME]" at bounding box center [1217, 229] width 105 height 16
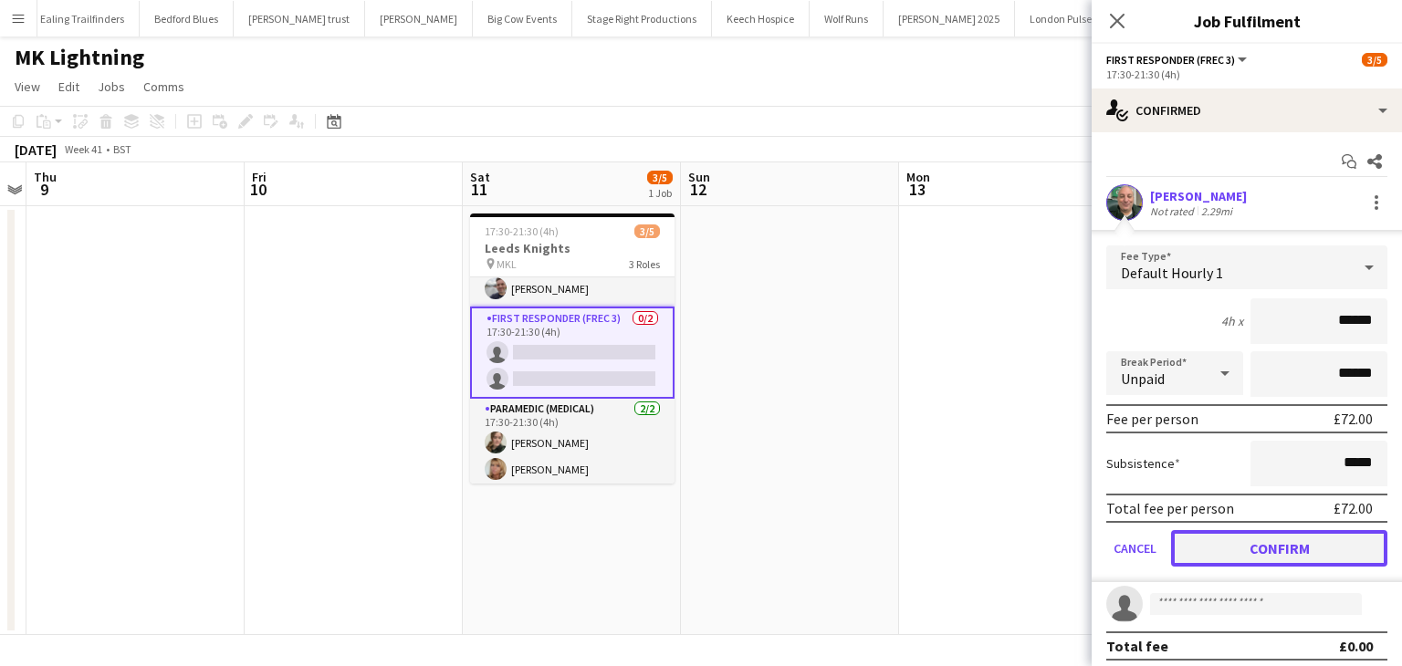
click at [1211, 560] on button "Confirm" at bounding box center [1279, 548] width 216 height 37
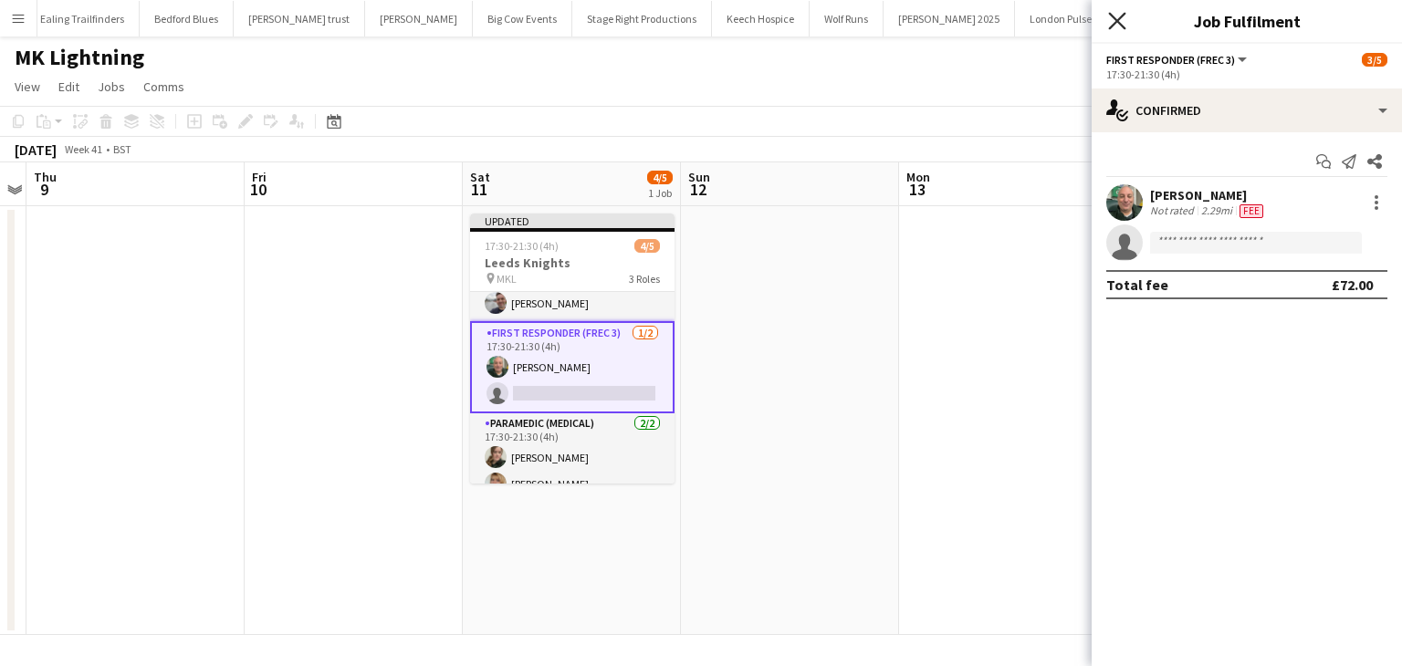
click at [1118, 26] on icon "Close pop-in" at bounding box center [1116, 20] width 17 height 17
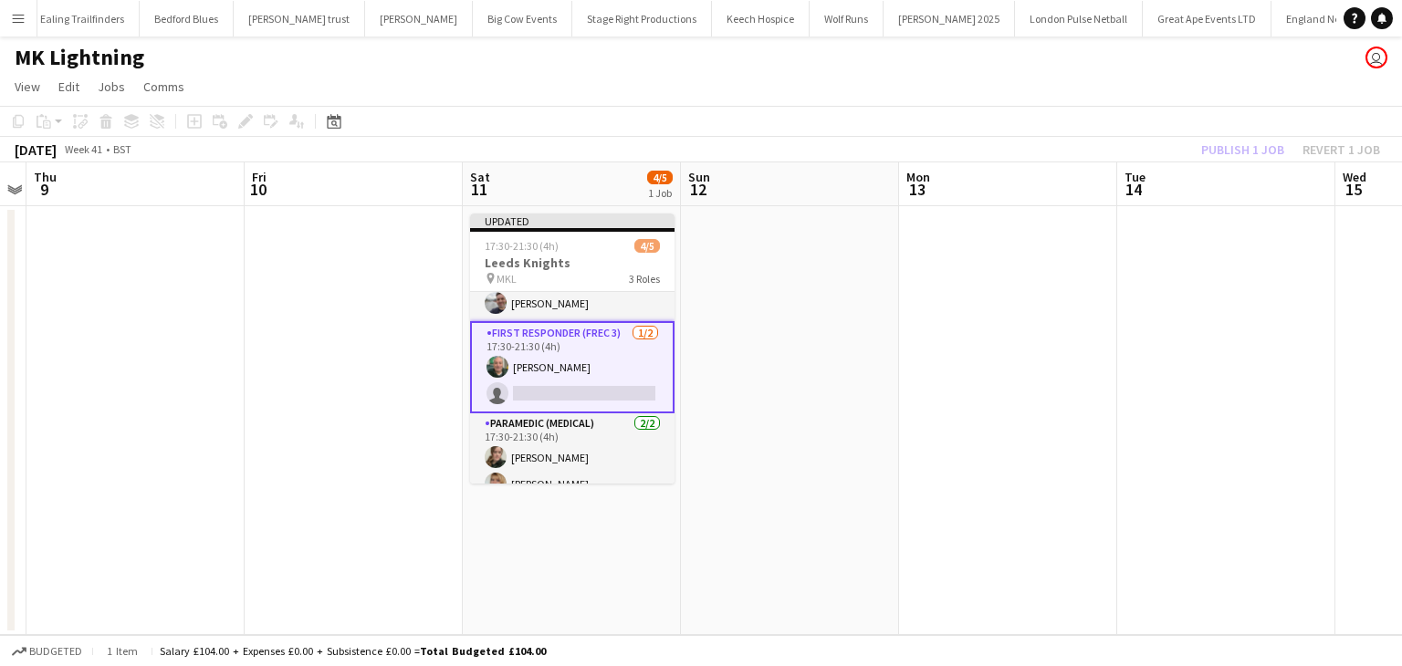
click at [1259, 143] on div "Publish 1 job Revert 1 job" at bounding box center [1290, 150] width 223 height 24
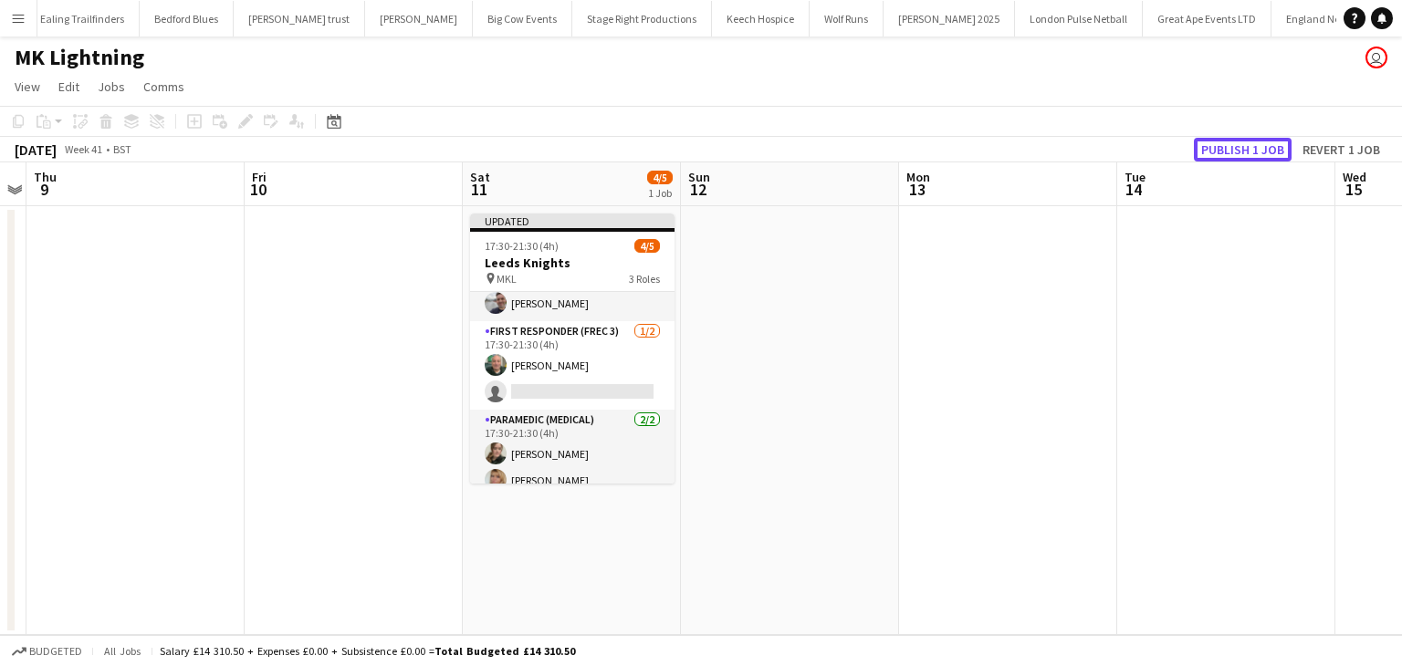
click at [1259, 143] on button "Publish 1 job" at bounding box center [1243, 150] width 98 height 24
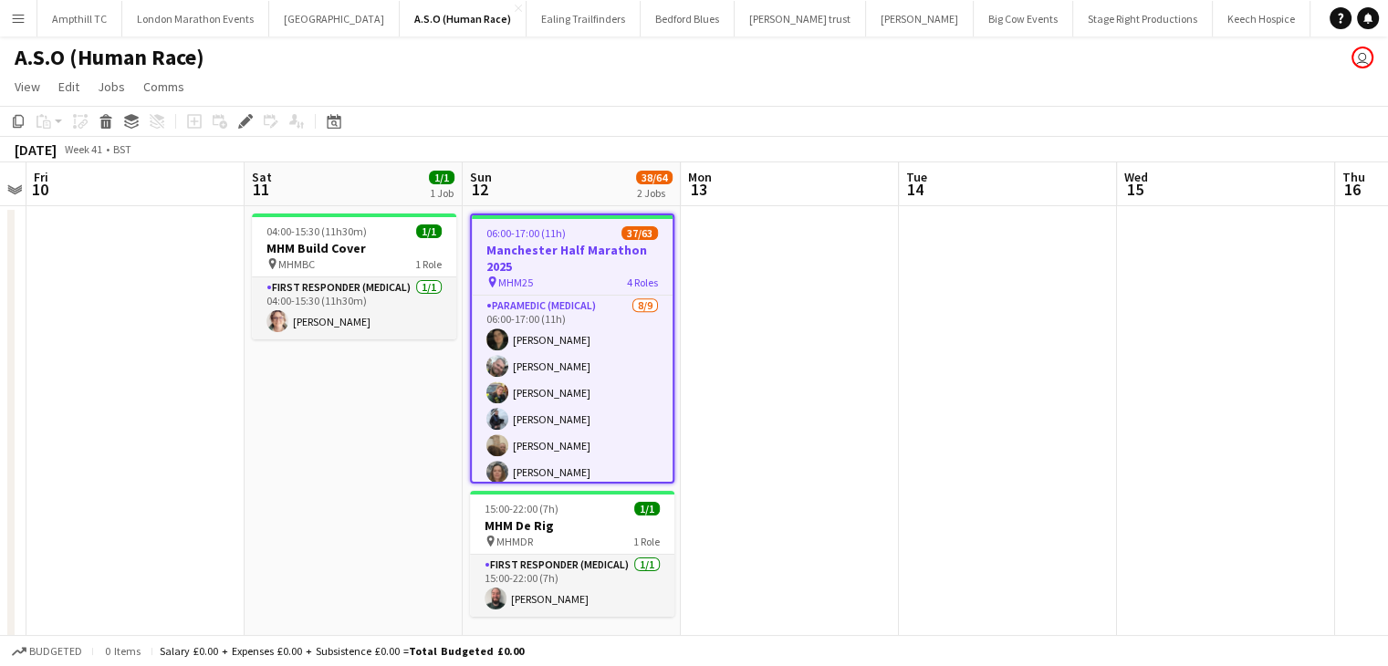
scroll to position [1623, 0]
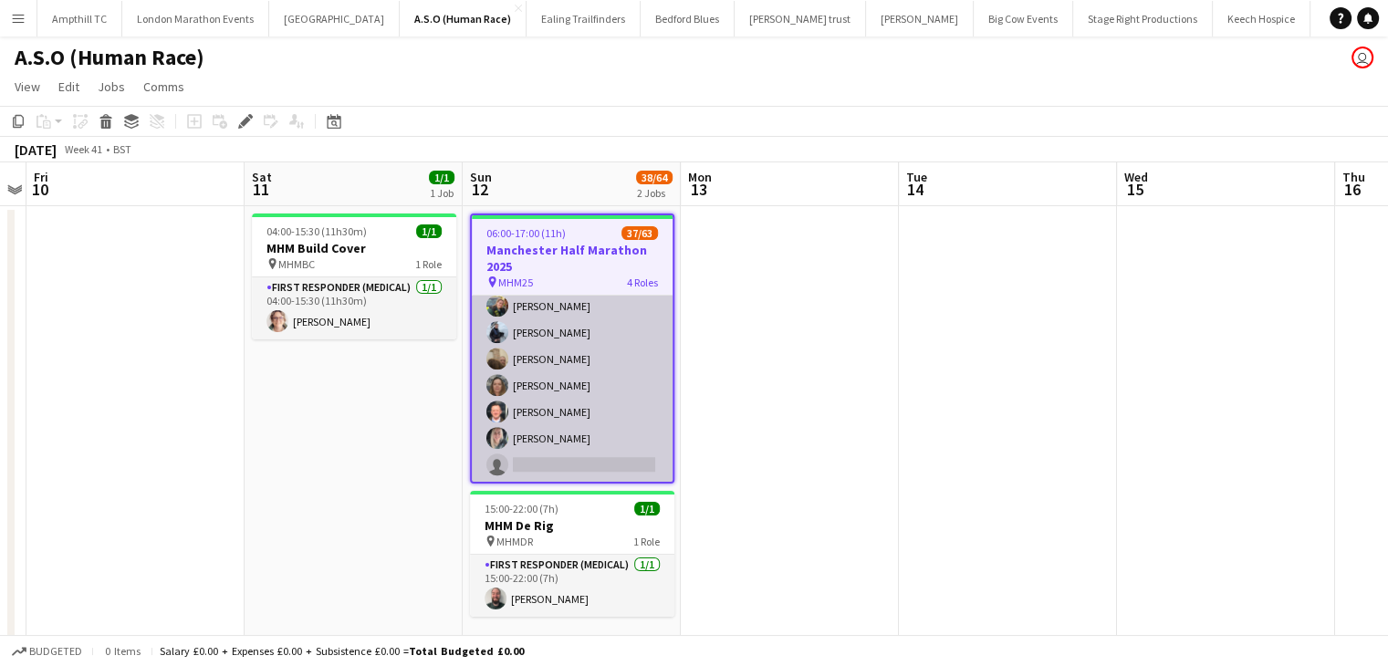
click at [532, 458] on app-card-role "Paramedic (Medical) [DATE] 06:00-17:00 (11h) [PERSON_NAME] [PERSON_NAME] [PERSO…" at bounding box center [572, 346] width 201 height 274
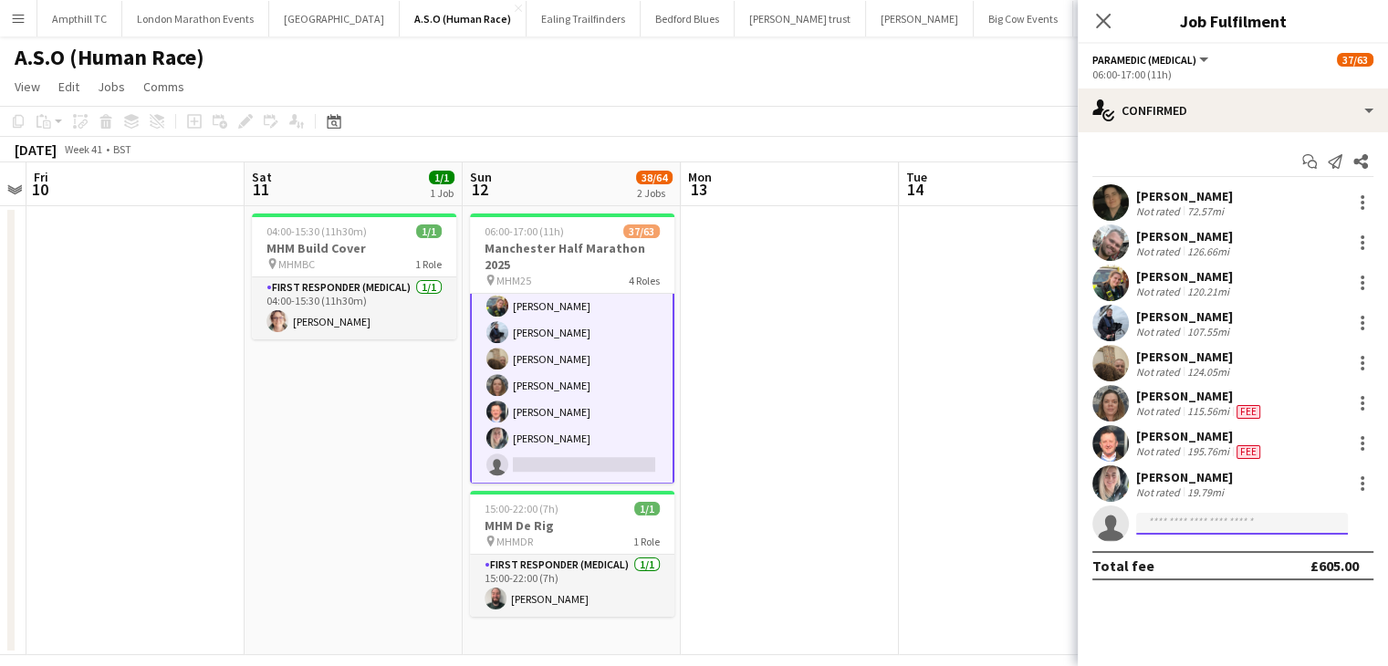
click at [1191, 518] on input at bounding box center [1242, 524] width 212 height 22
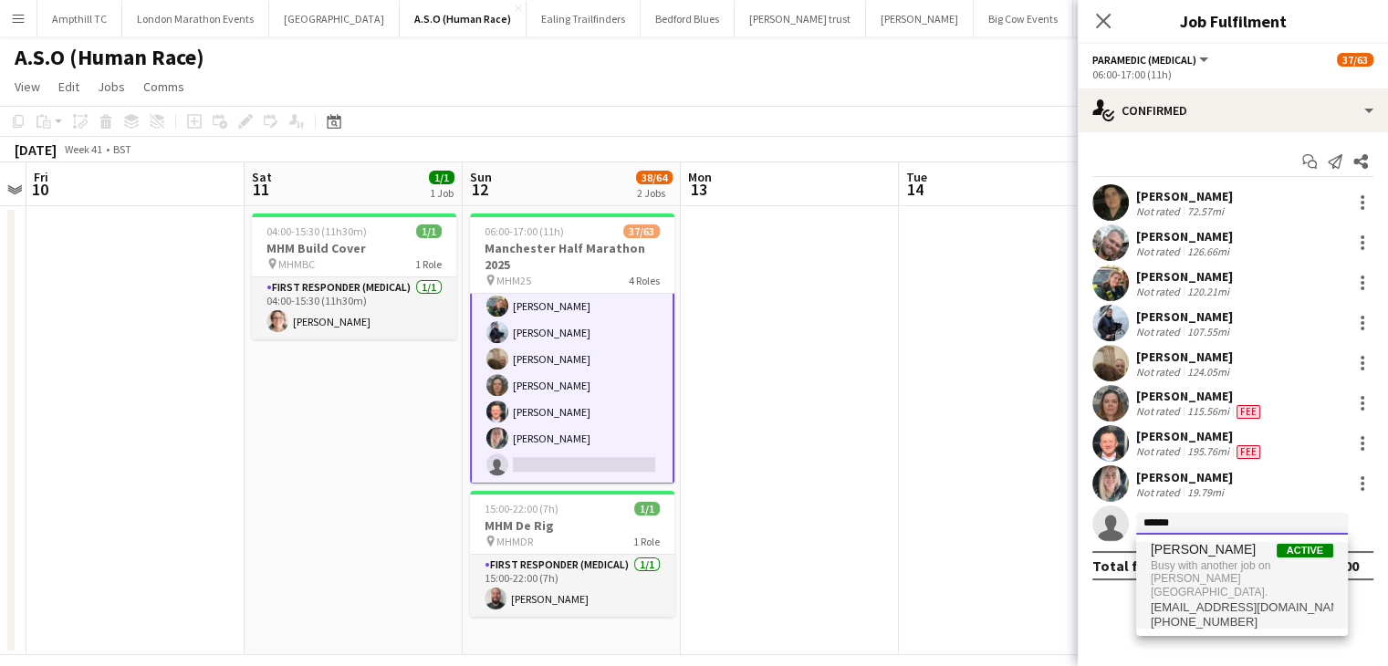
type input "******"
click at [1227, 615] on span "[PHONE_NUMBER]" at bounding box center [1242, 622] width 183 height 15
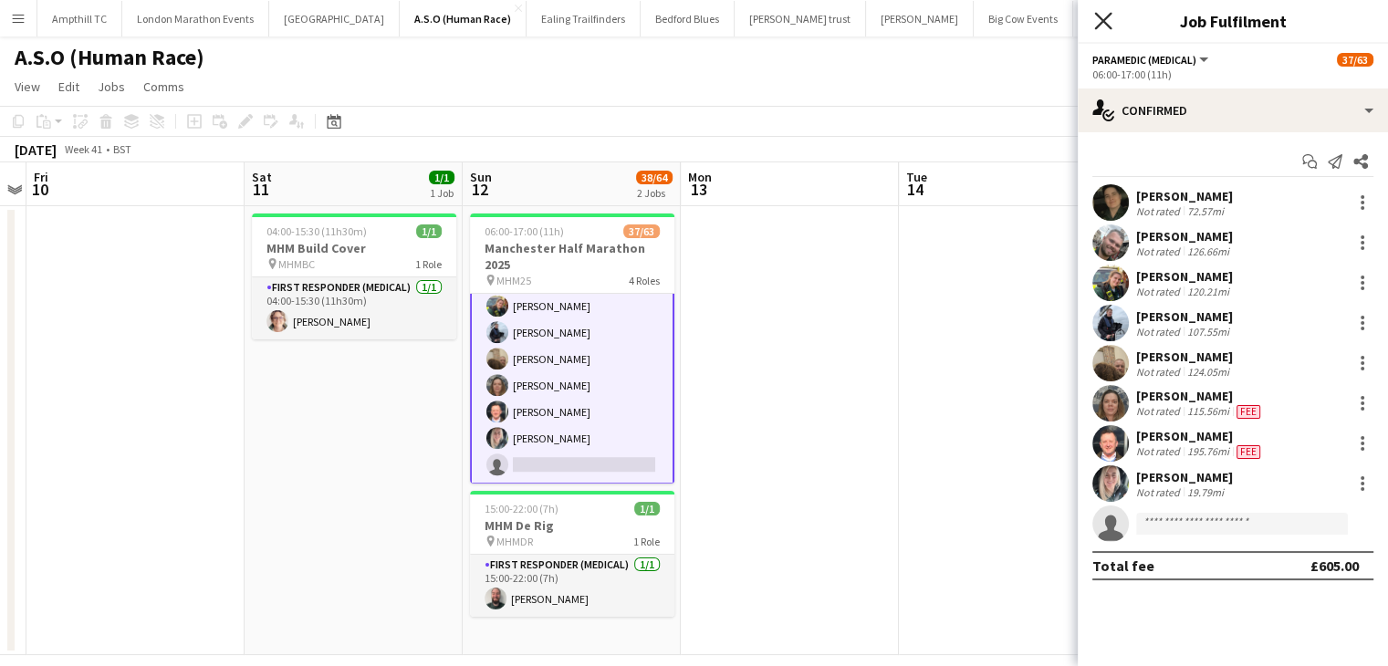
click at [1097, 23] on icon "Close pop-in" at bounding box center [1102, 20] width 17 height 17
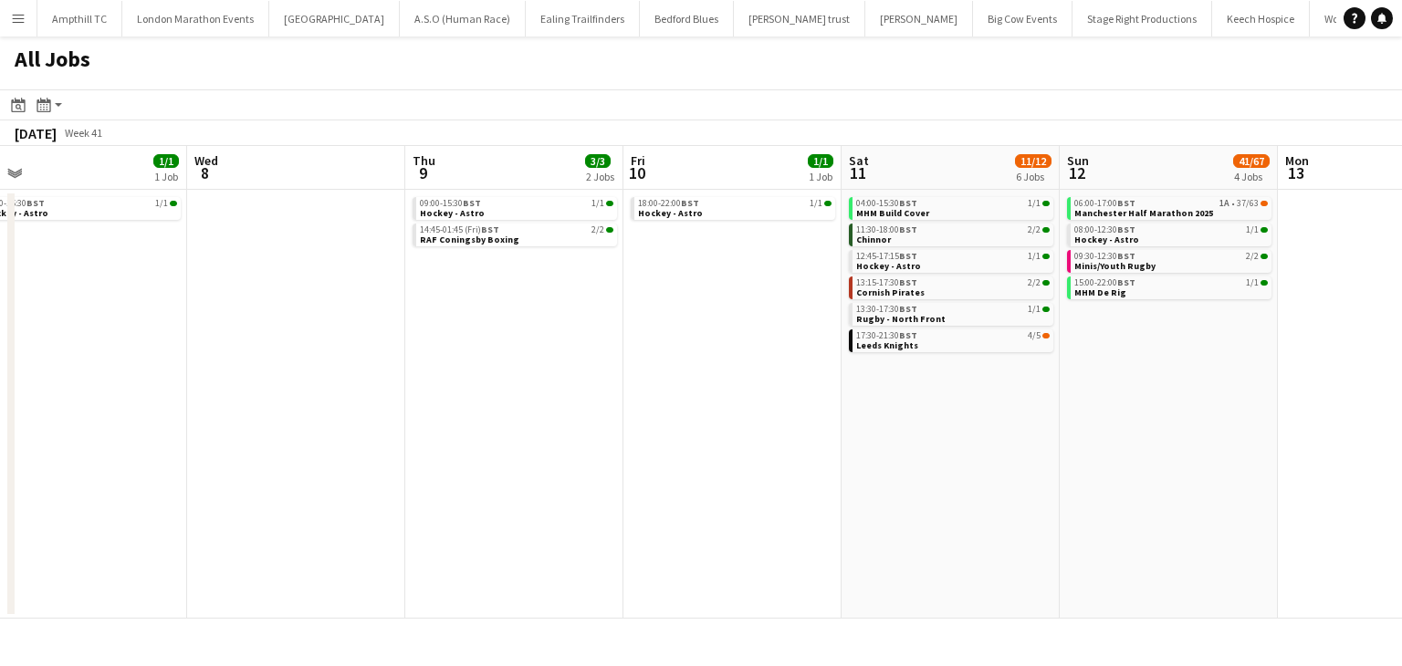
scroll to position [0, 519]
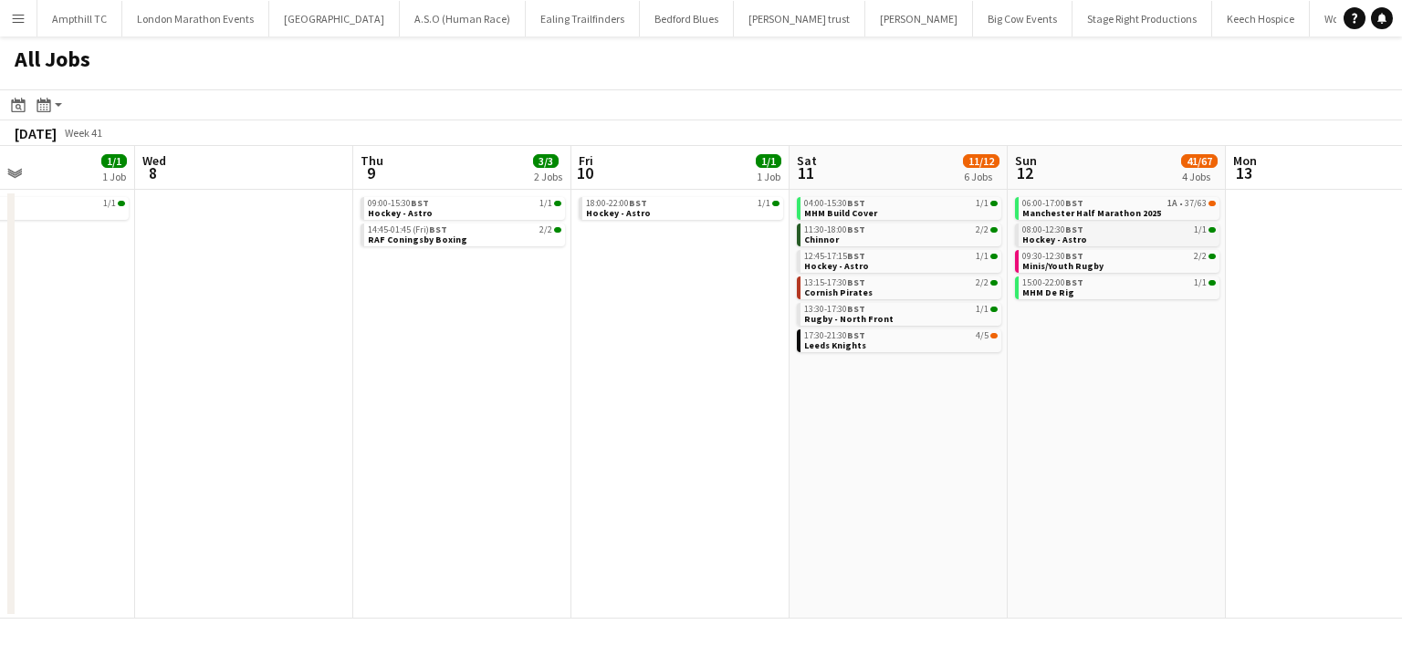
click at [1099, 236] on link "08:00-12:30 BST 1/1 Hockey - Astro" at bounding box center [1118, 234] width 193 height 21
click at [1103, 216] on span "Manchester Half Marathon 2025" at bounding box center [1091, 213] width 139 height 12
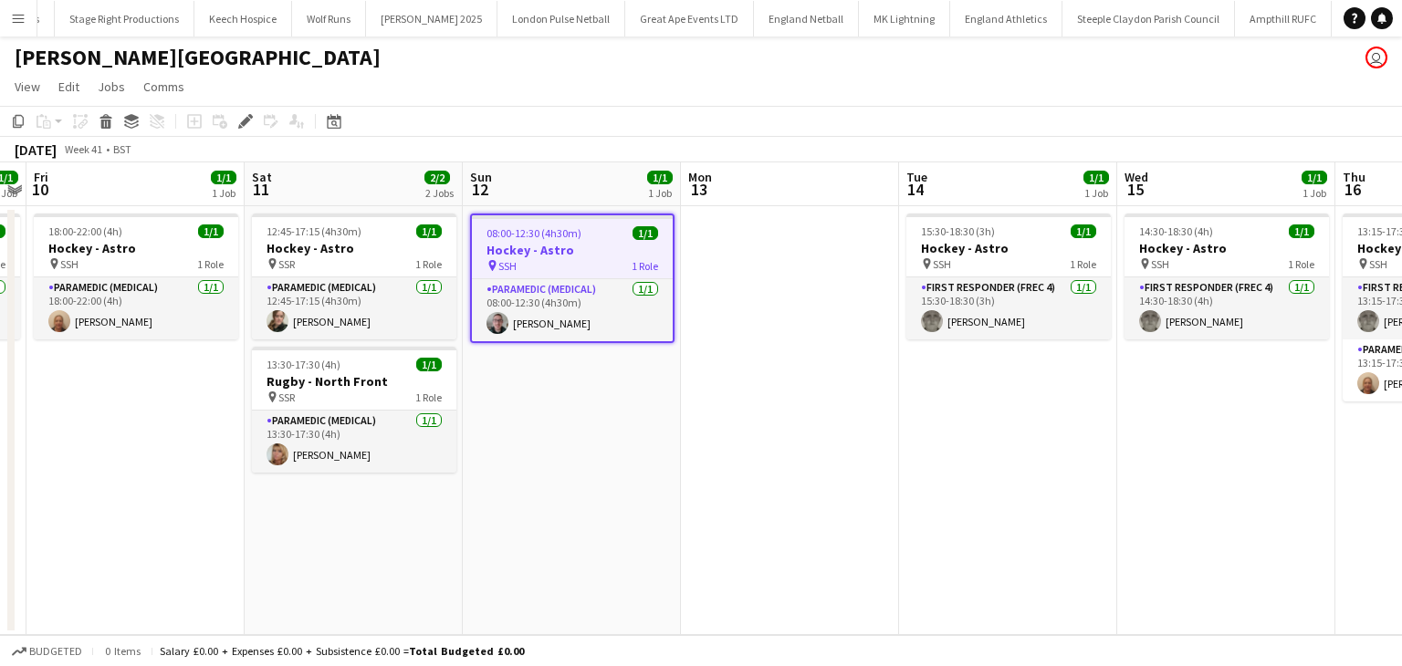
scroll to position [0, 1065]
click at [549, 252] on h3 "Hockey - Astro" at bounding box center [572, 250] width 201 height 16
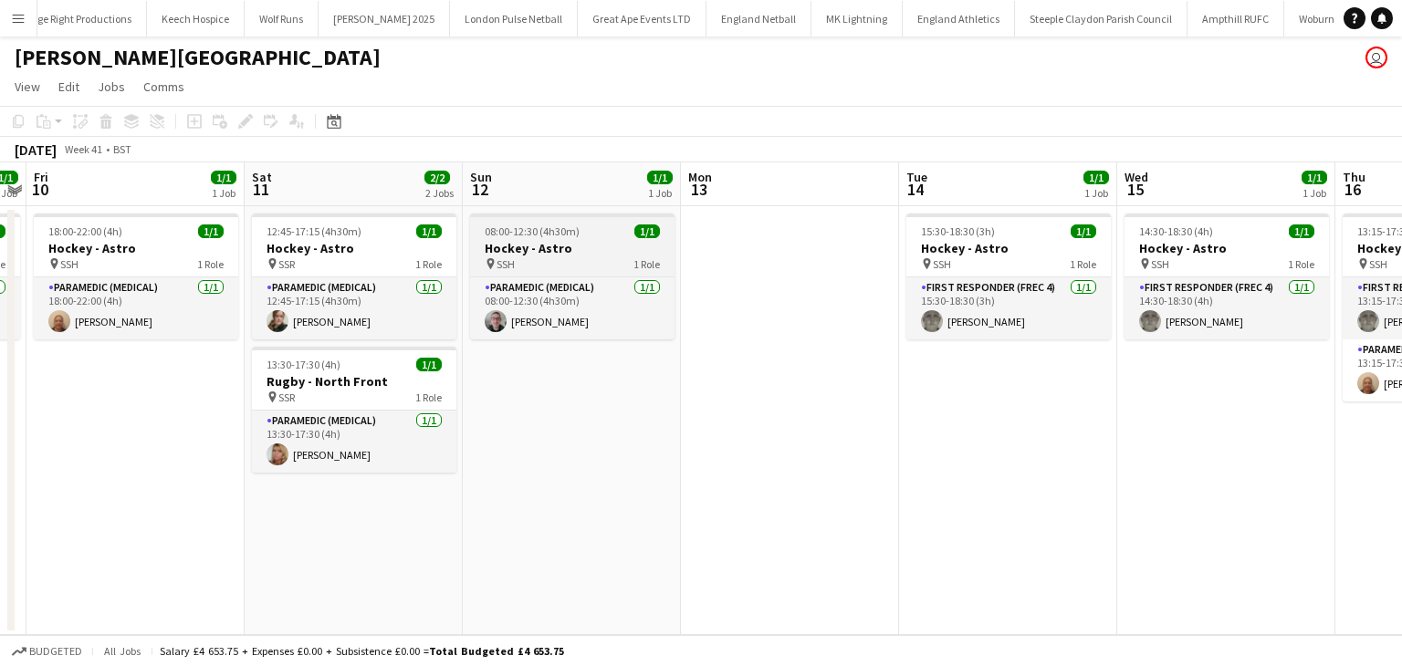
click at [549, 252] on h3 "Hockey - Astro" at bounding box center [572, 248] width 204 height 16
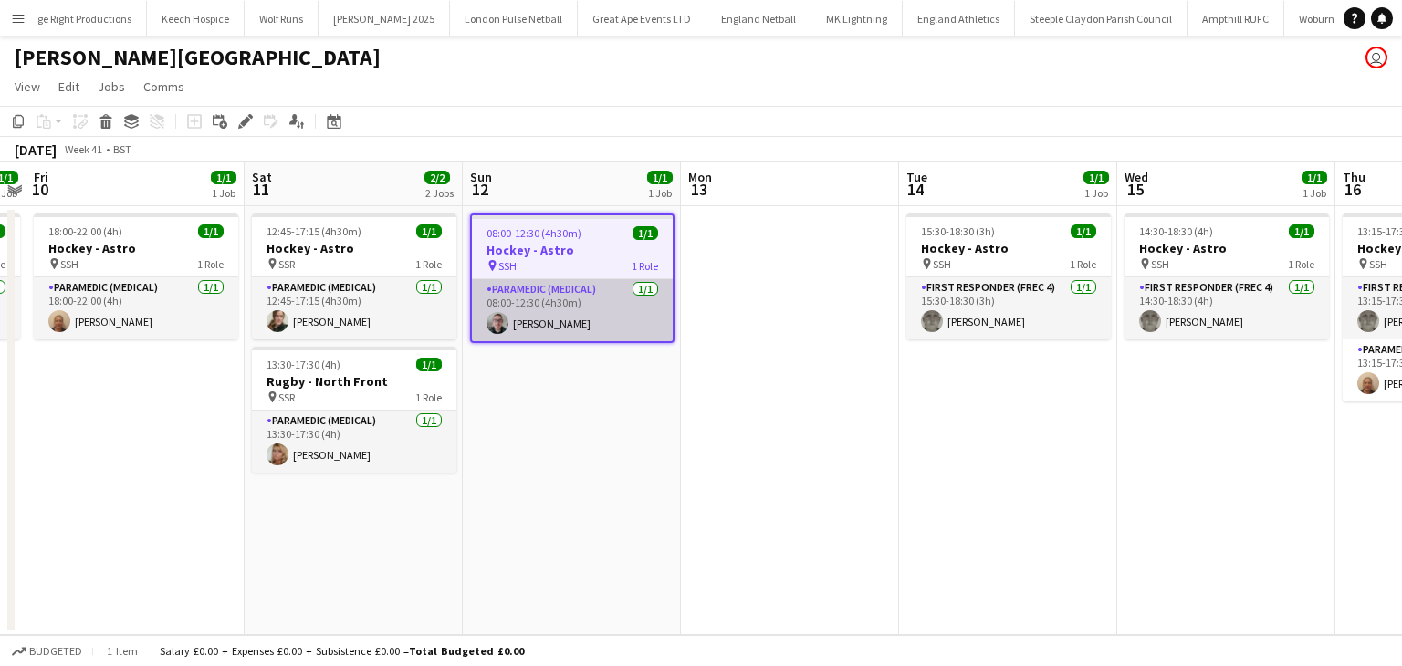
click at [540, 300] on app-card-role "Paramedic (Medical) 1/1 08:00-12:30 (4h30m) Ashley Jones" at bounding box center [572, 310] width 201 height 62
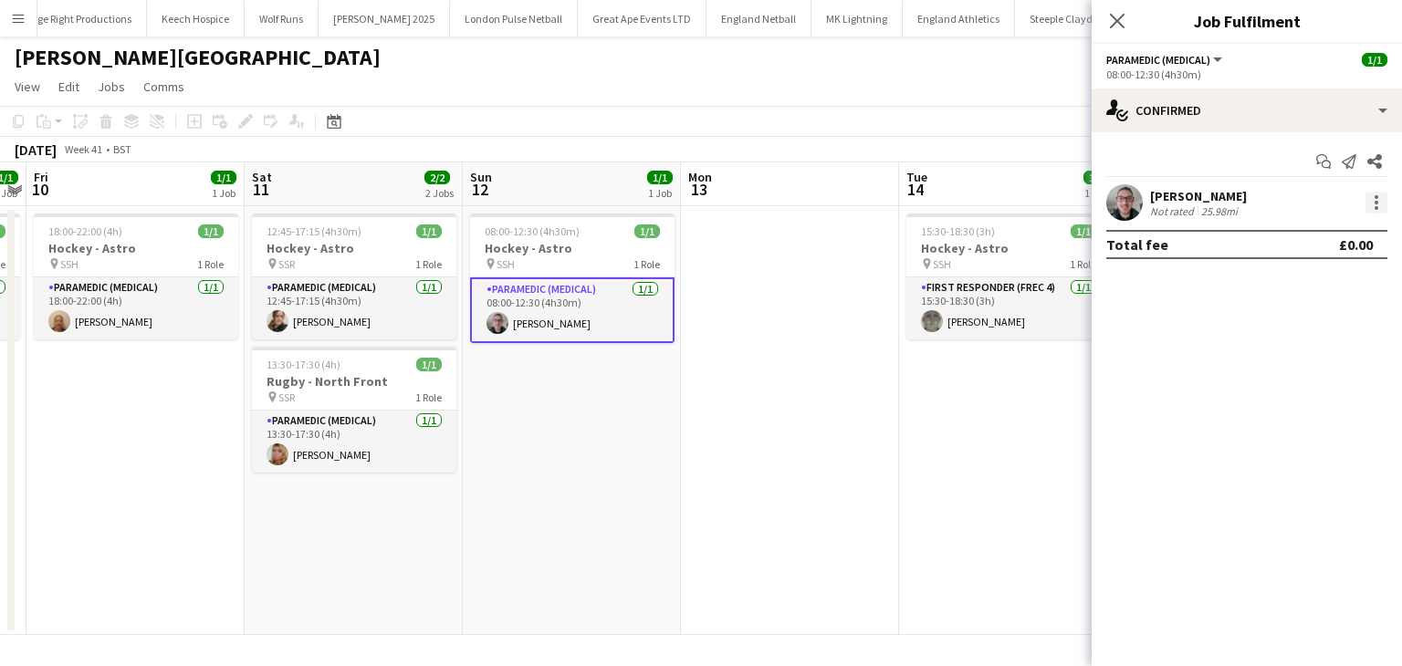
click at [1374, 209] on div at bounding box center [1376, 208] width 4 height 4
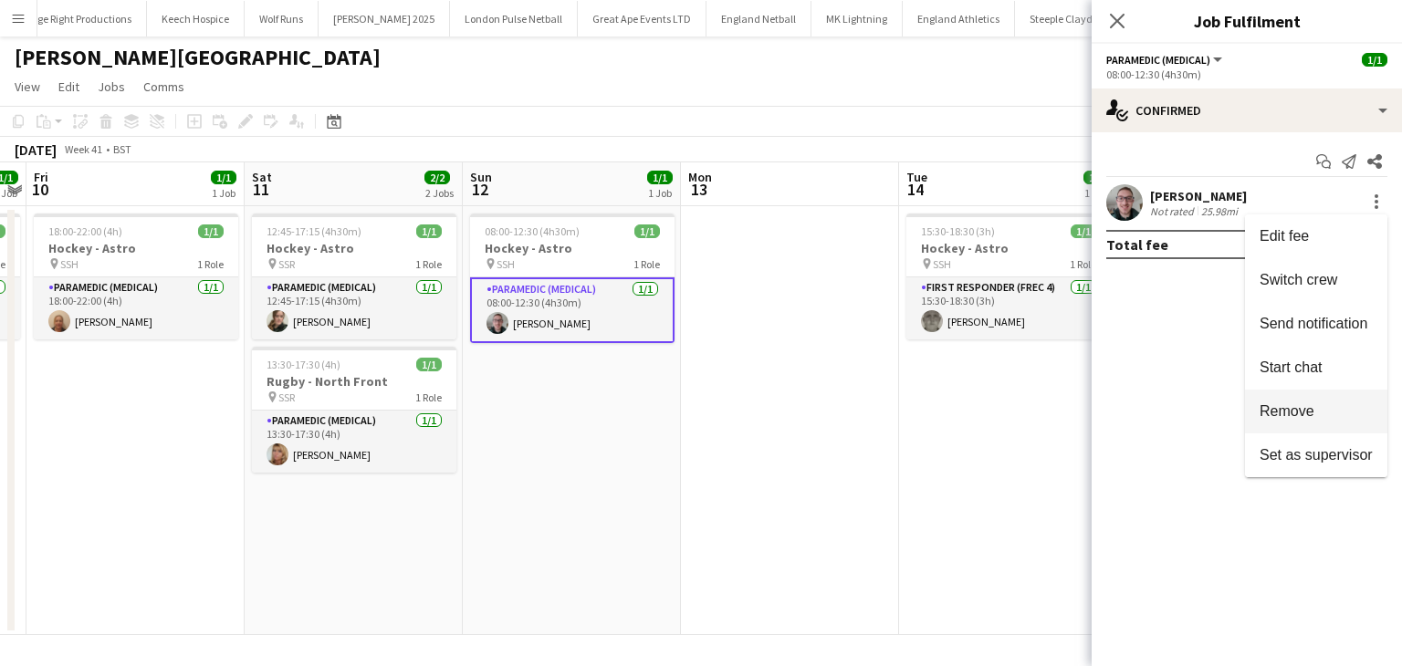
click at [1322, 408] on span "Remove" at bounding box center [1315, 411] width 113 height 16
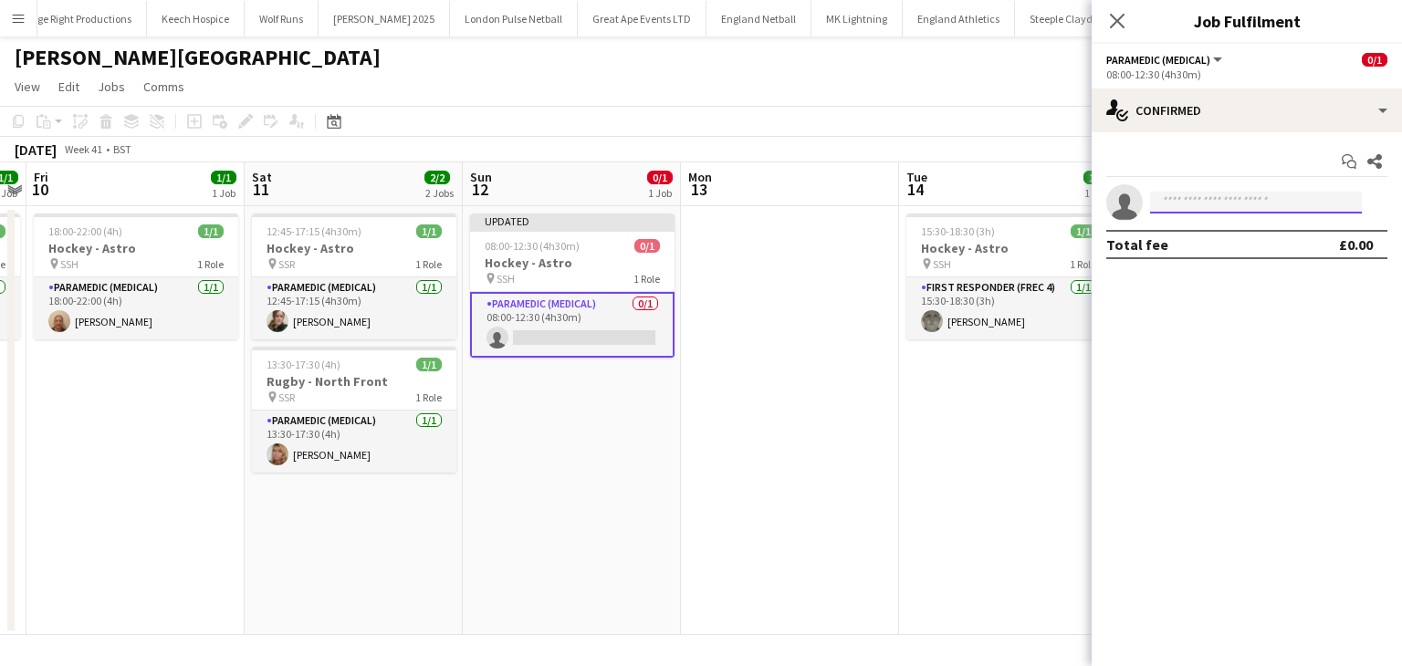
click at [1181, 212] on input at bounding box center [1256, 203] width 212 height 22
click at [1113, 22] on icon "Close pop-in" at bounding box center [1116, 20] width 17 height 17
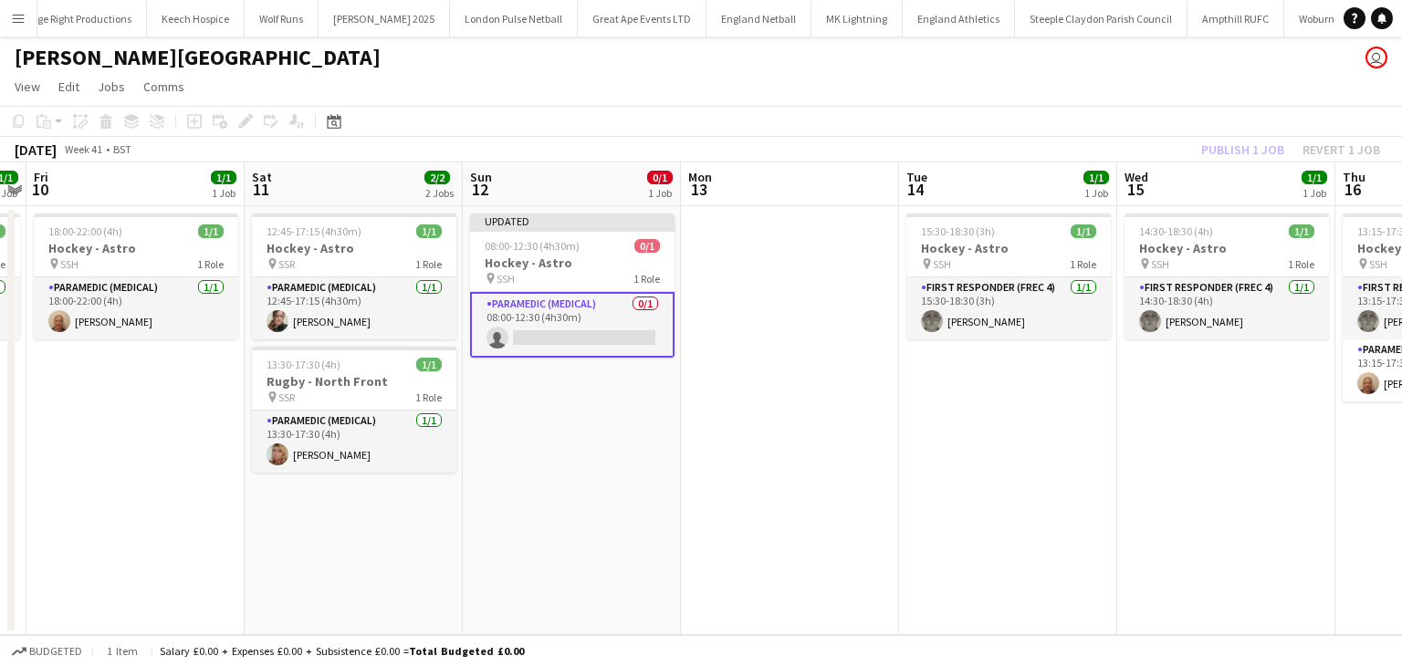
click at [1223, 140] on div "Publish 1 job Revert 1 job" at bounding box center [1290, 150] width 223 height 24
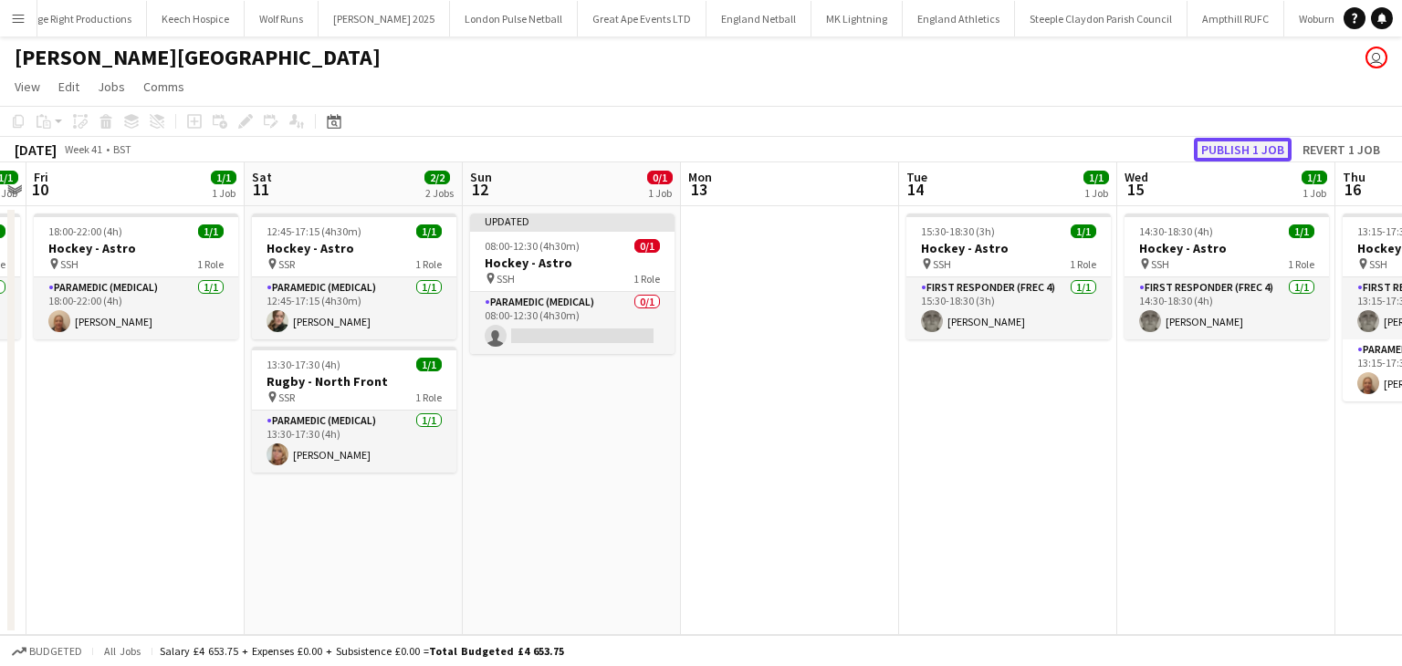
click at [1223, 141] on button "Publish 1 job" at bounding box center [1243, 150] width 98 height 24
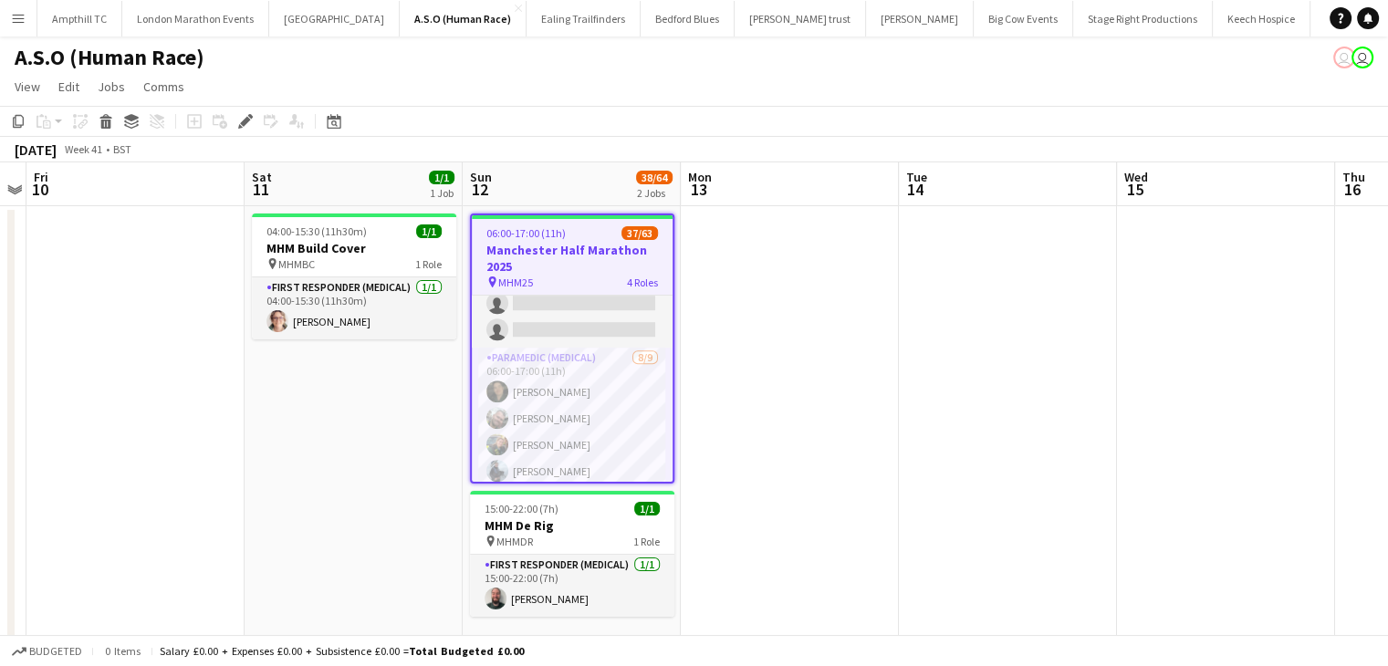
scroll to position [1623, 0]
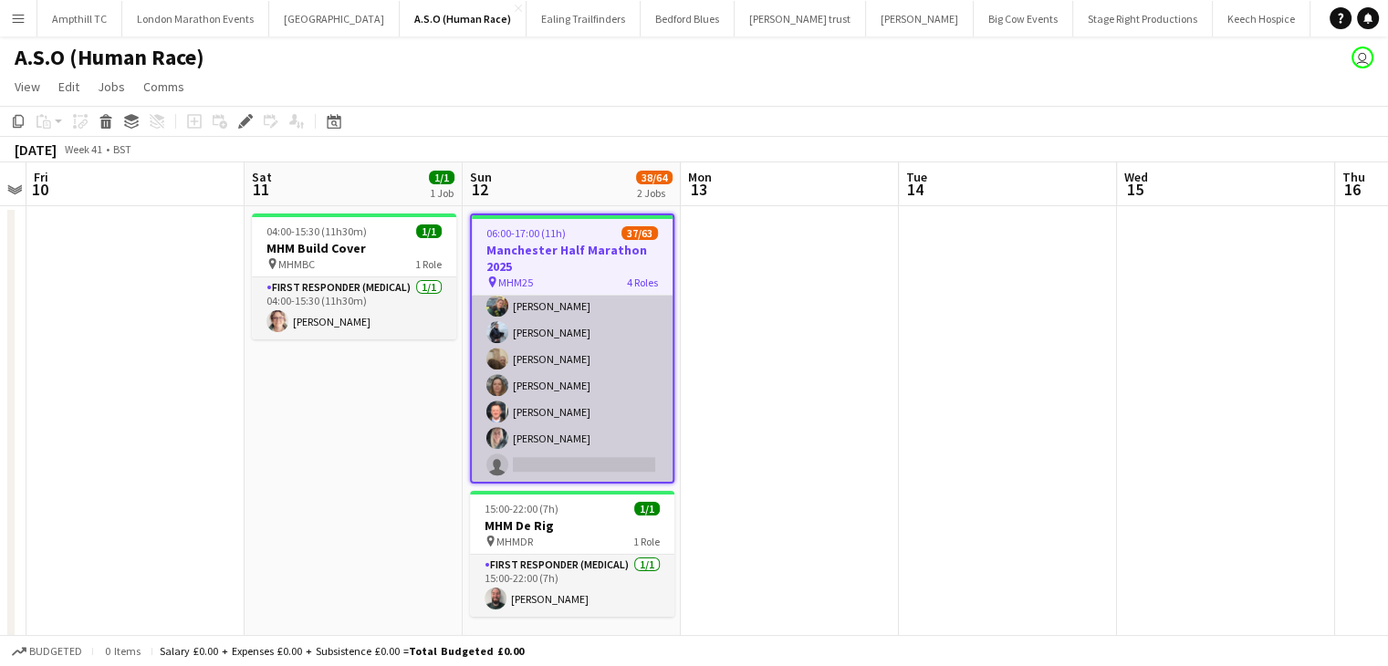
click at [575, 450] on app-card-role "Paramedic (Medical) [DATE] 06:00-17:00 (11h) [PERSON_NAME] [PERSON_NAME] [PERSO…" at bounding box center [572, 346] width 201 height 274
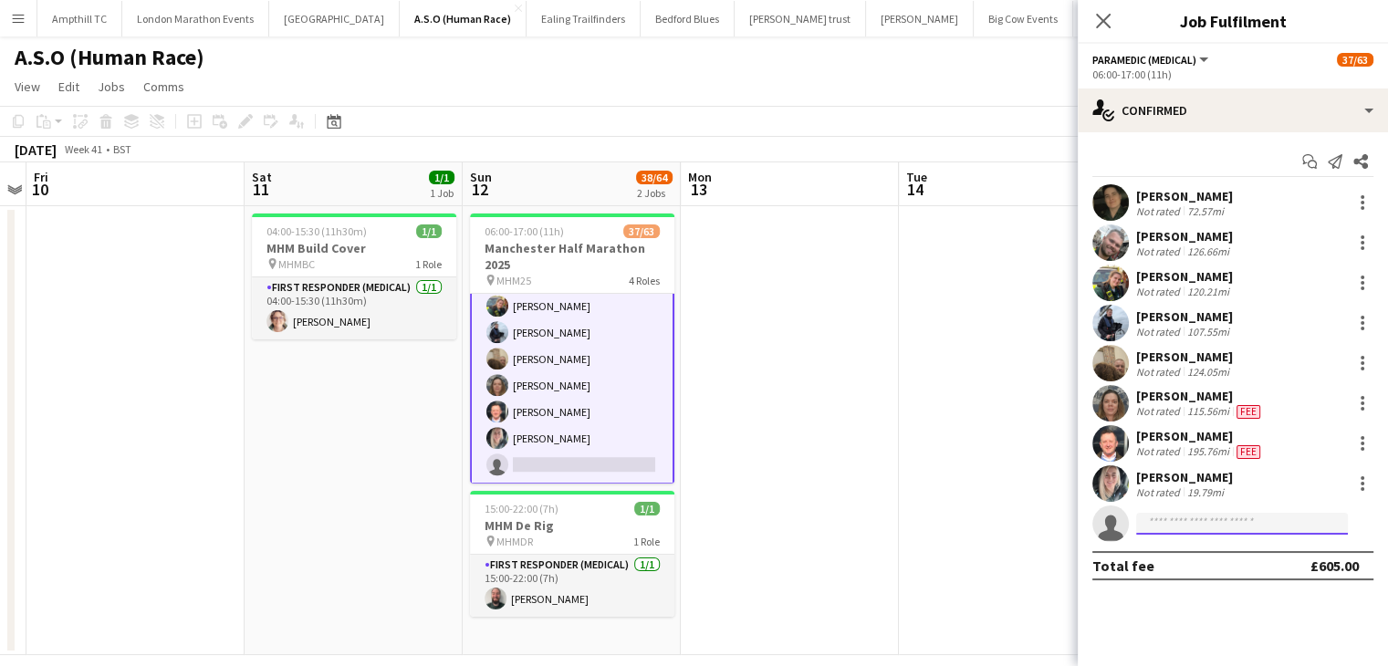
click at [1165, 515] on input at bounding box center [1242, 524] width 212 height 22
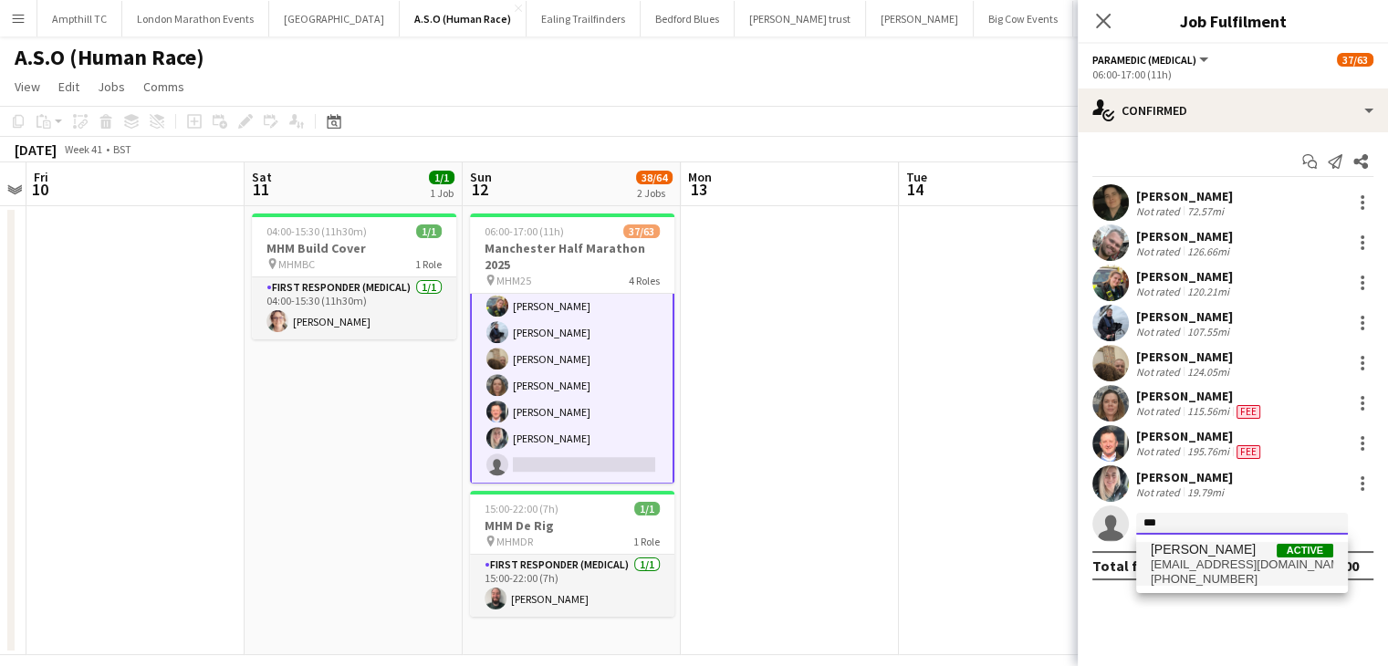
type input "***"
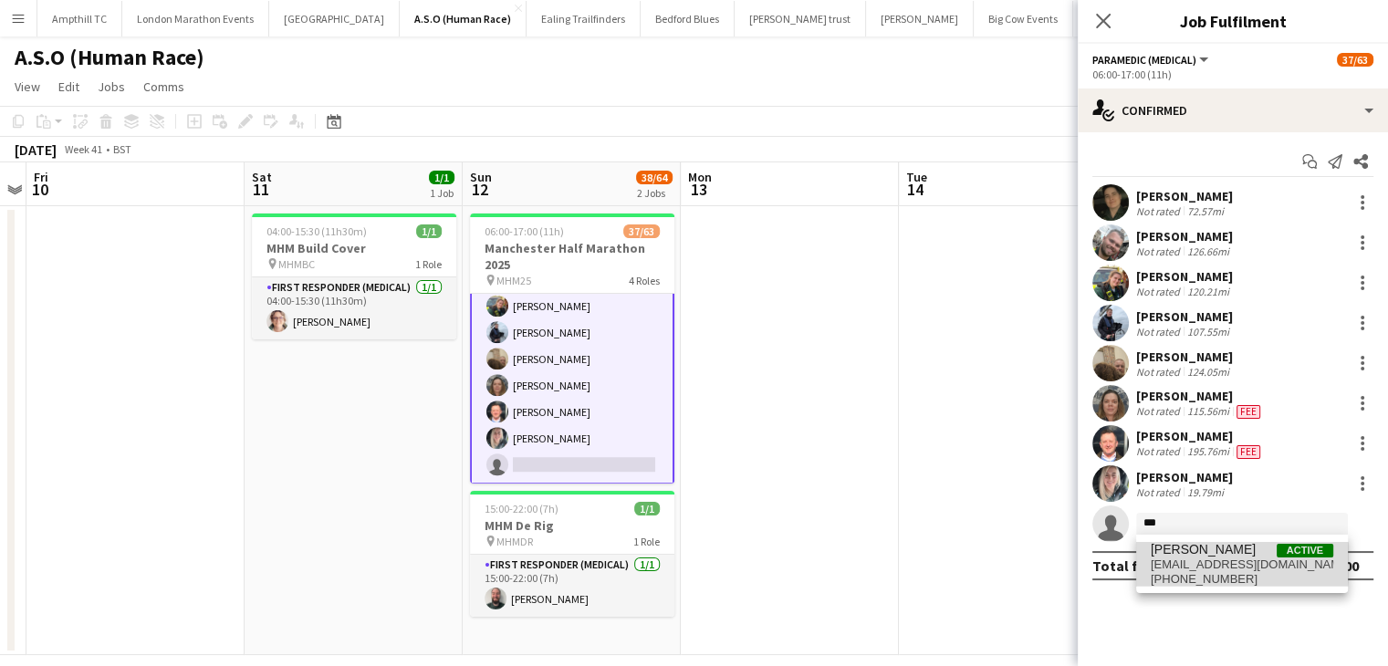
click at [1164, 562] on span "[EMAIL_ADDRESS][DOMAIN_NAME]" at bounding box center [1242, 565] width 183 height 15
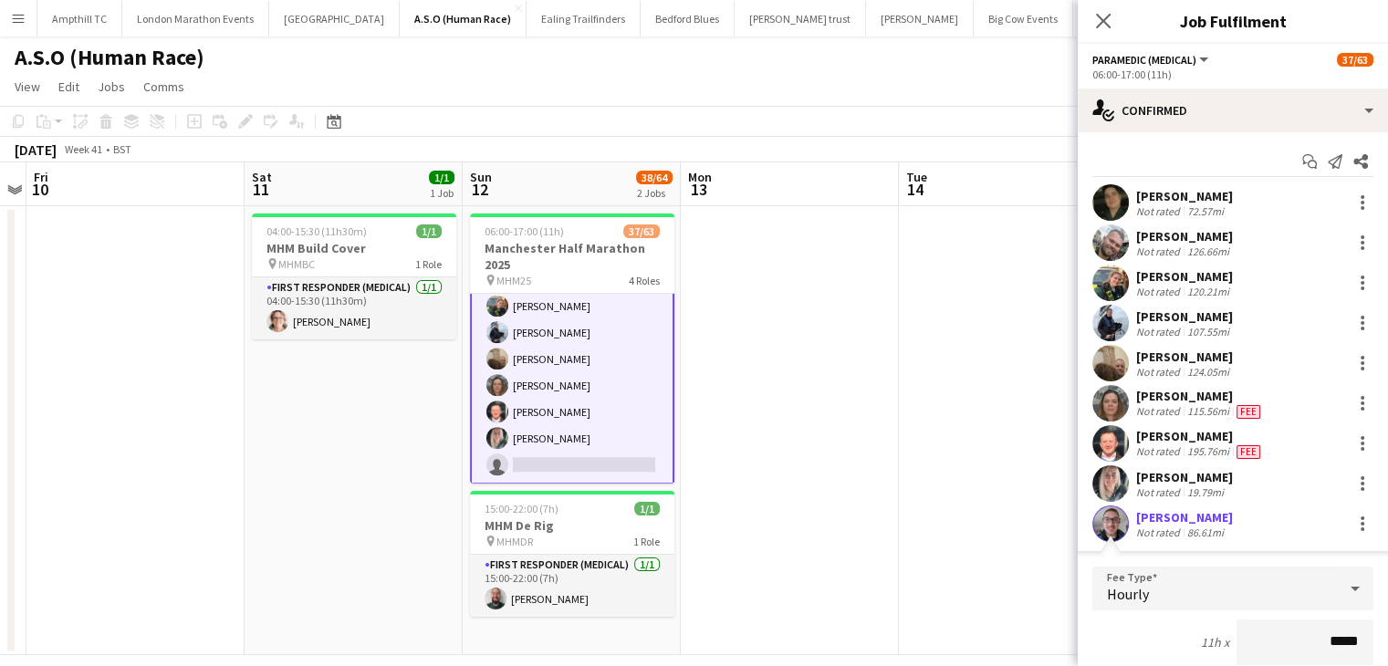
scroll to position [288, 0]
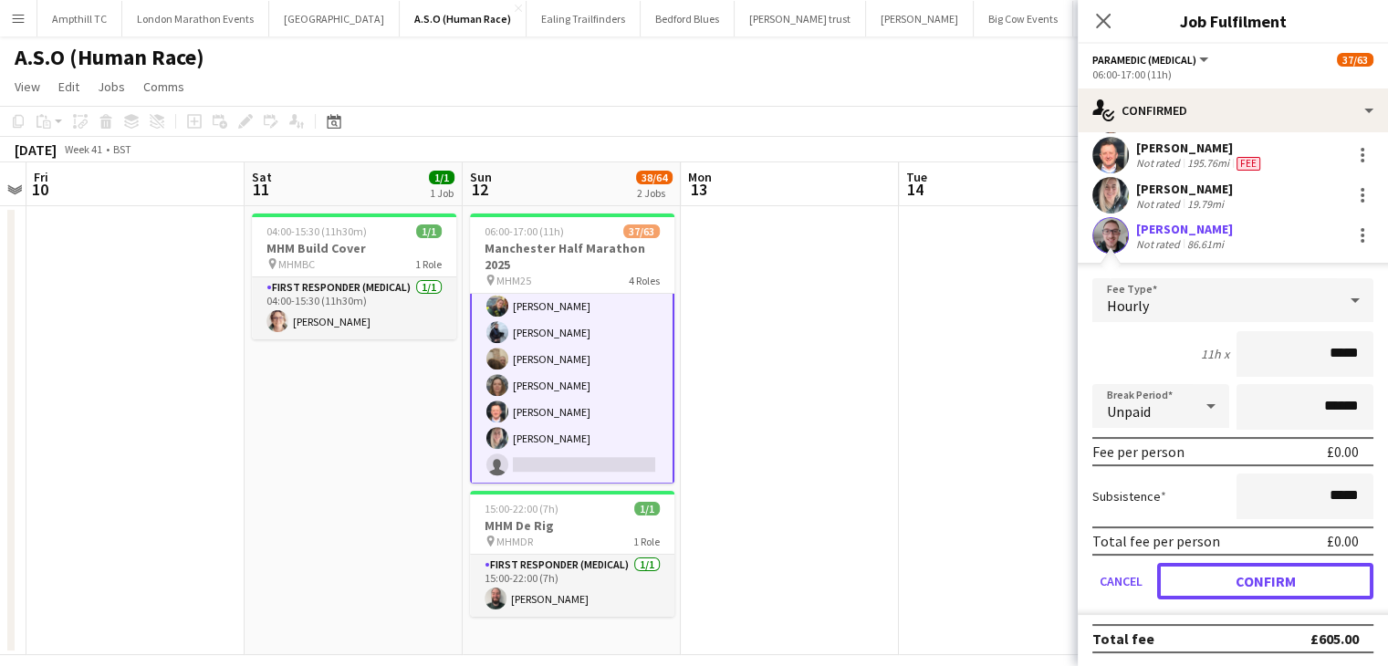
click at [1186, 563] on button "Confirm" at bounding box center [1265, 581] width 216 height 37
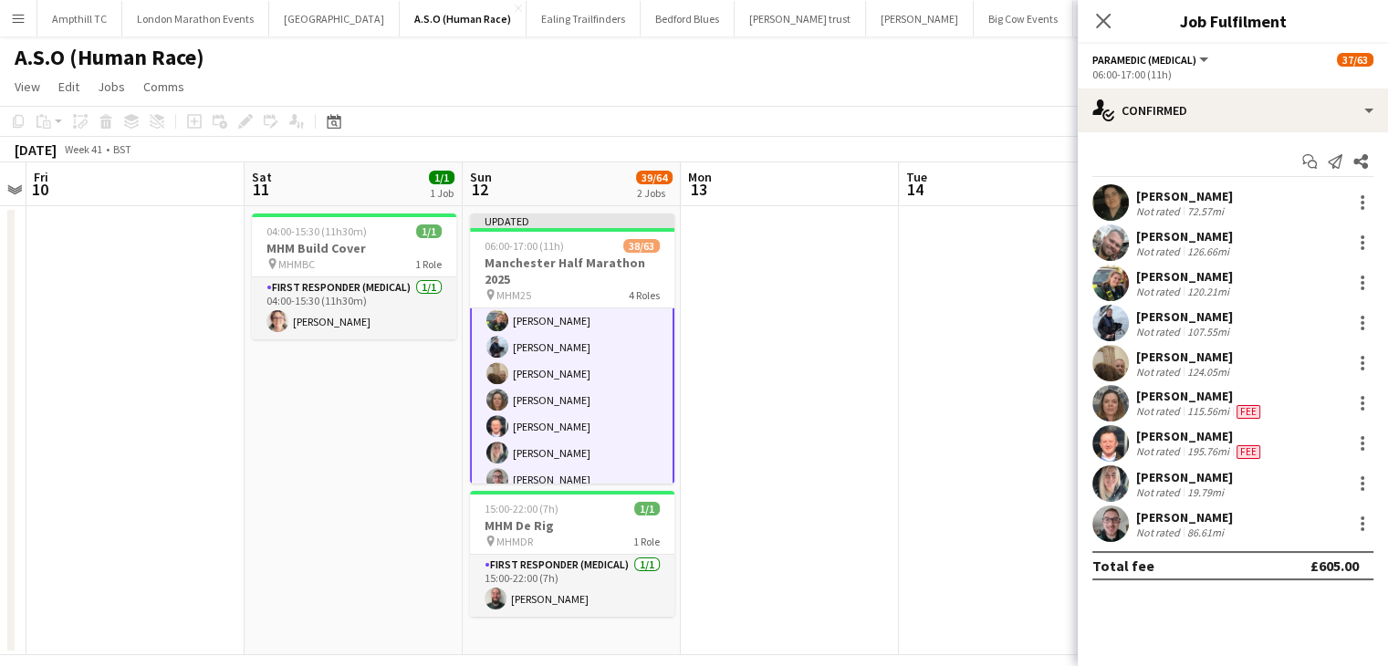
scroll to position [0, 0]
click at [1104, 14] on icon "Close pop-in" at bounding box center [1102, 20] width 17 height 17
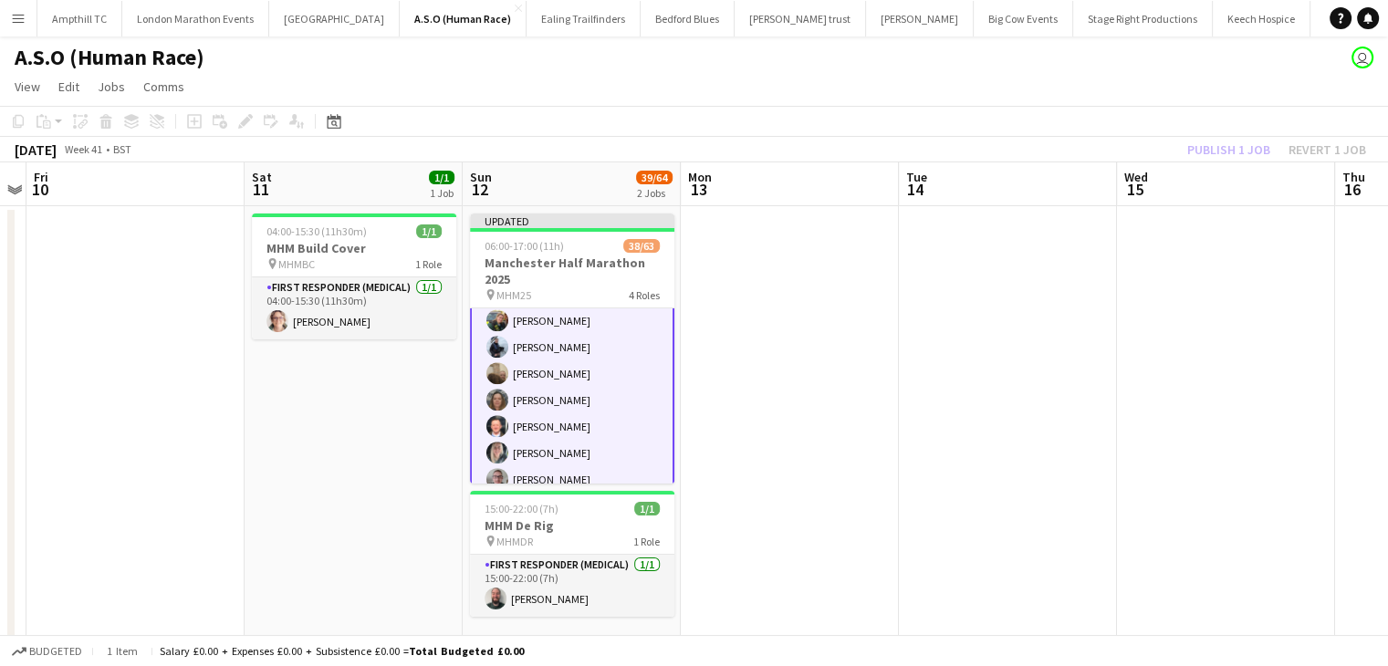
click at [1200, 147] on div "Publish 1 job Revert 1 job" at bounding box center [1276, 150] width 223 height 24
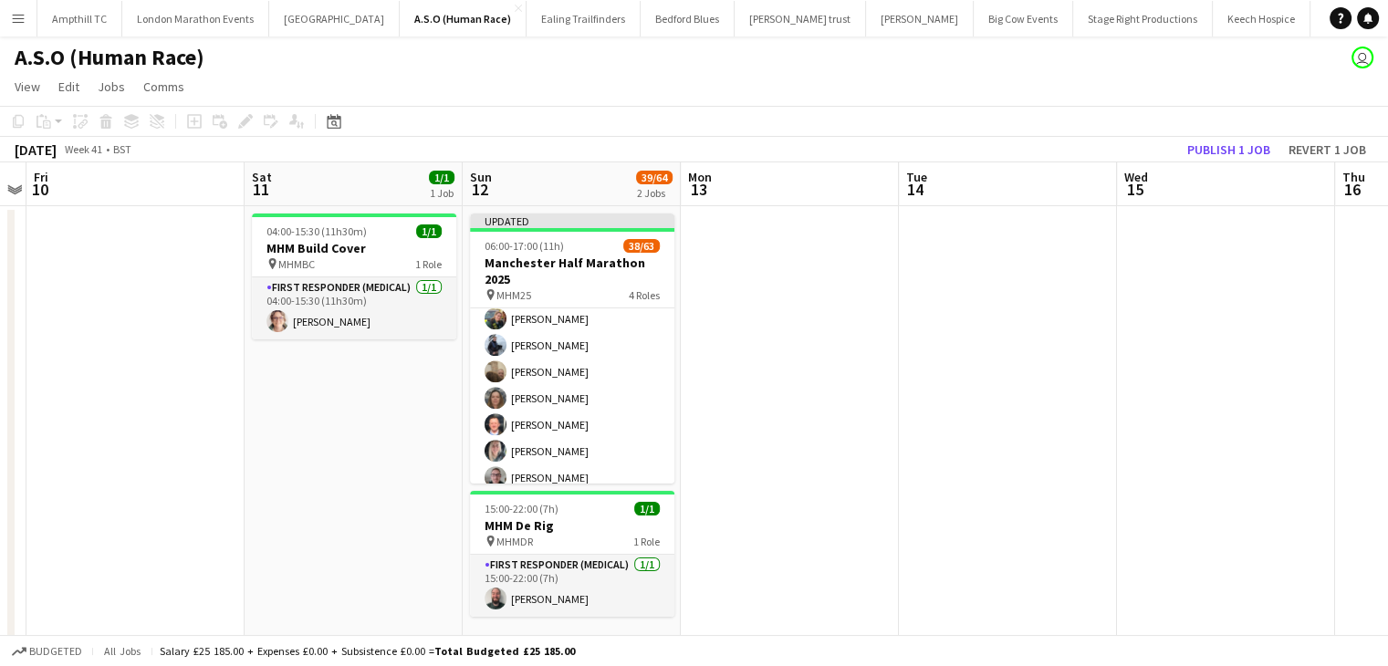
scroll to position [1621, 0]
click at [1200, 147] on button "Publish 1 job" at bounding box center [1229, 150] width 98 height 24
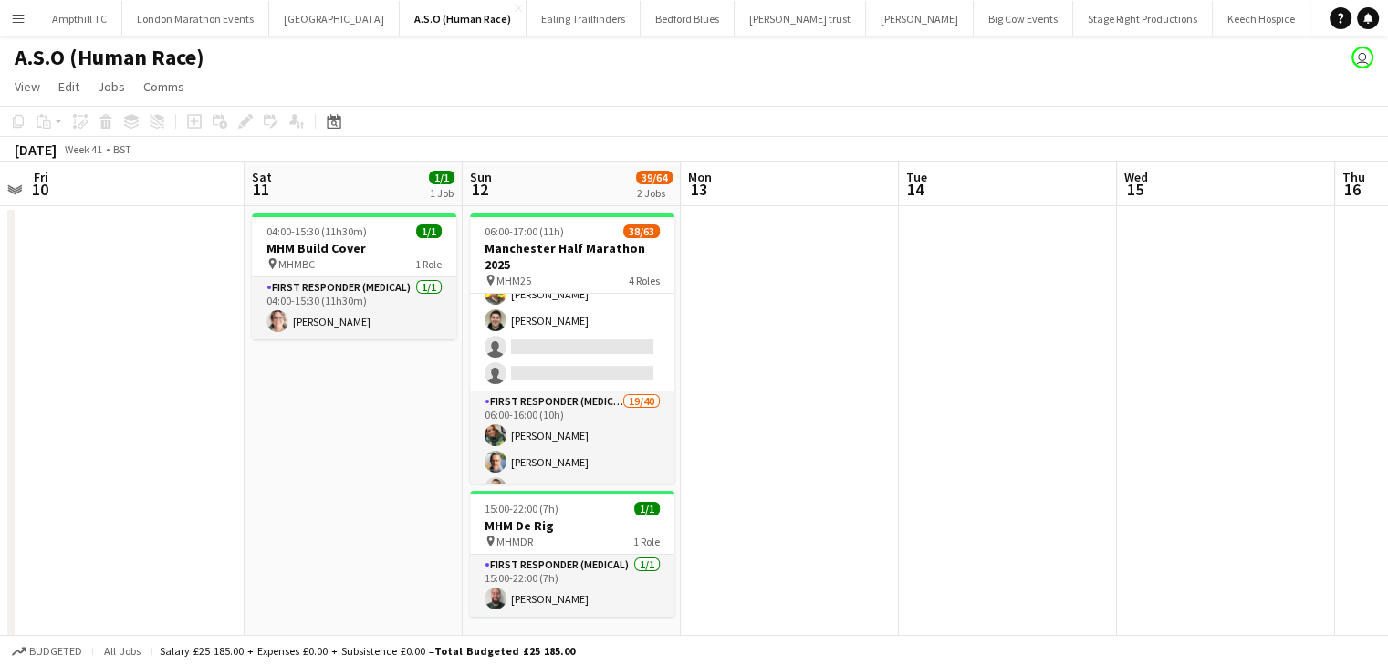
scroll to position [0, 0]
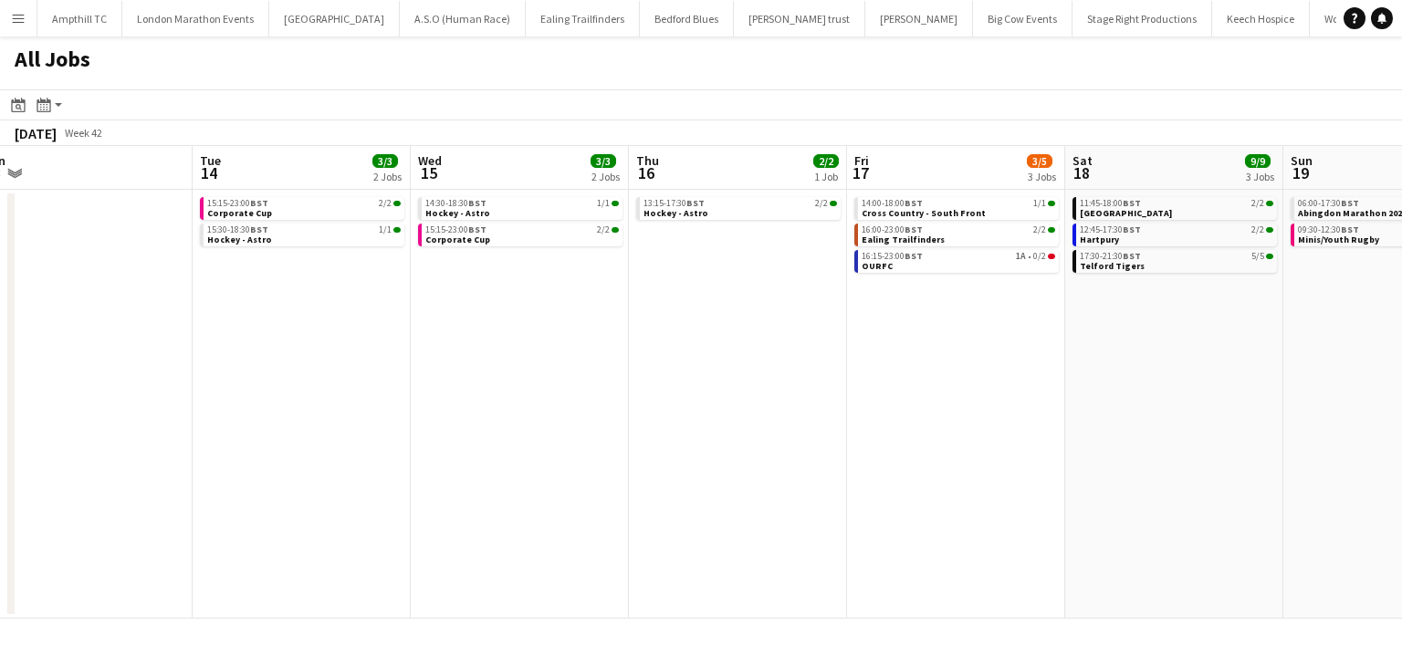
scroll to position [0, 464]
click at [975, 262] on link "16:15-23:00 BST 1A • 0/2 OURFC" at bounding box center [956, 260] width 193 height 21
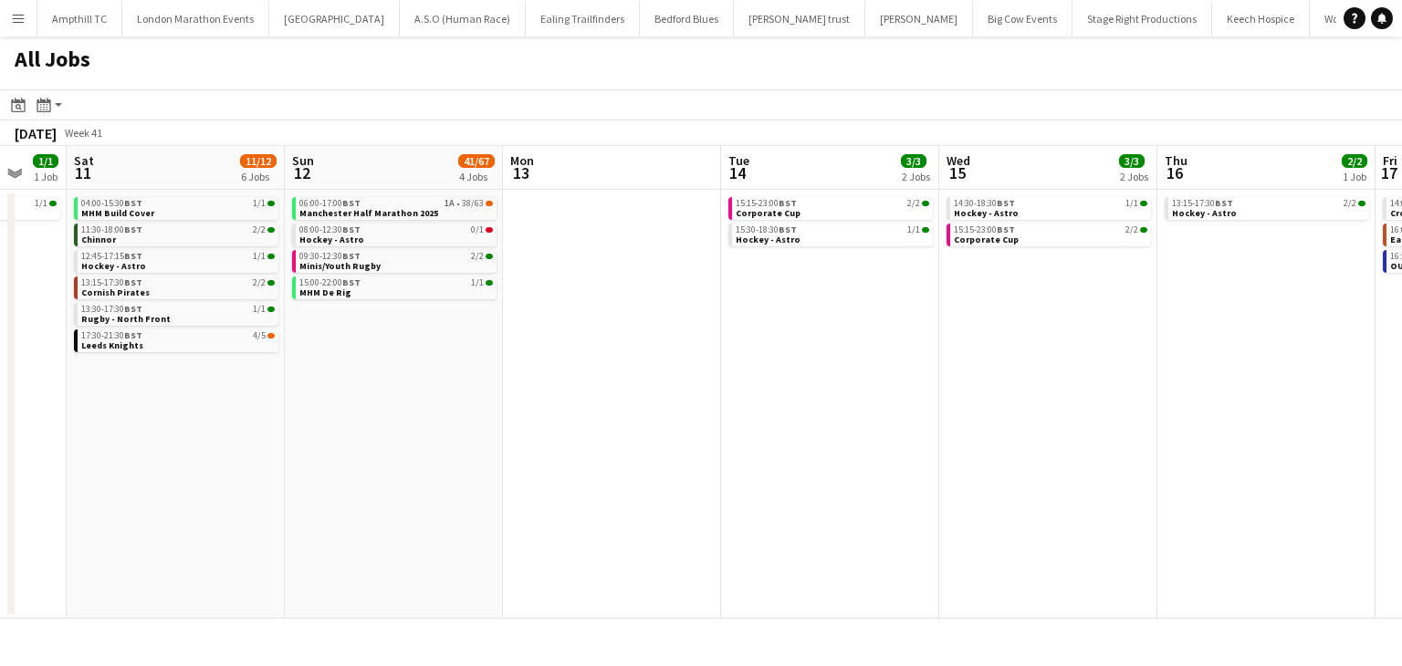
scroll to position [0, 810]
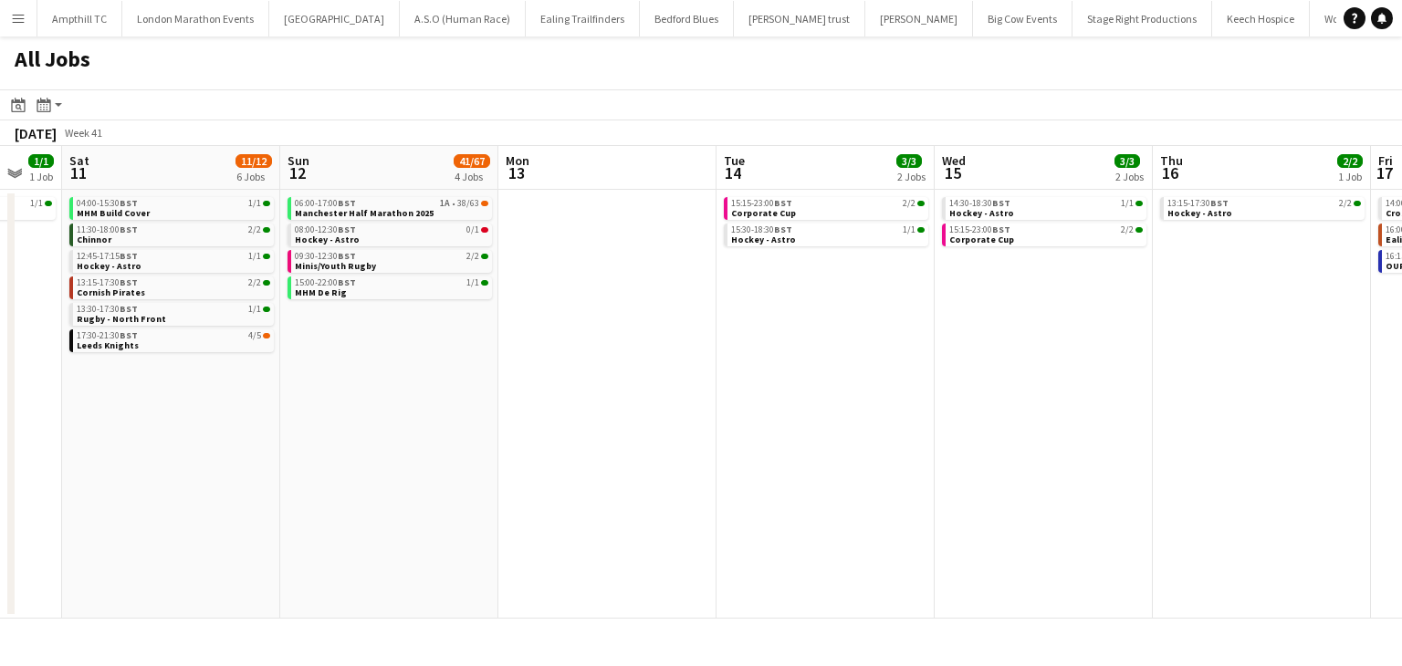
click at [12, 24] on app-icon "Menu" at bounding box center [18, 18] width 15 height 15
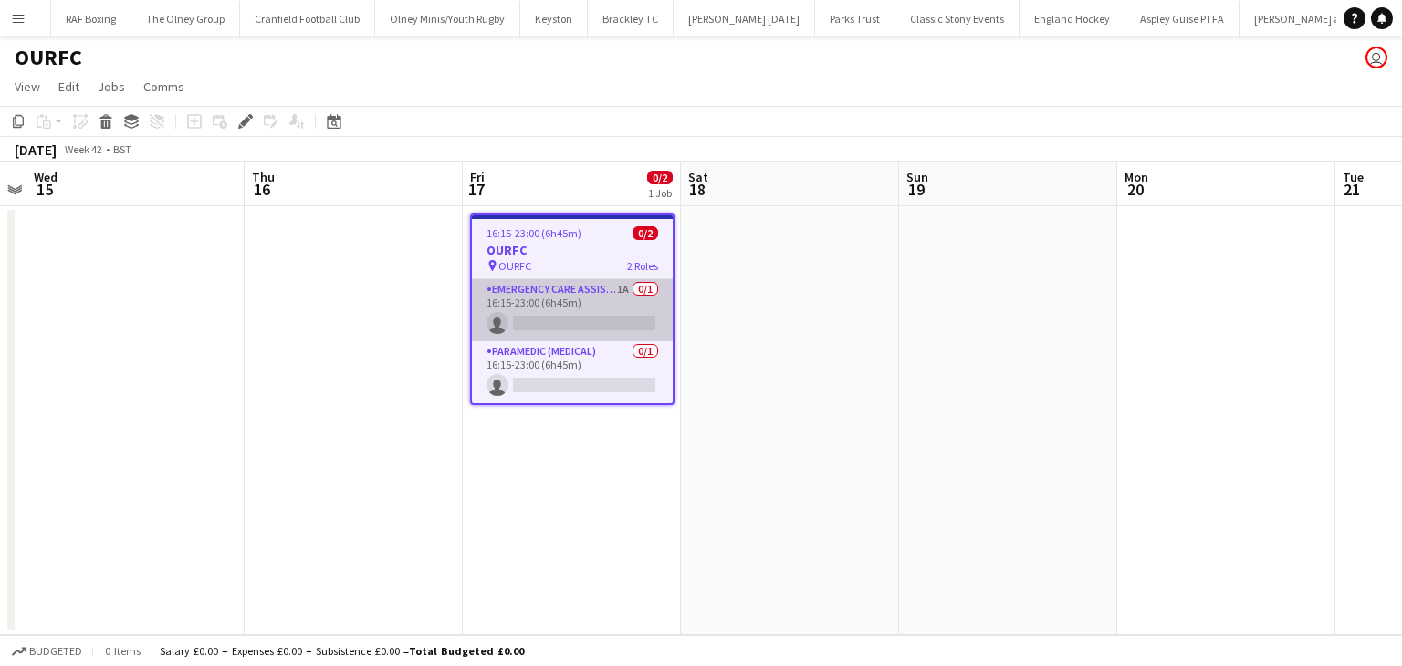
scroll to position [0, 3622]
click at [589, 297] on app-card-role "Emergency Care Assistant (Medical) 1A 0/1 16:15-23:00 (6h45m) single-neutral-ac…" at bounding box center [572, 310] width 201 height 62
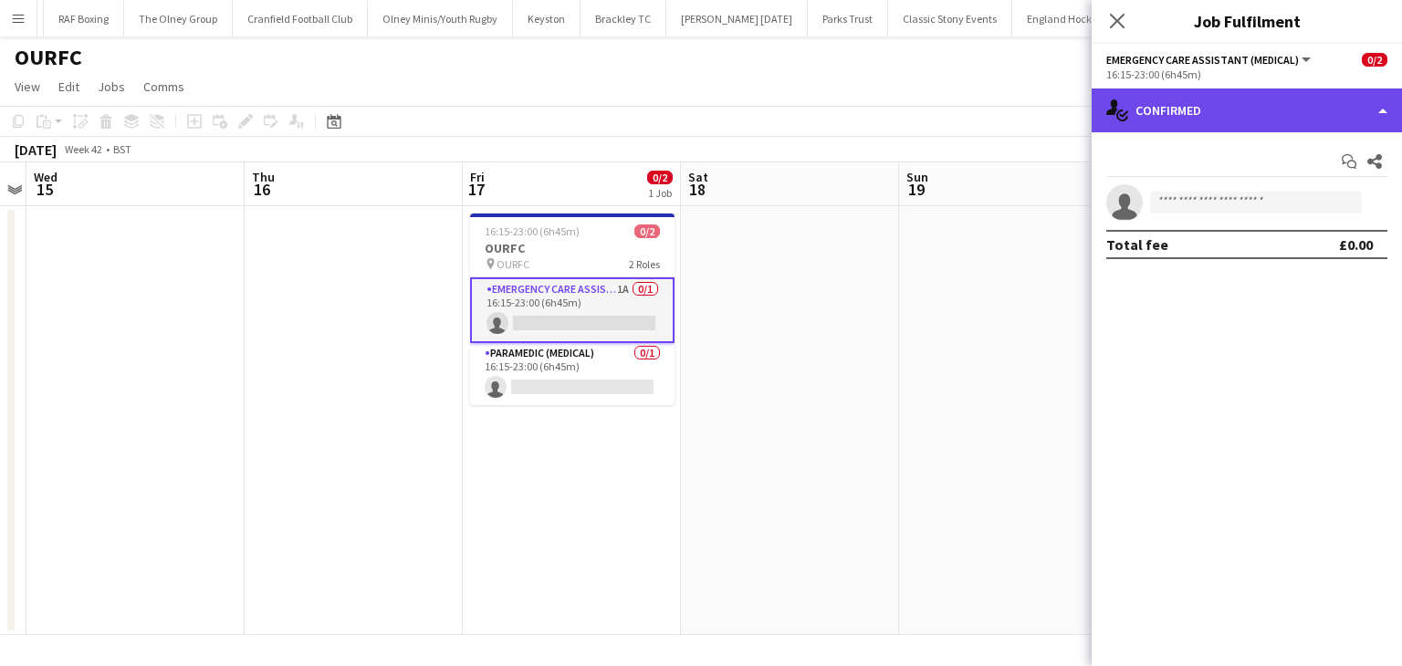
click at [1272, 110] on div "single-neutral-actions-check-2 Confirmed" at bounding box center [1247, 111] width 310 height 44
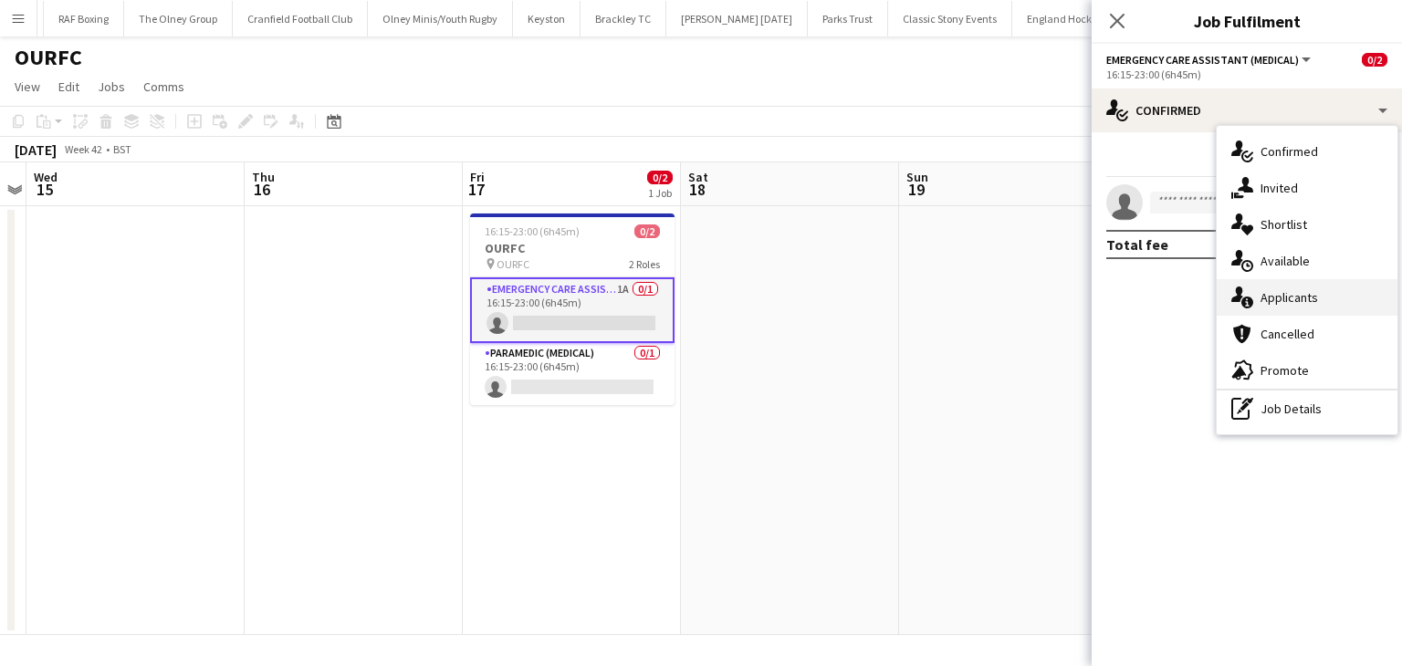
click at [1277, 298] on span "Applicants" at bounding box center [1288, 297] width 57 height 16
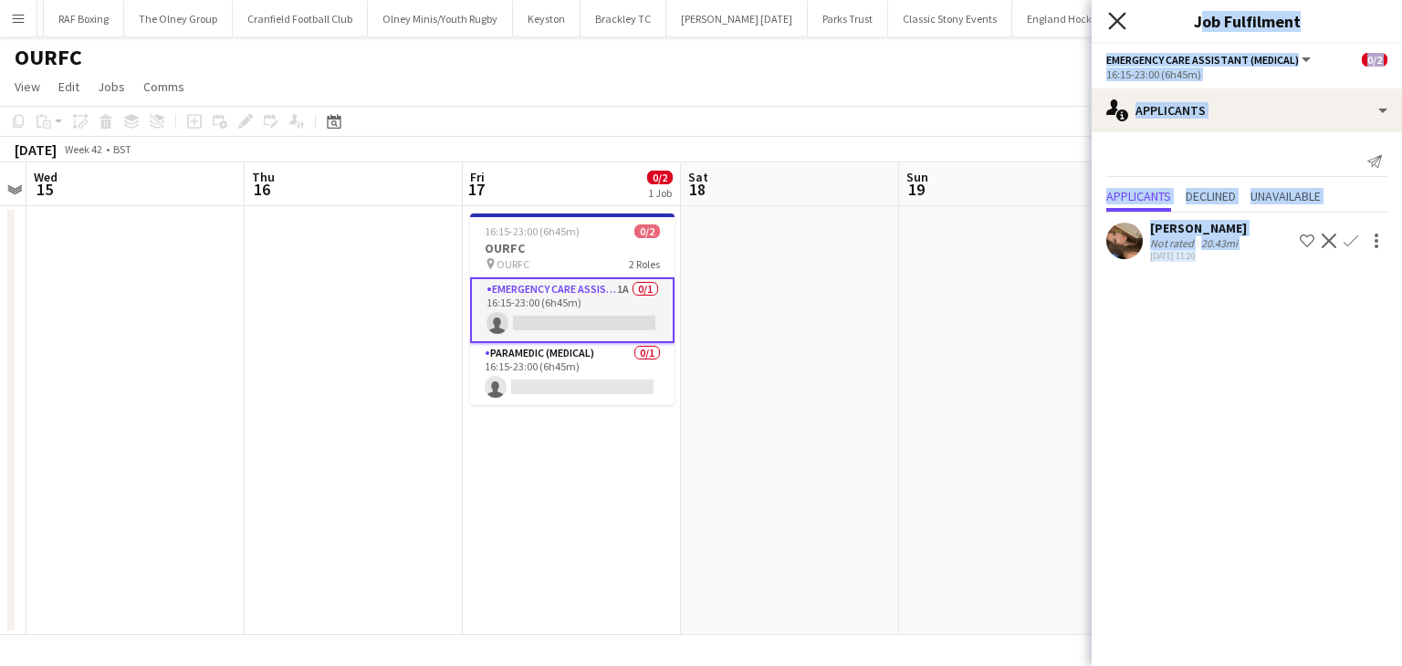
drag, startPoint x: 1277, startPoint y: 298, endPoint x: 1121, endPoint y: 18, distance: 320.7
click at [1121, 18] on app-edit-job-crew-popin "Close pop-in Job Fulfilment Emergency Care Assistant (Medical) All roles Emerge…" at bounding box center [1247, 333] width 310 height 666
click at [1121, 18] on icon at bounding box center [1116, 20] width 17 height 17
